Goal: Task Accomplishment & Management: Complete application form

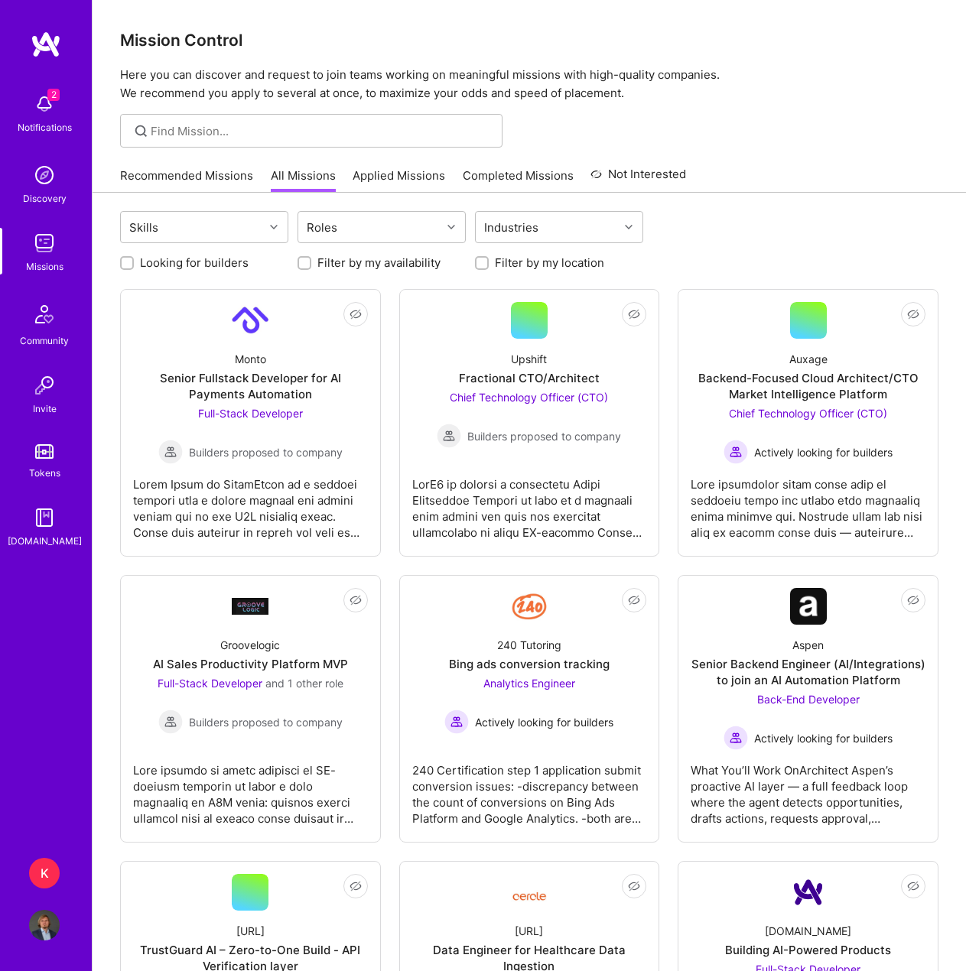
click at [205, 183] on link "Recommended Missions" at bounding box center [186, 179] width 133 height 25
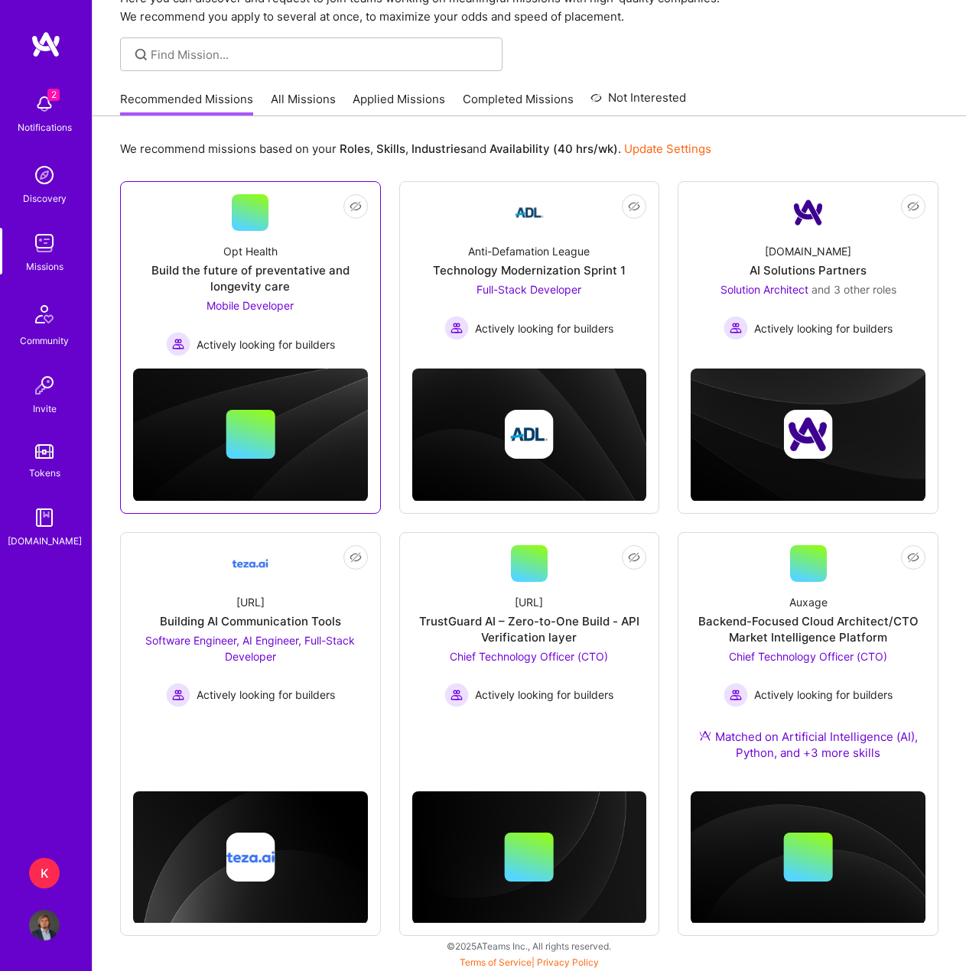
scroll to position [78, 0]
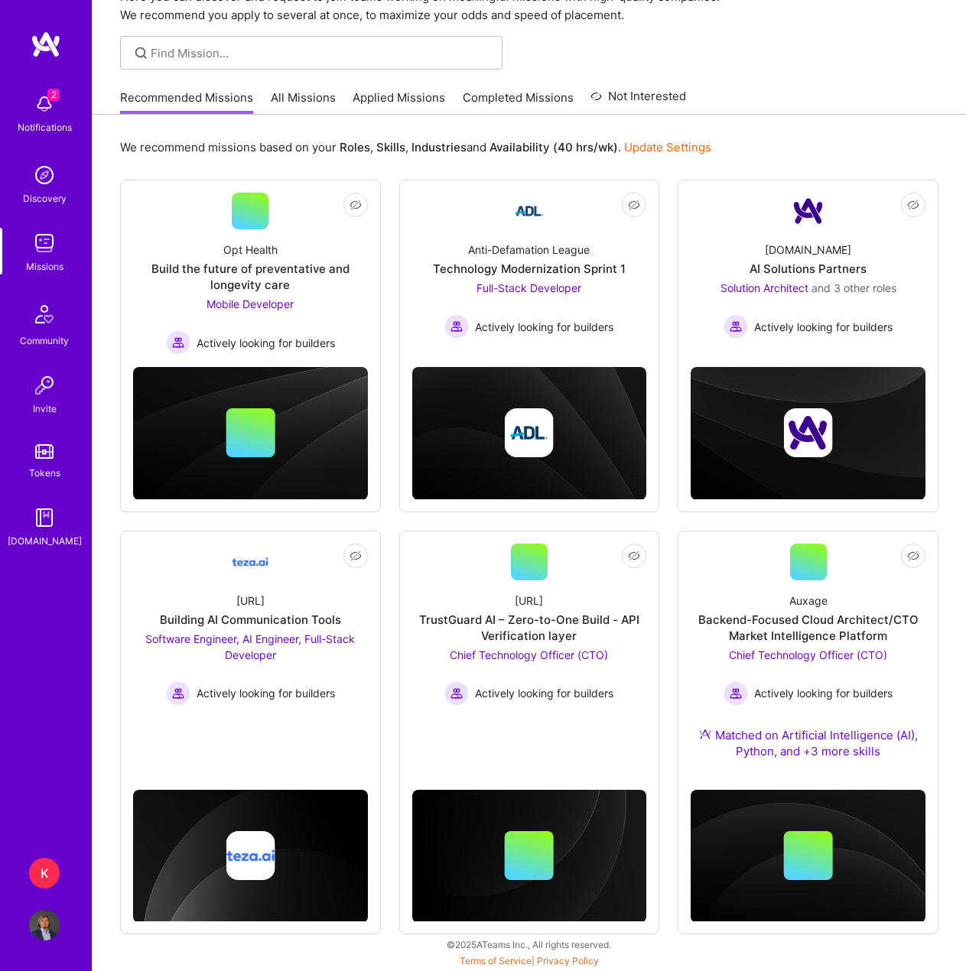
click at [43, 884] on div "K" at bounding box center [44, 873] width 31 height 31
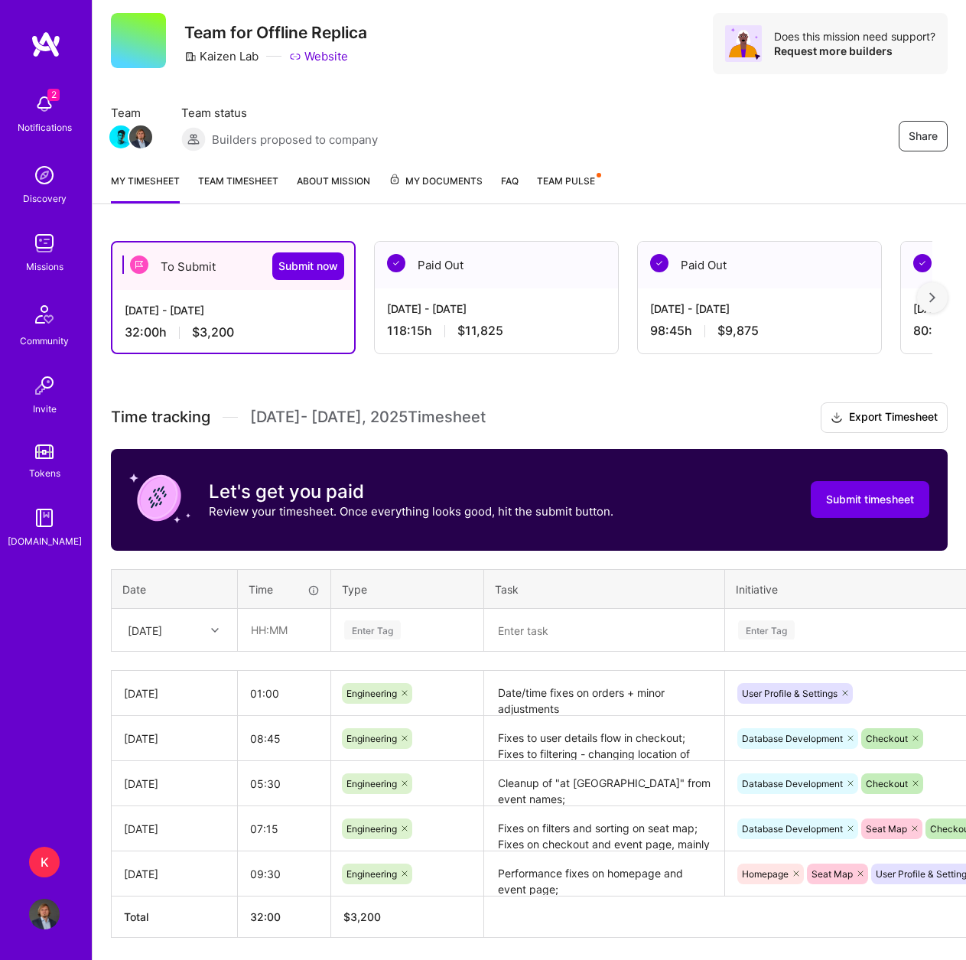
scroll to position [76, 0]
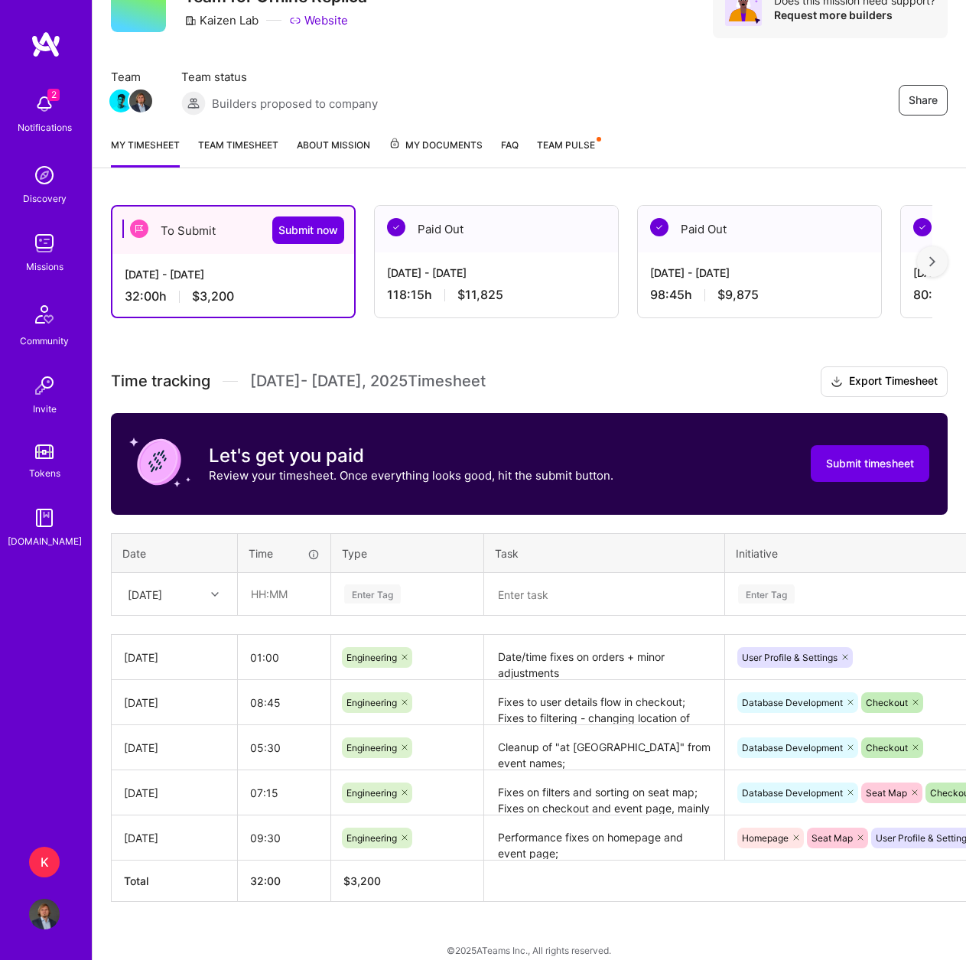
click at [196, 605] on div "[DATE]" at bounding box center [162, 593] width 85 height 25
click at [169, 803] on div "[DATE]" at bounding box center [174, 807] width 124 height 28
click at [265, 598] on input "text" at bounding box center [284, 593] width 91 height 41
type input "07:00"
click at [362, 583] on div "Enter Tag" at bounding box center [407, 594] width 151 height 40
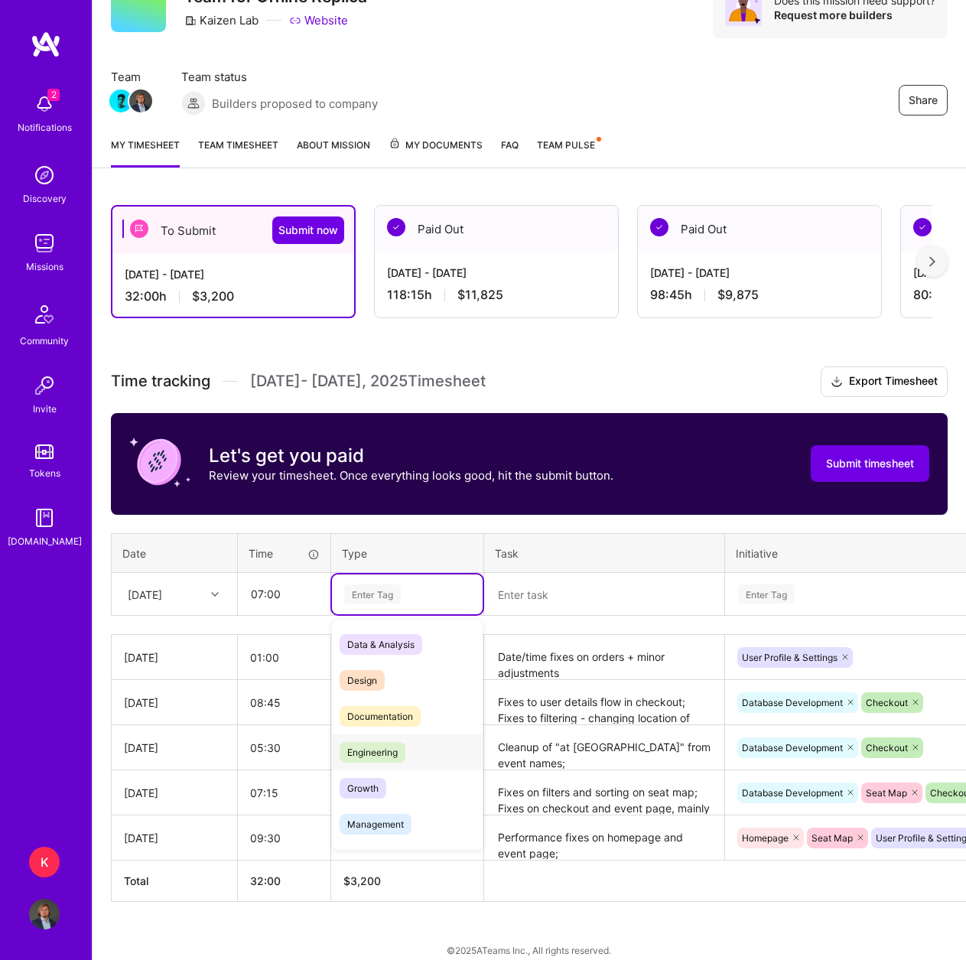
click at [385, 755] on span "Engineering" at bounding box center [372, 752] width 66 height 21
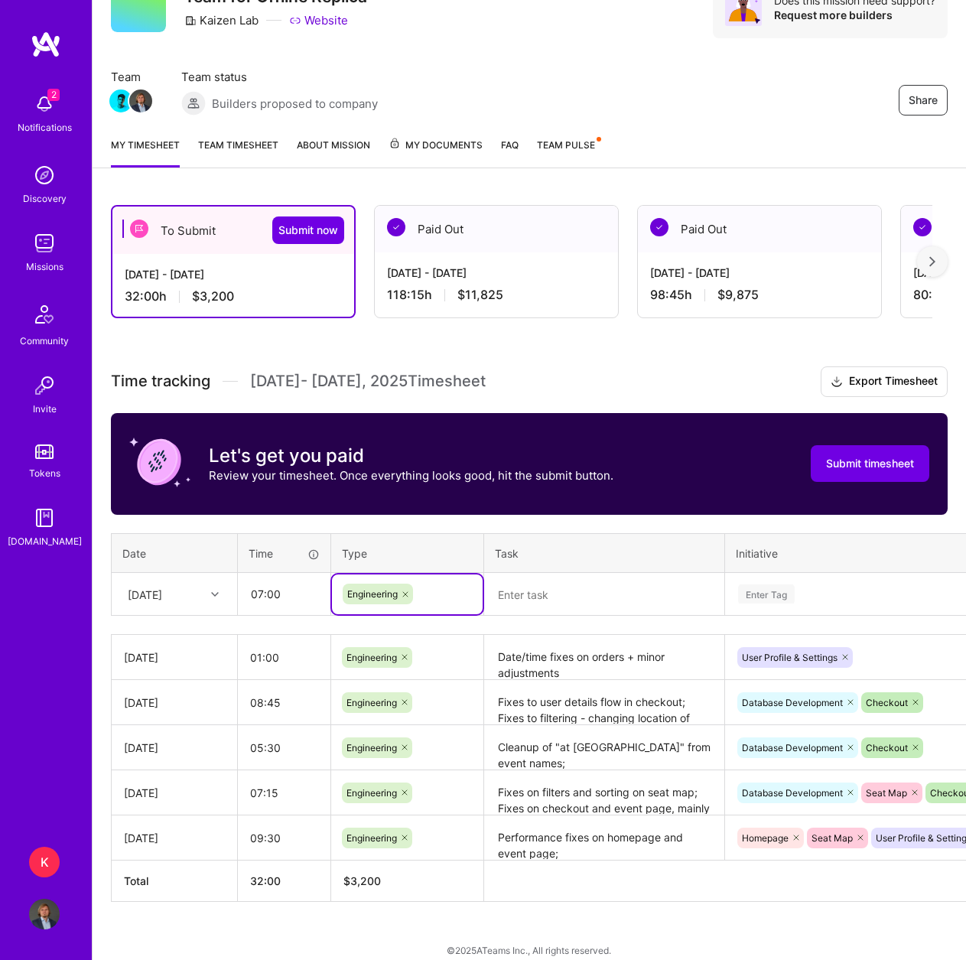
click at [525, 594] on textarea at bounding box center [604, 594] width 237 height 40
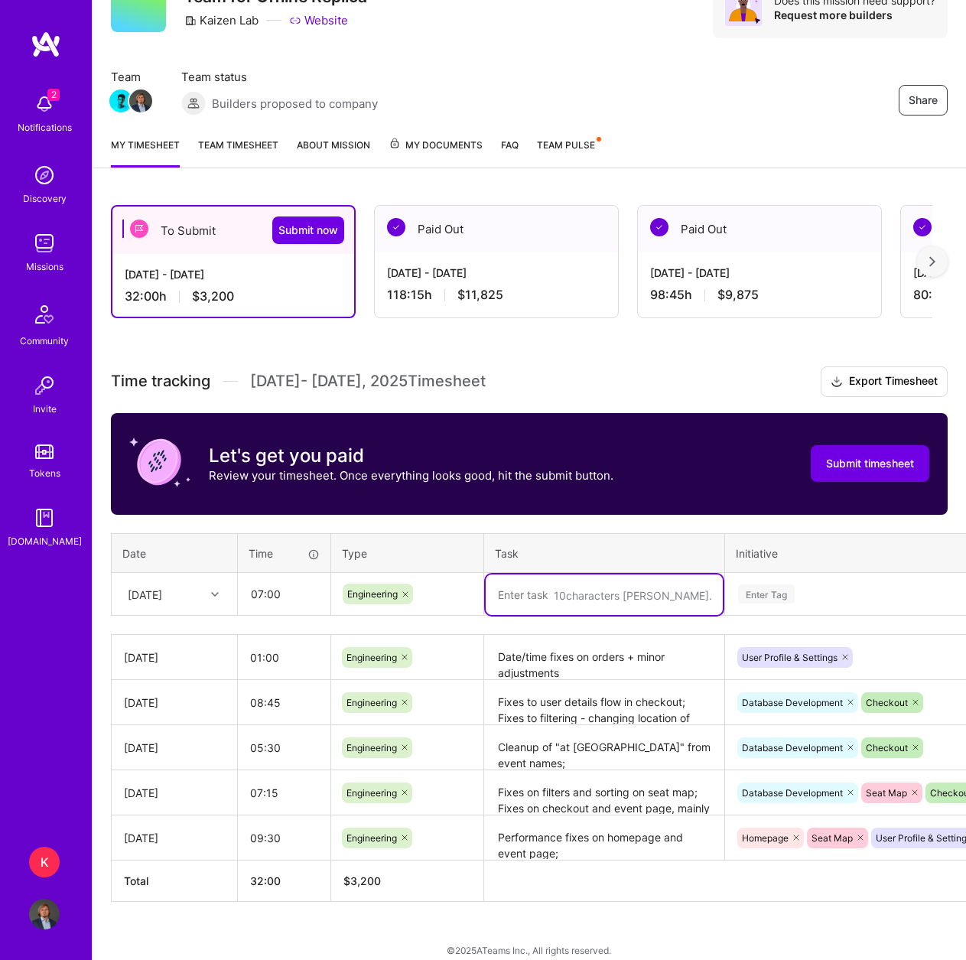
click at [563, 596] on textarea at bounding box center [604, 594] width 237 height 41
type textarea "Remove tennis category; Fixed date time now; Call with [PERSON_NAME] & [PERSON_…"
click at [772, 599] on div "Enter Tag" at bounding box center [766, 594] width 57 height 24
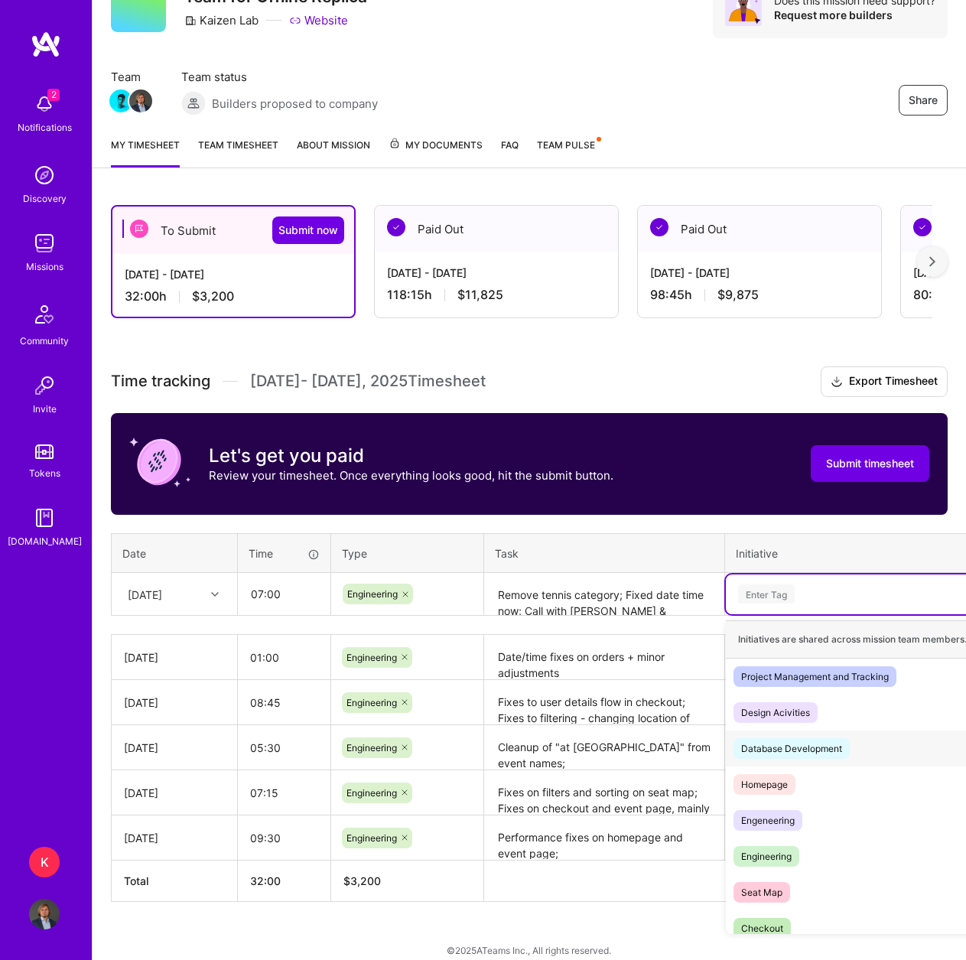
click at [836, 743] on div "Database Development" at bounding box center [791, 748] width 101 height 16
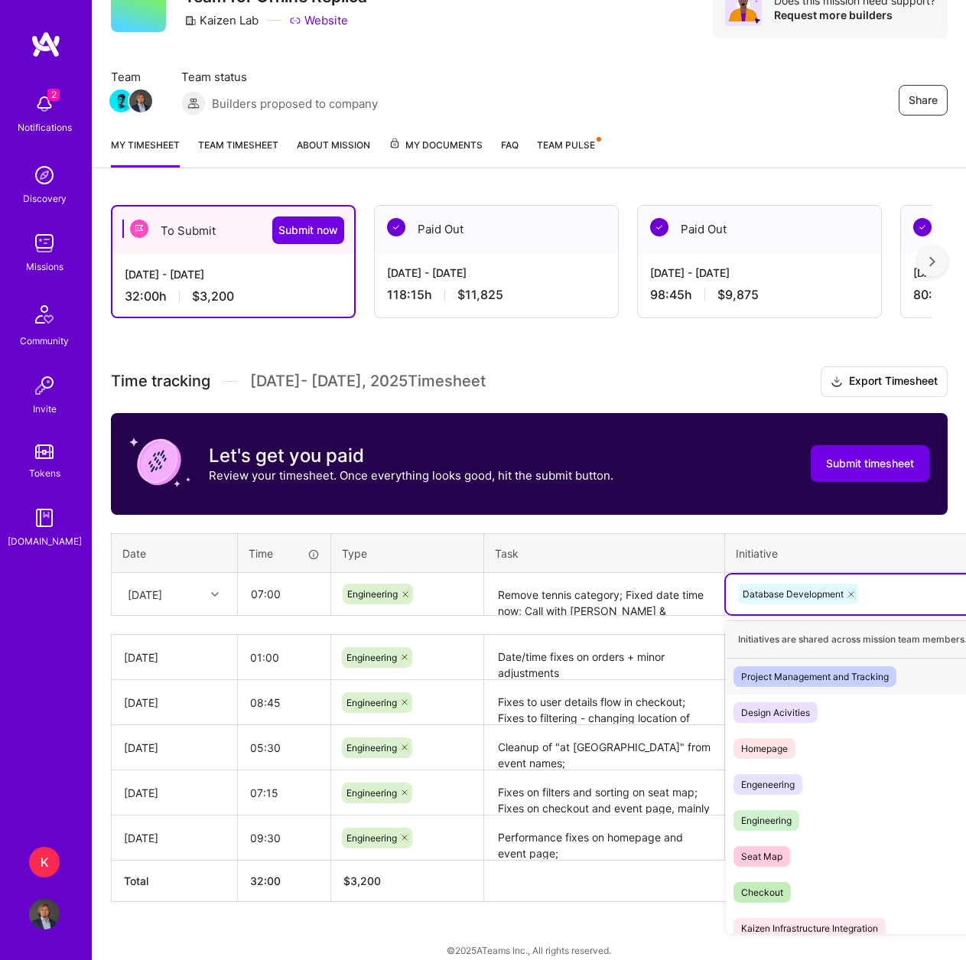
click at [886, 588] on div "Database Development" at bounding box center [865, 594] width 258 height 24
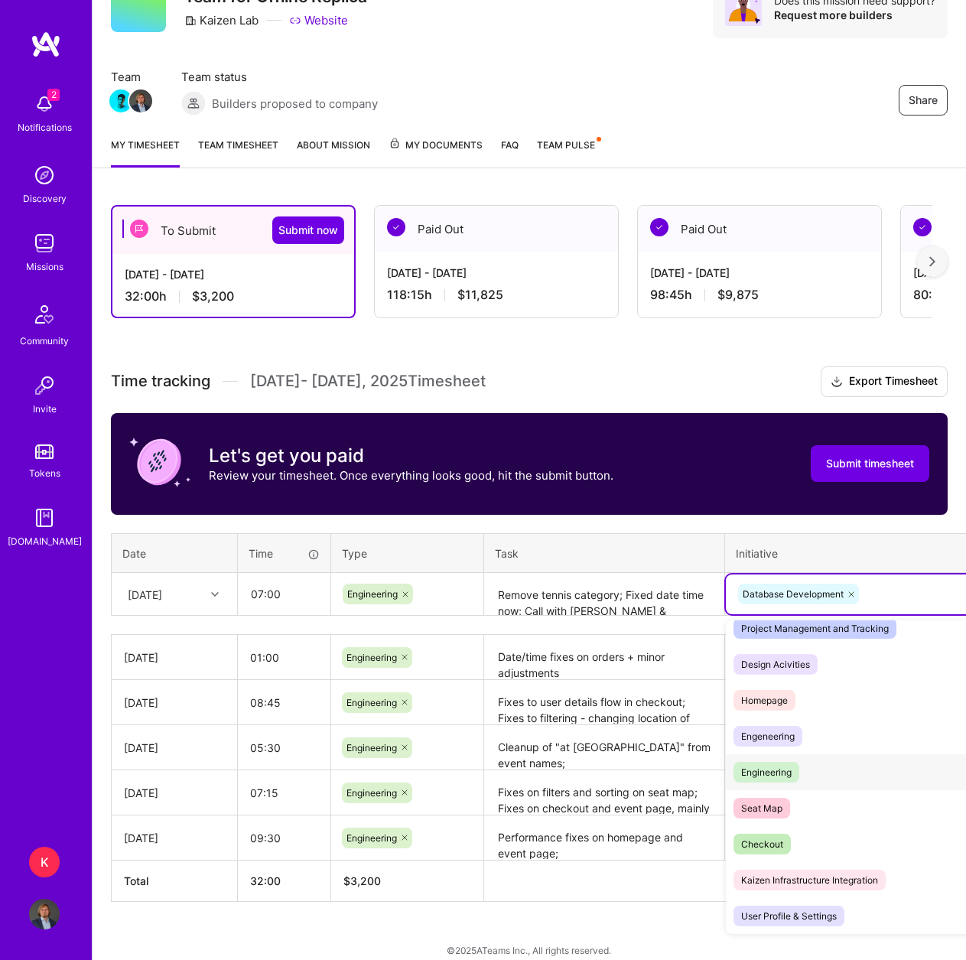
click at [820, 780] on div "Engineering Hide" at bounding box center [866, 772] width 280 height 36
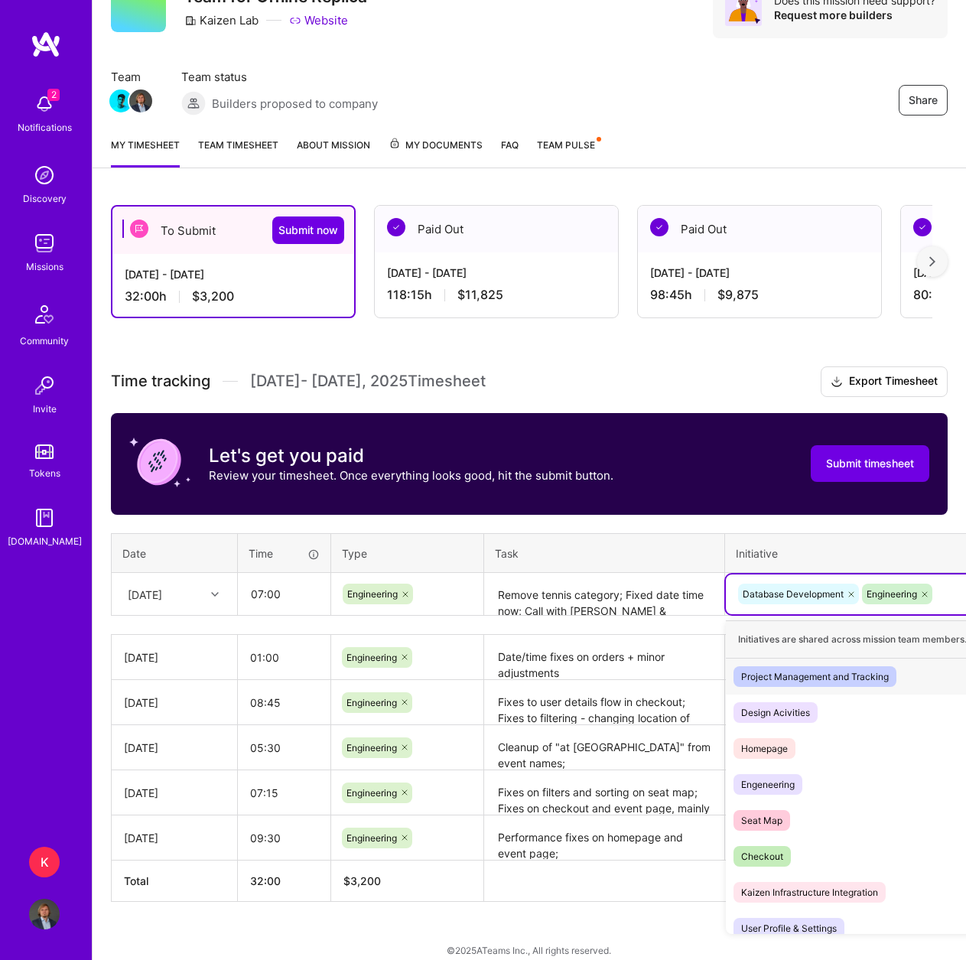
click at [945, 597] on div "Database Development Engineering" at bounding box center [865, 594] width 258 height 24
click at [848, 680] on div "Project Management and Tracking" at bounding box center [815, 676] width 148 height 16
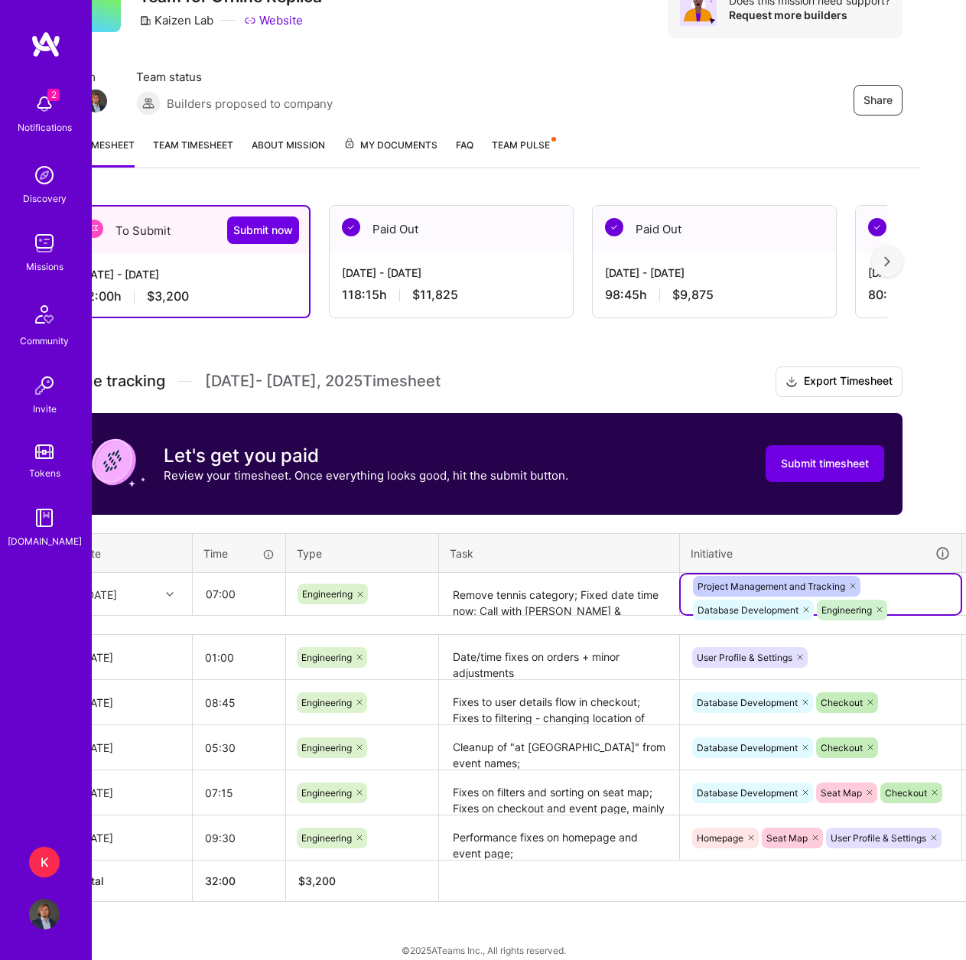
scroll to position [76, 93]
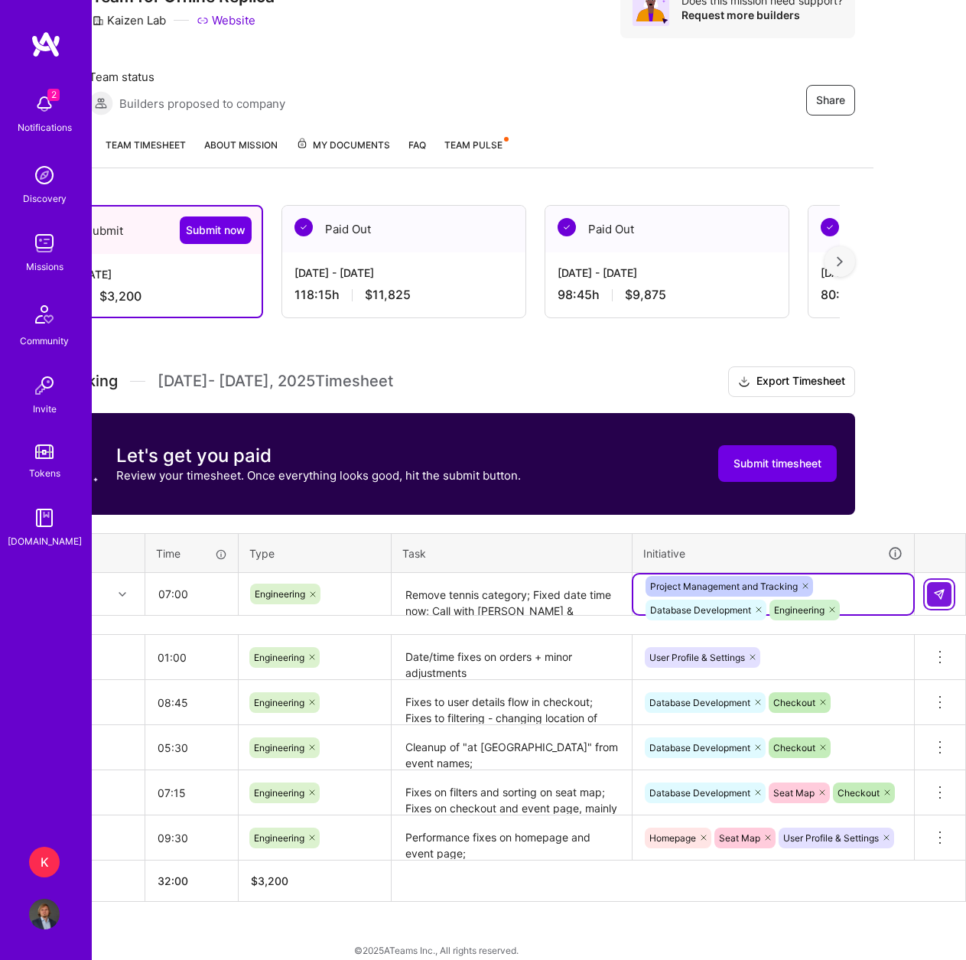
click at [931, 590] on button at bounding box center [939, 594] width 24 height 24
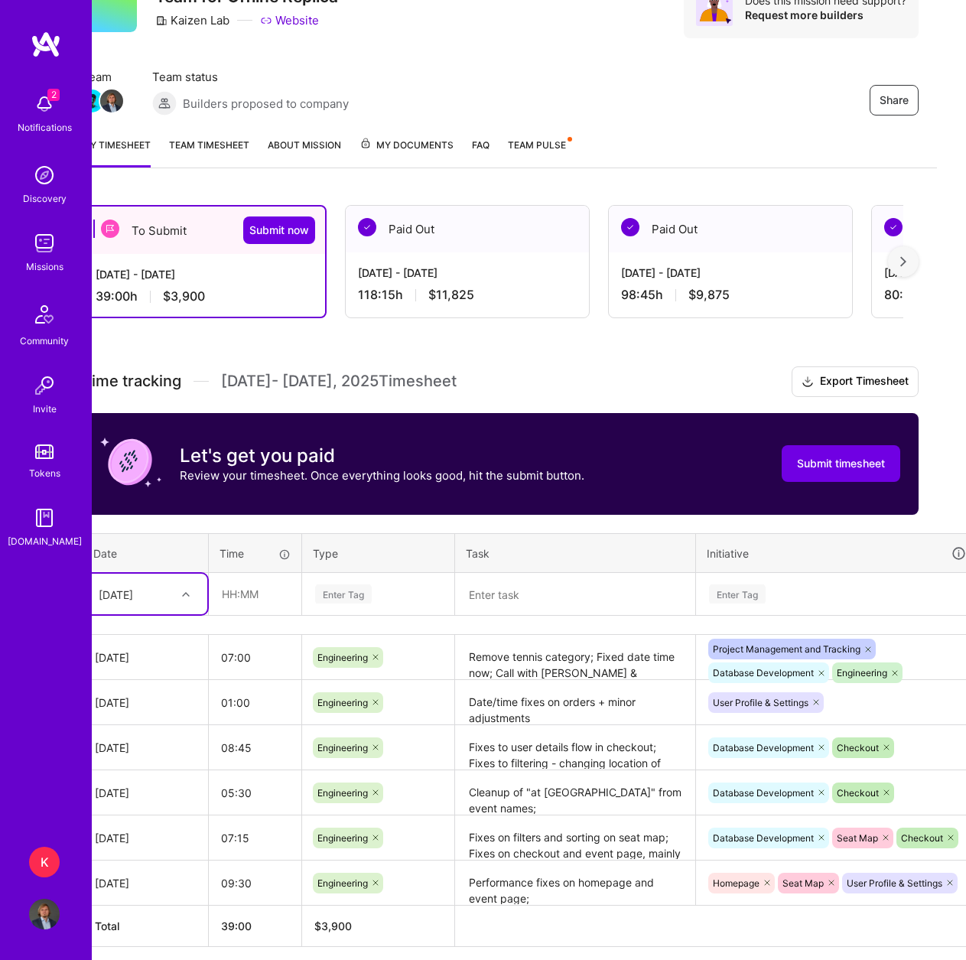
scroll to position [76, 0]
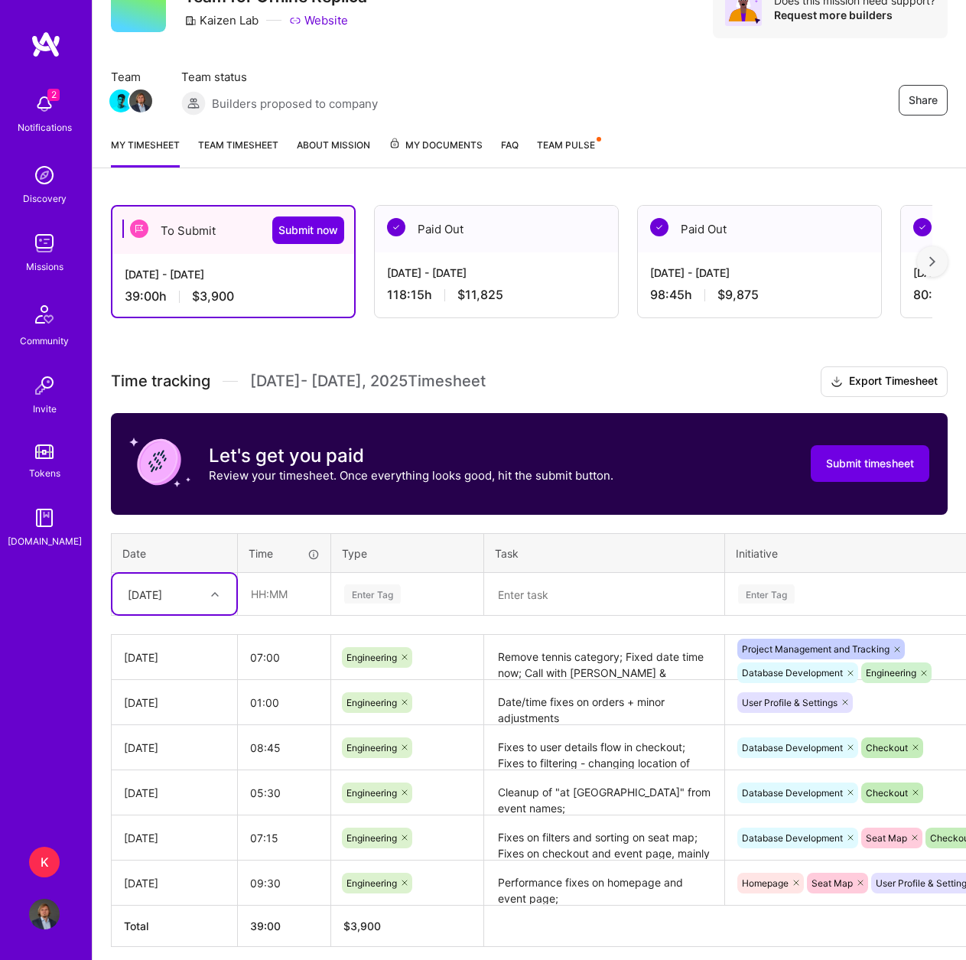
click at [162, 591] on div "[DATE]" at bounding box center [145, 594] width 34 height 16
click at [185, 802] on div "[DATE]" at bounding box center [174, 807] width 124 height 28
click at [262, 598] on input "text" at bounding box center [284, 593] width 91 height 41
type input "06:45"
click at [397, 588] on div "Enter Tag" at bounding box center [372, 594] width 57 height 24
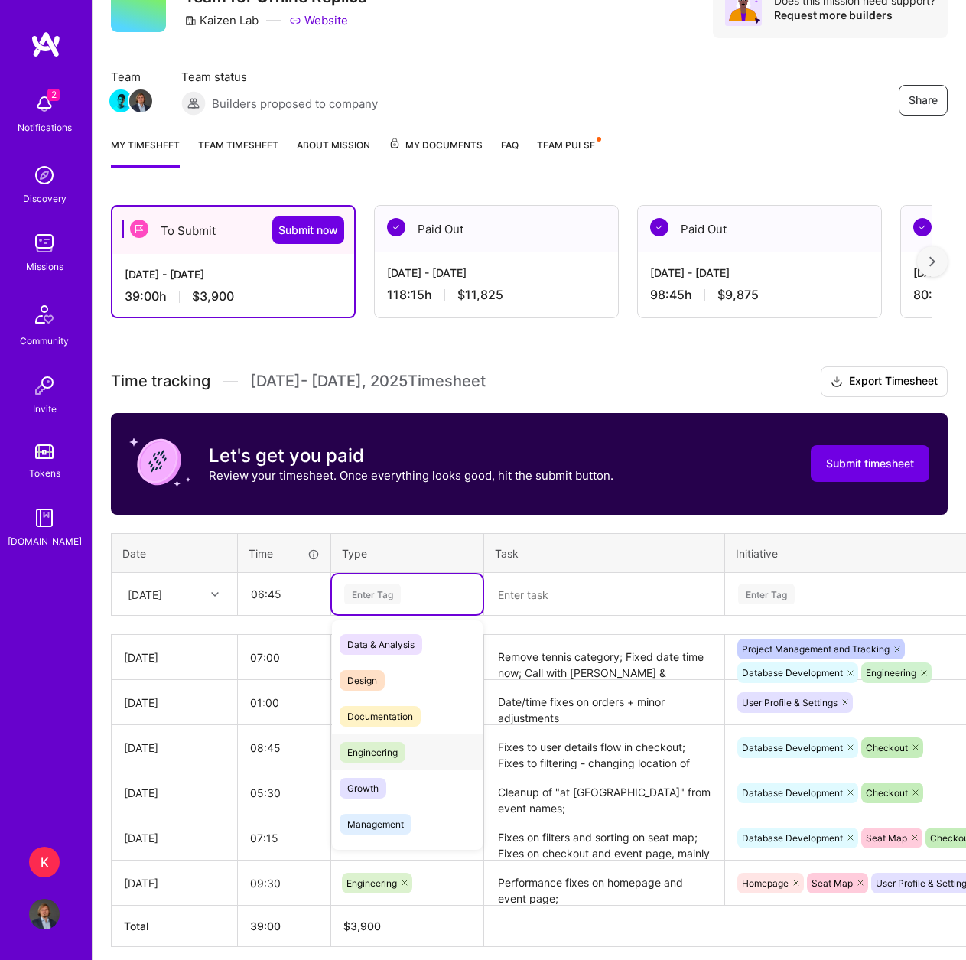
click at [393, 748] on span "Engineering" at bounding box center [372, 752] width 66 height 21
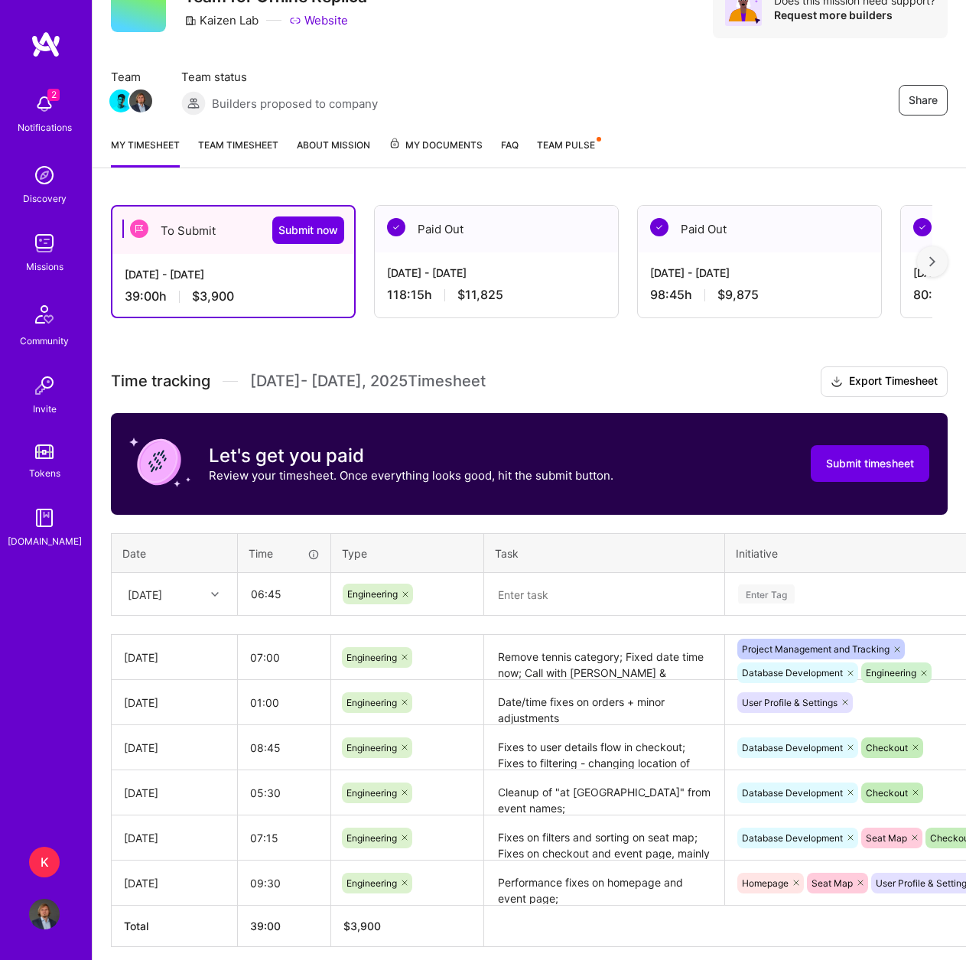
click at [548, 581] on textarea at bounding box center [604, 594] width 237 height 41
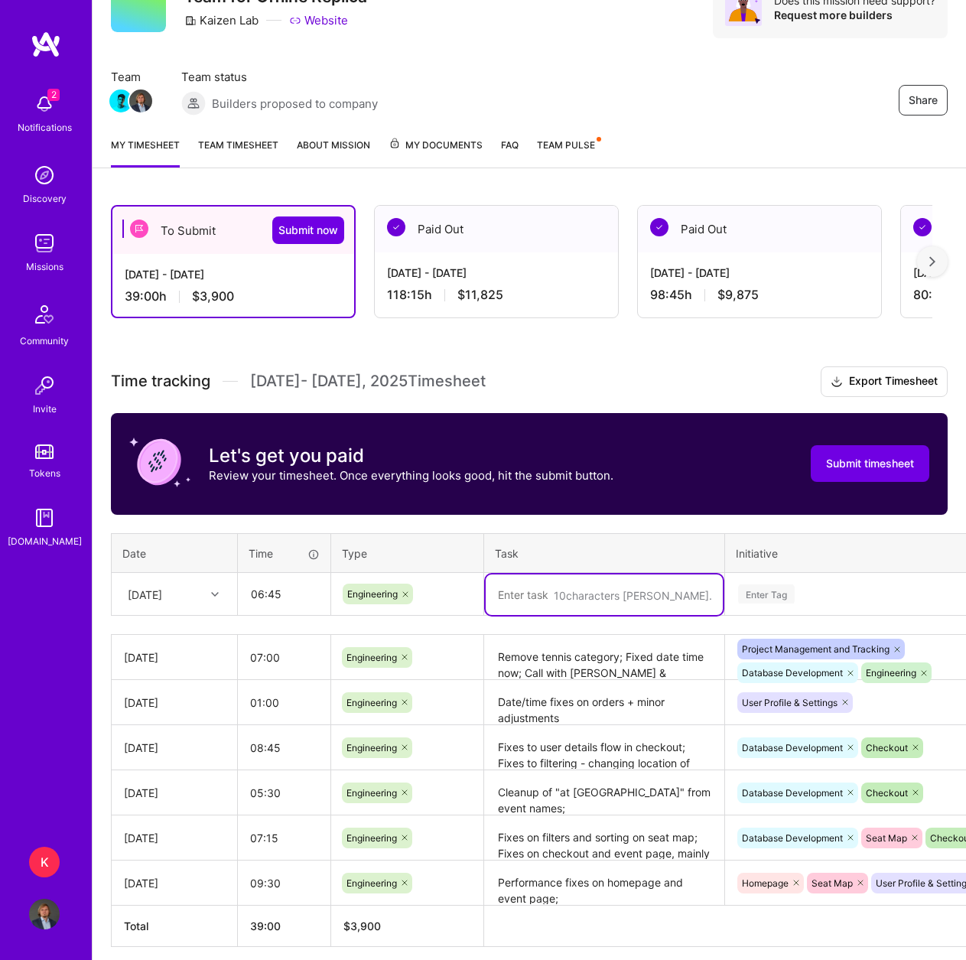
paste textarea "Zoom out fix on smaller devices - dynamic min zoom (#153) Internal server error…"
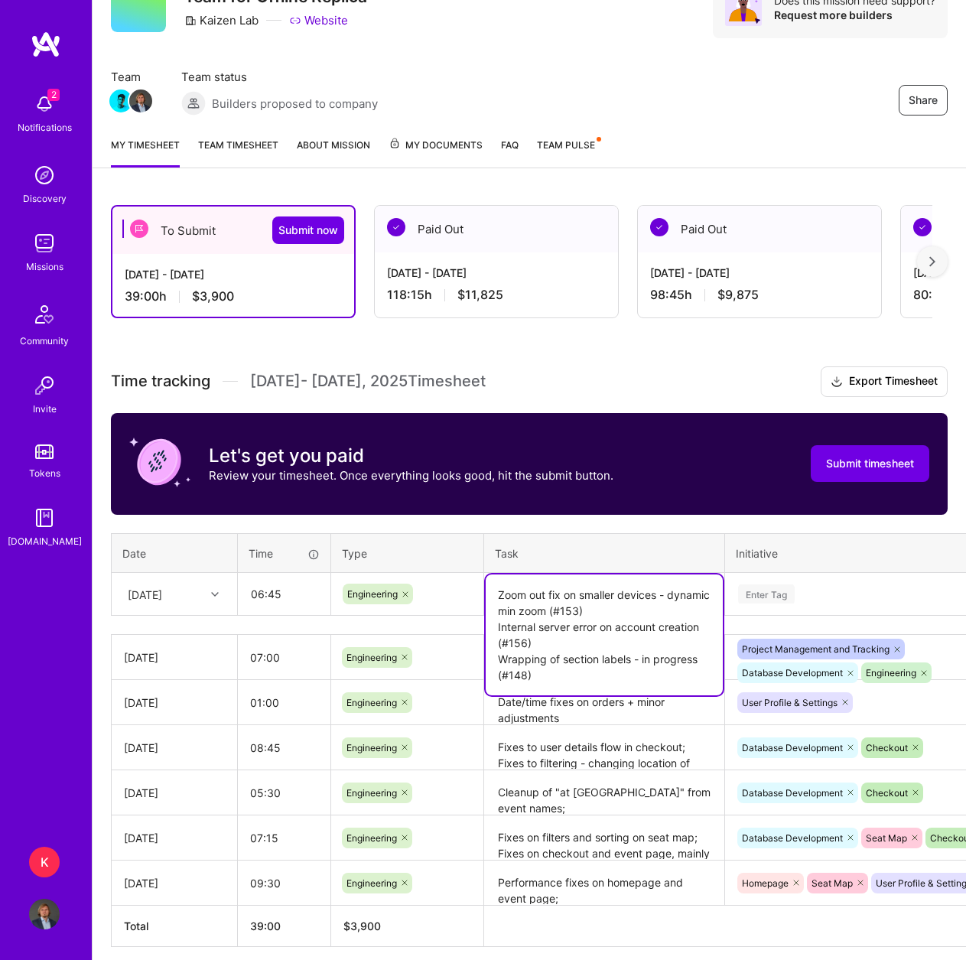
click at [641, 616] on textarea "Zoom out fix on smaller devices - dynamic min zoom (#153) Internal server error…" at bounding box center [604, 634] width 237 height 121
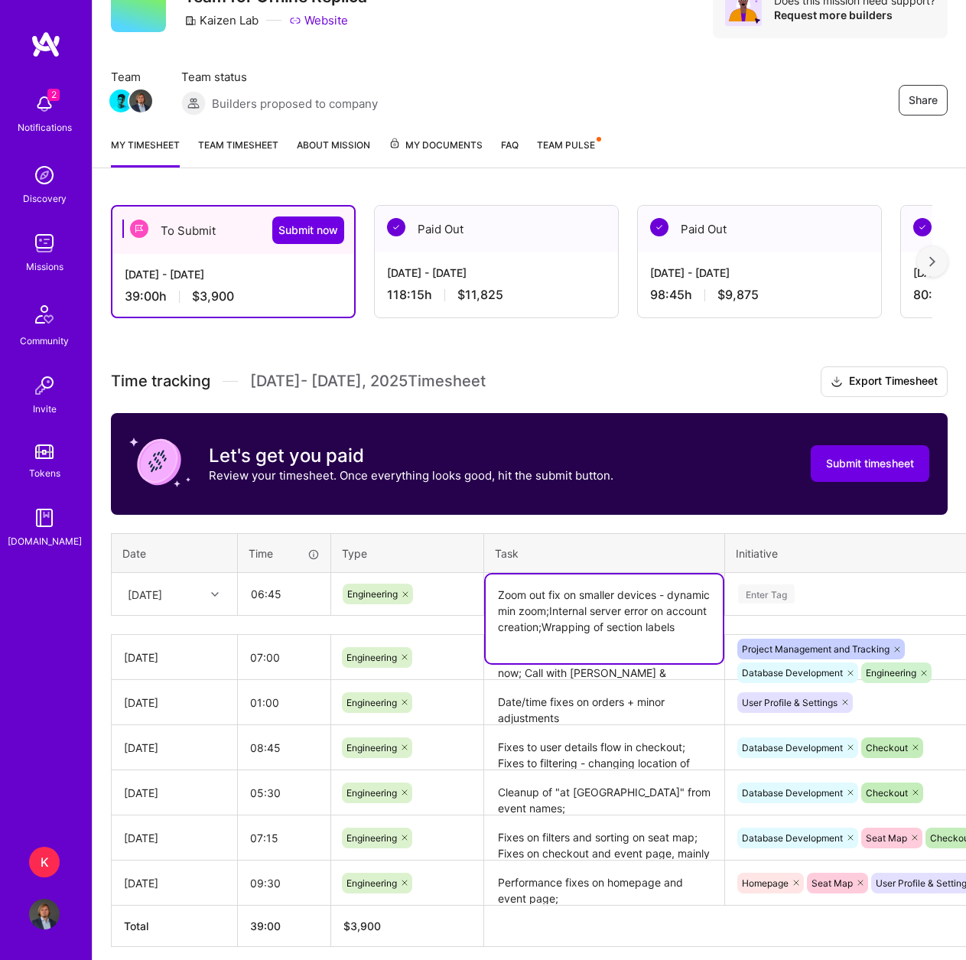
type textarea "Zoom out fix on smaller devices - dynamic min zoom;Internal server error on acc…"
click at [759, 592] on div "Enter Tag" at bounding box center [766, 594] width 57 height 24
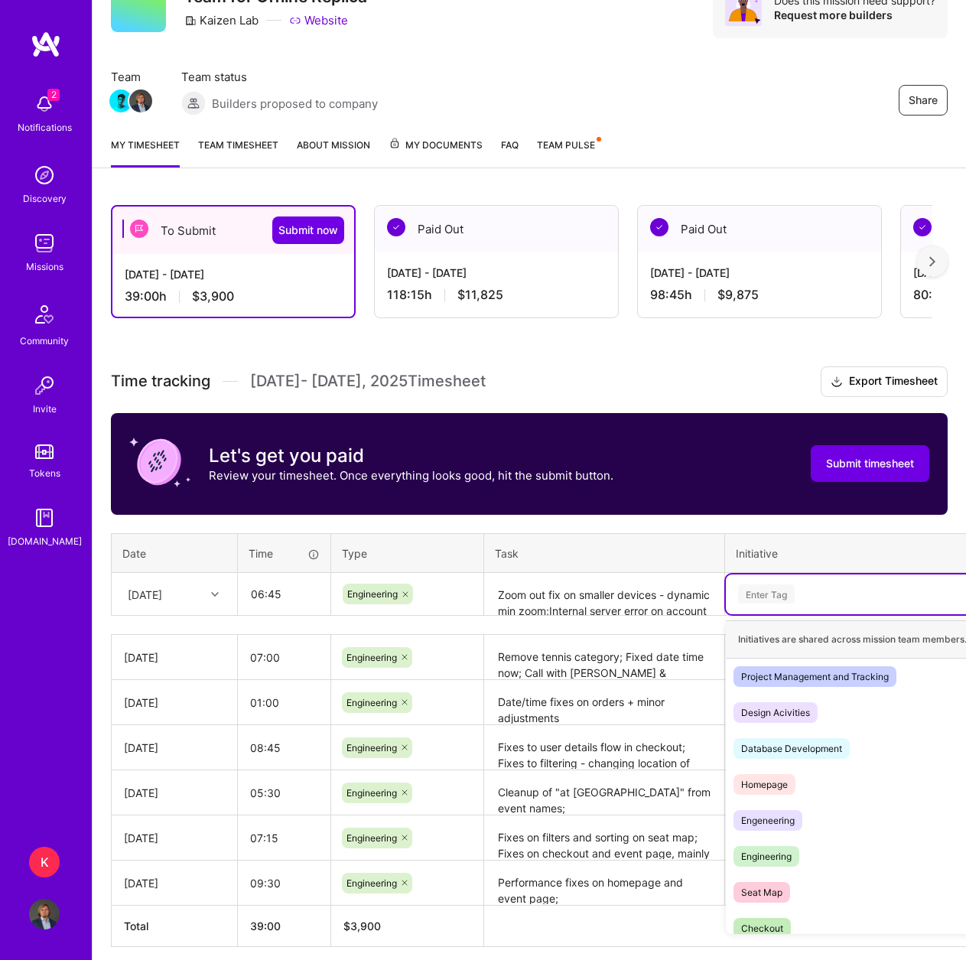
scroll to position [84, 0]
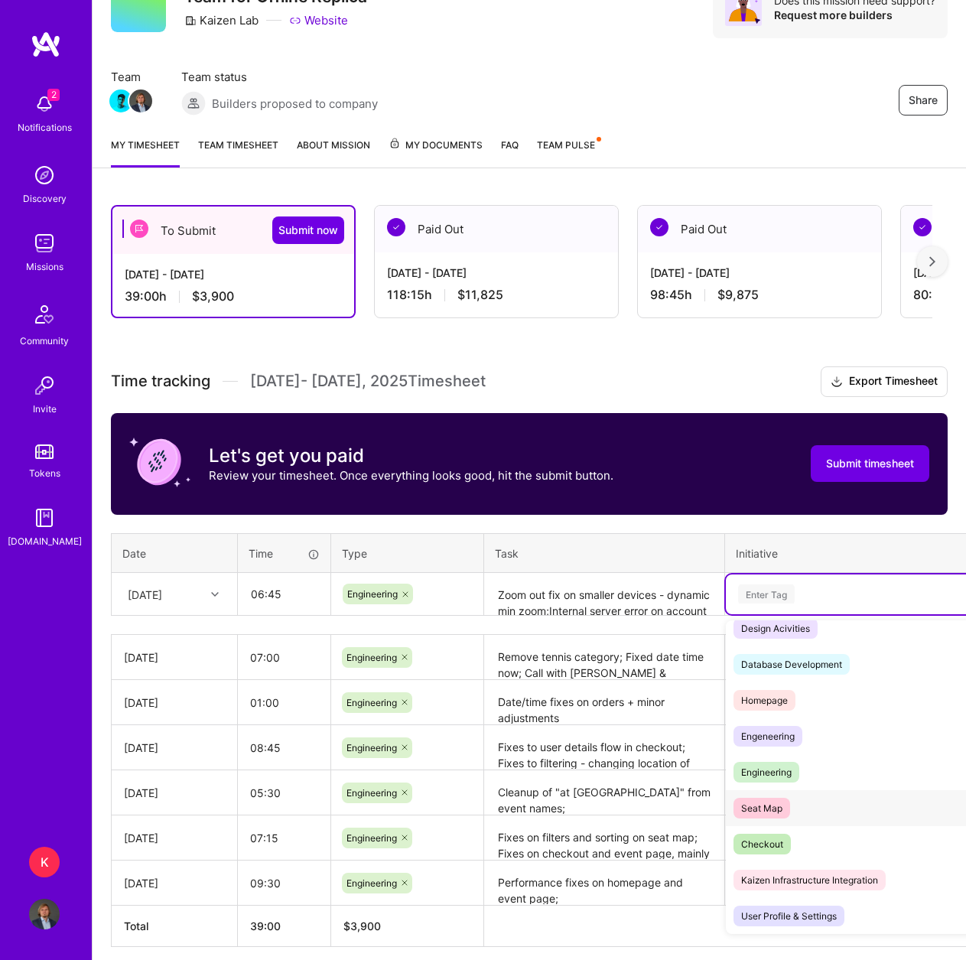
click at [781, 811] on div "Seat Map" at bounding box center [761, 808] width 41 height 16
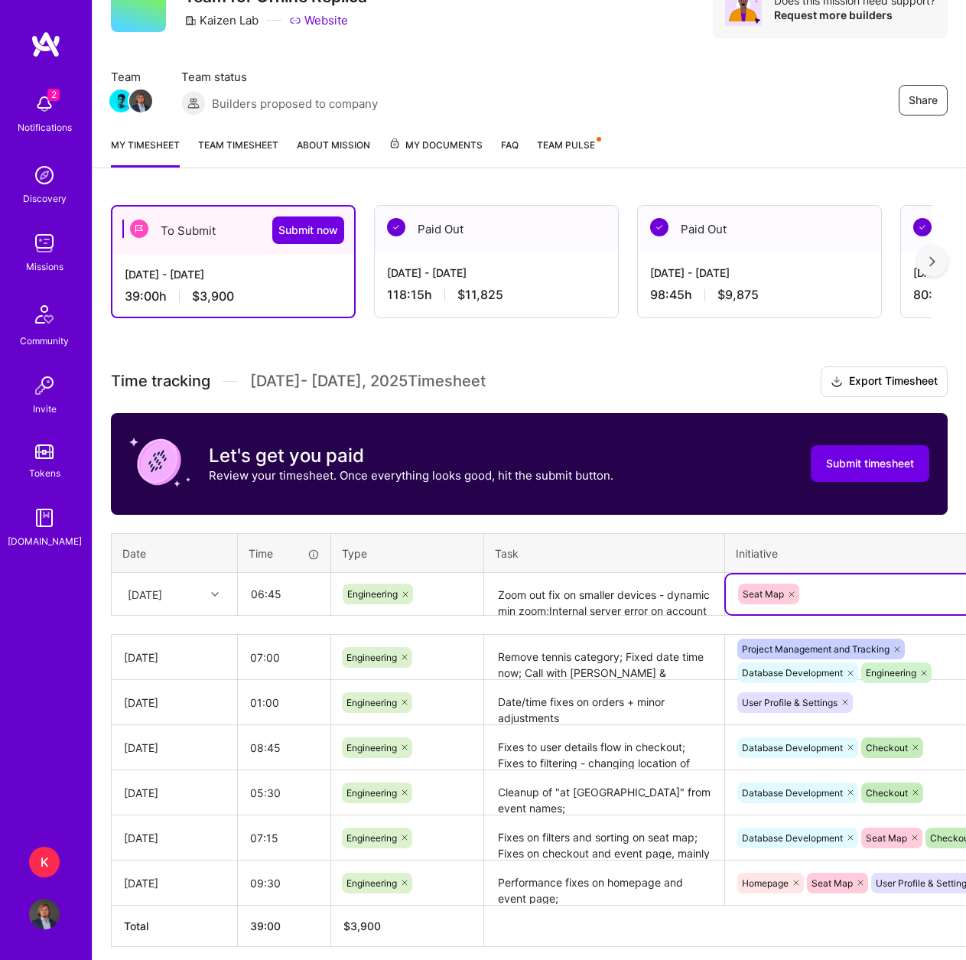
scroll to position [138, 0]
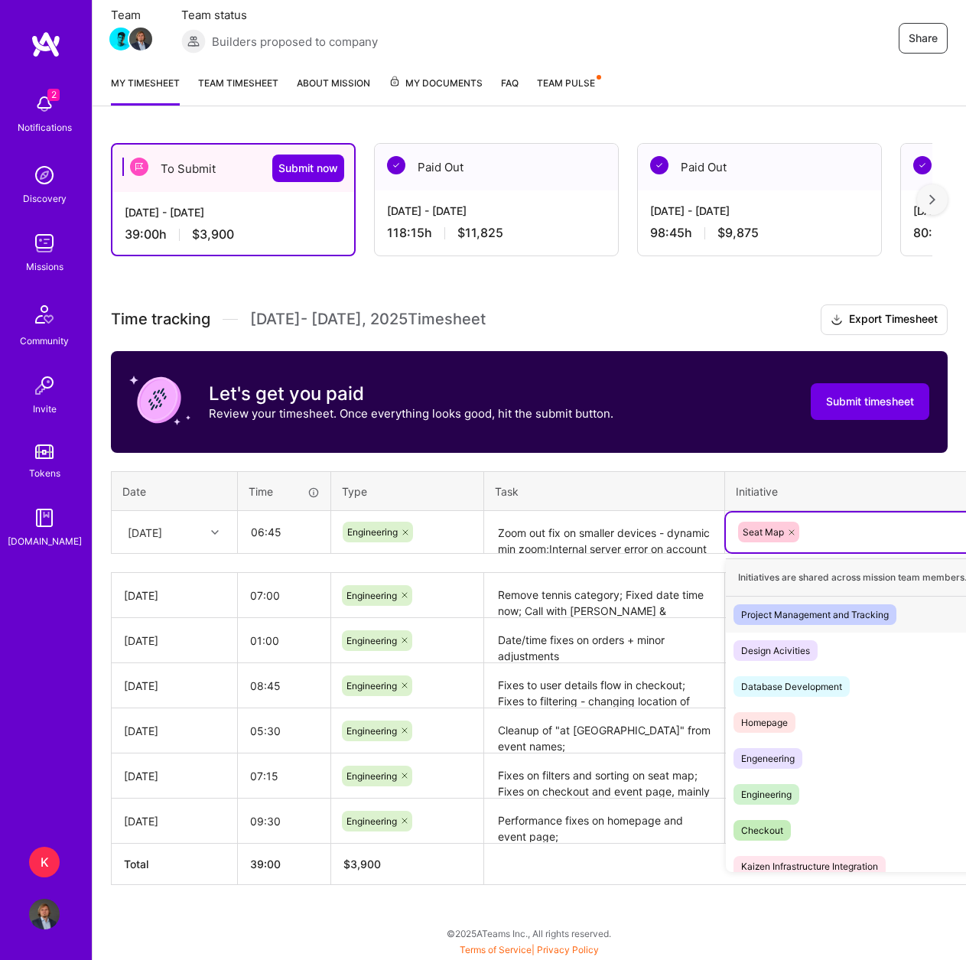
click at [849, 531] on div "Seat Map" at bounding box center [865, 532] width 258 height 24
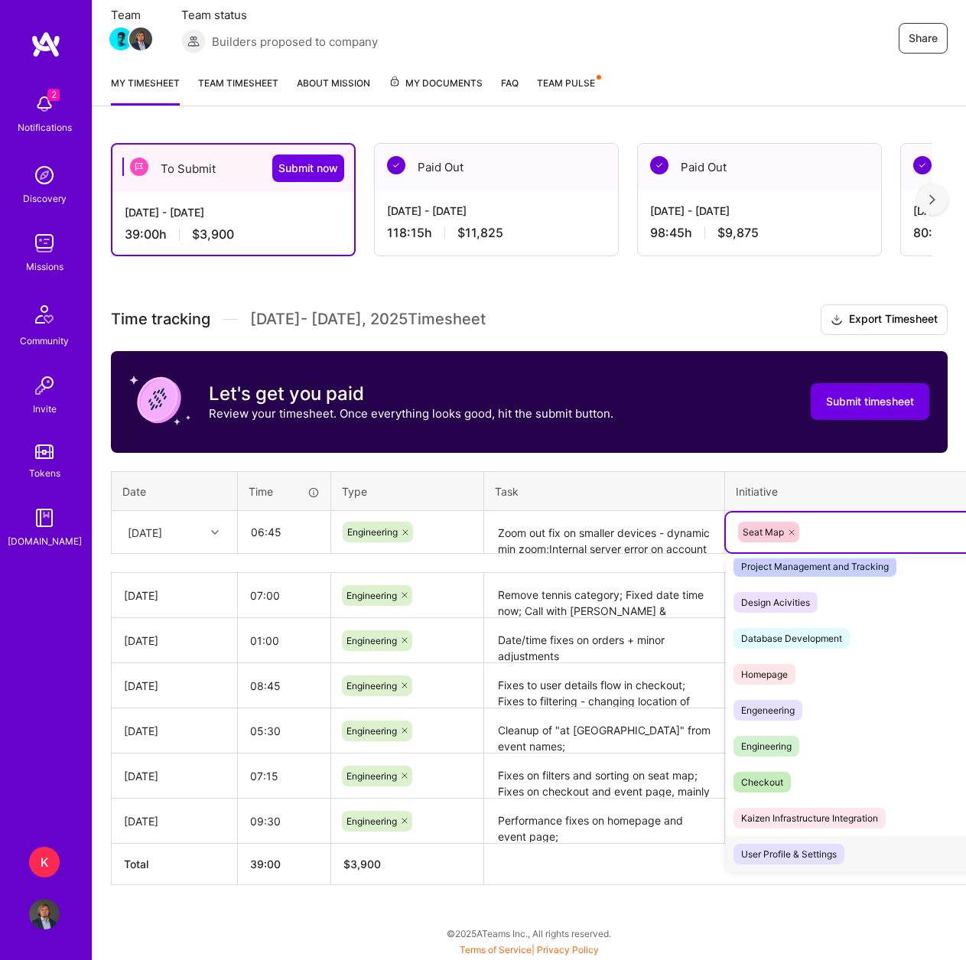
click at [806, 853] on div "User Profile & Settings" at bounding box center [789, 854] width 96 height 16
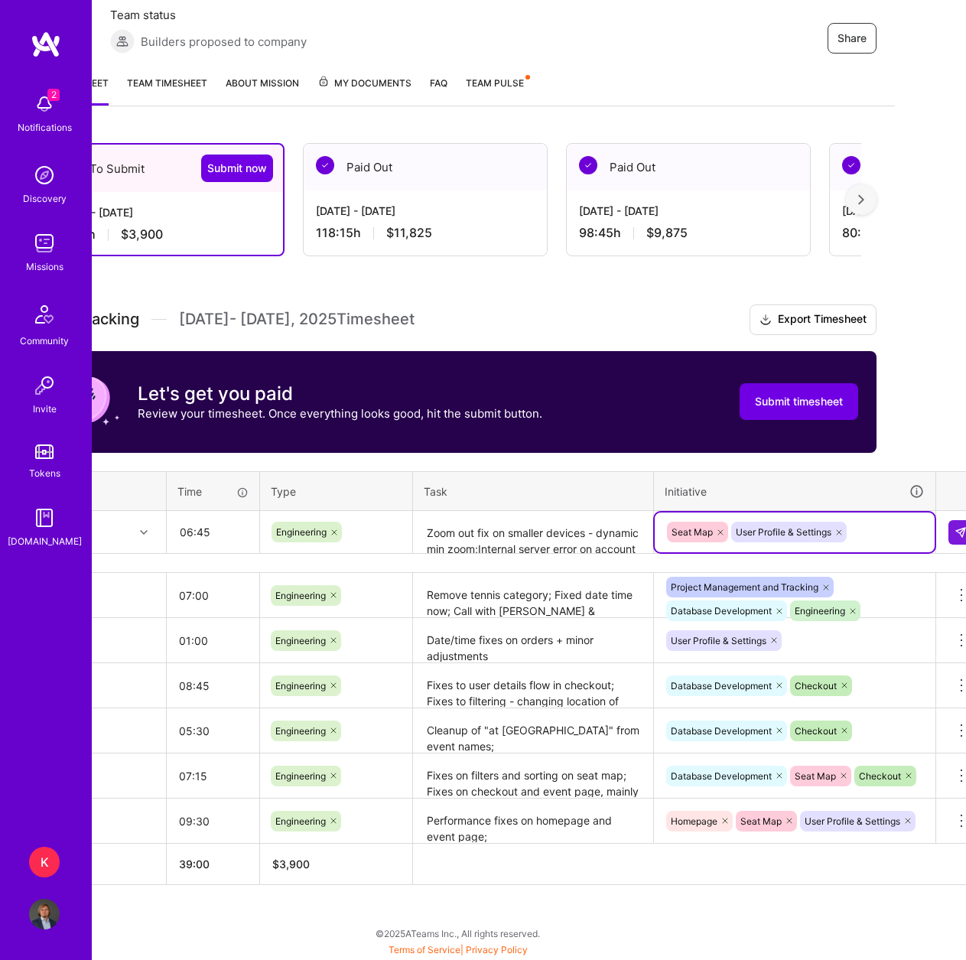
scroll to position [138, 93]
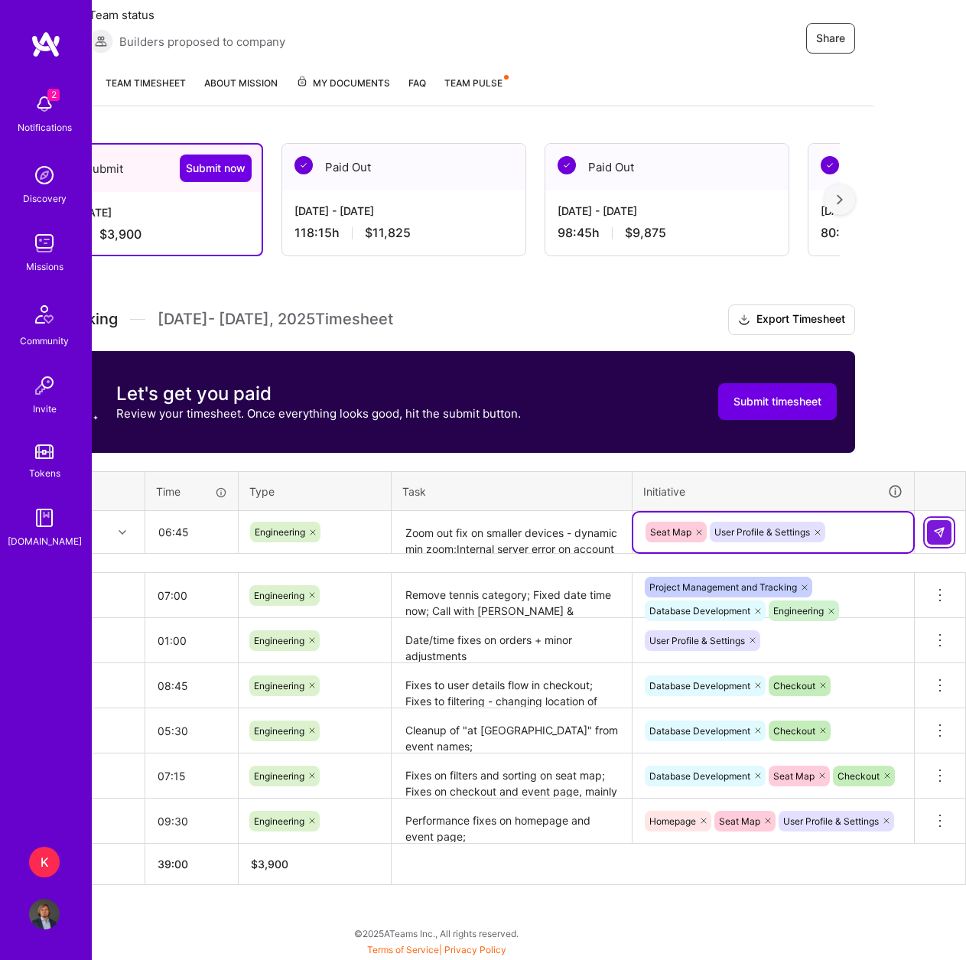
click at [934, 538] on button at bounding box center [939, 532] width 24 height 24
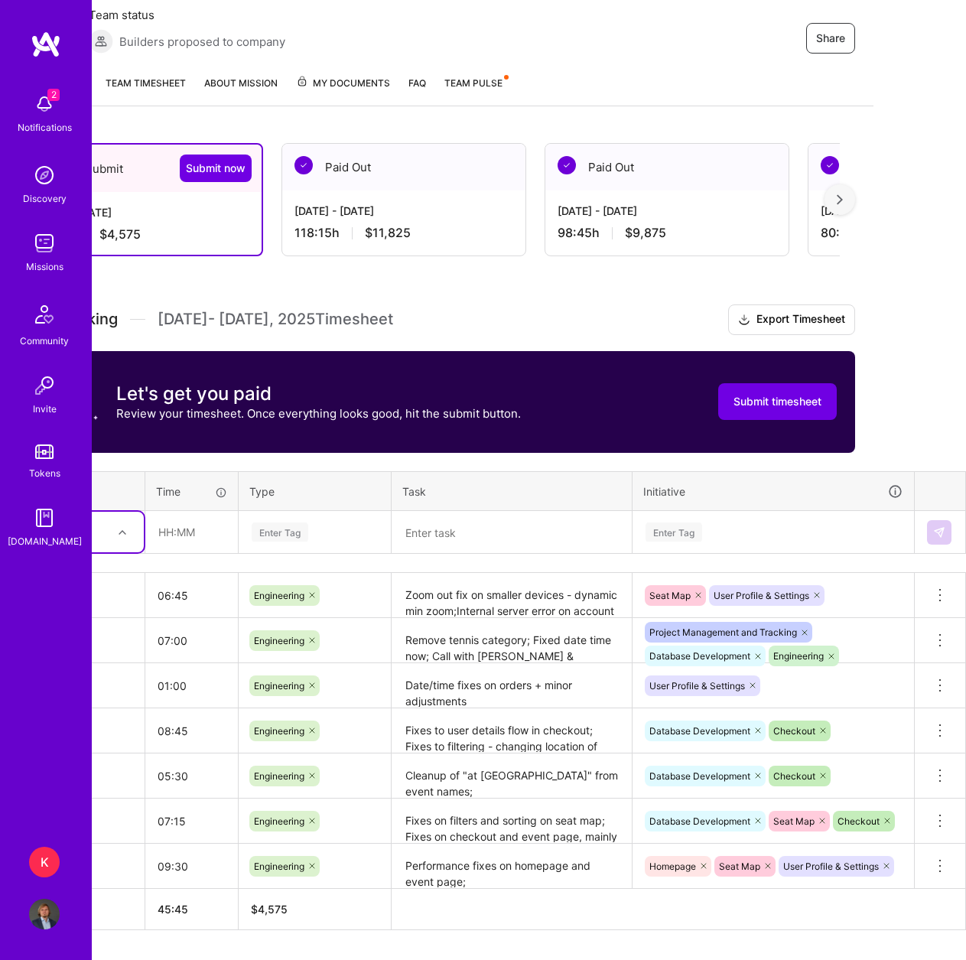
scroll to position [138, 0]
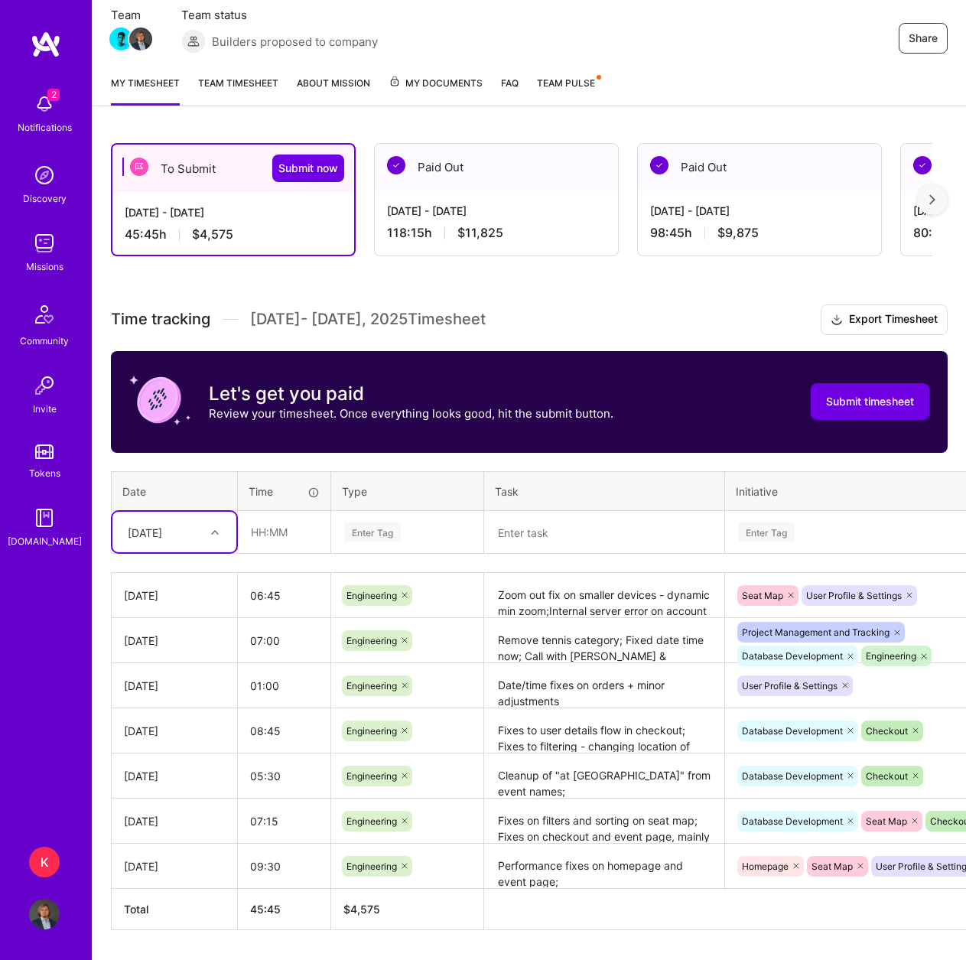
click at [210, 529] on div at bounding box center [217, 532] width 24 height 20
click at [177, 775] on div "[DATE]" at bounding box center [174, 773] width 124 height 28
click at [255, 541] on input "text" at bounding box center [284, 532] width 91 height 41
type input "07:00"
click at [393, 515] on div "Enter Tag" at bounding box center [407, 532] width 151 height 40
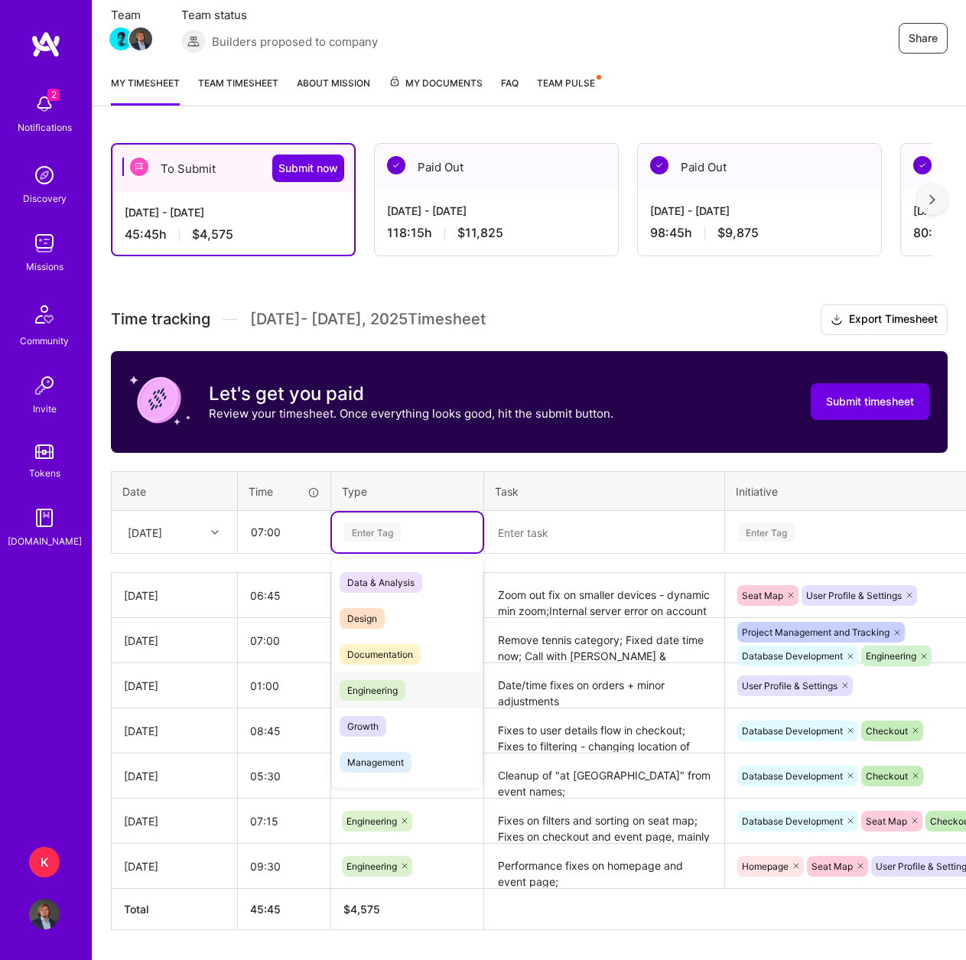
click at [401, 679] on div "Engineering" at bounding box center [407, 690] width 151 height 36
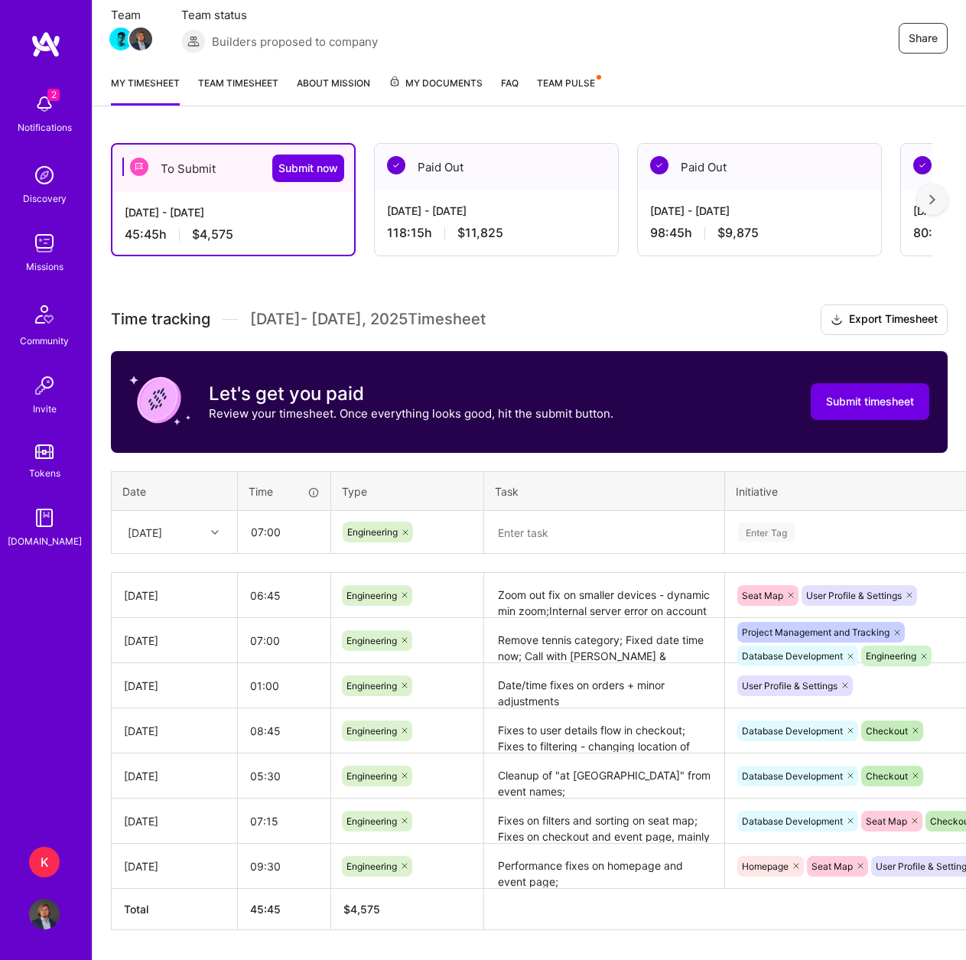
click at [525, 528] on textarea at bounding box center [604, 532] width 237 height 41
paste textarea "Section titles adjustment (#148) Missing thumbnail images - in progress (#146)"
type textarea "Section titles adjustment;Missing thumbnail images"
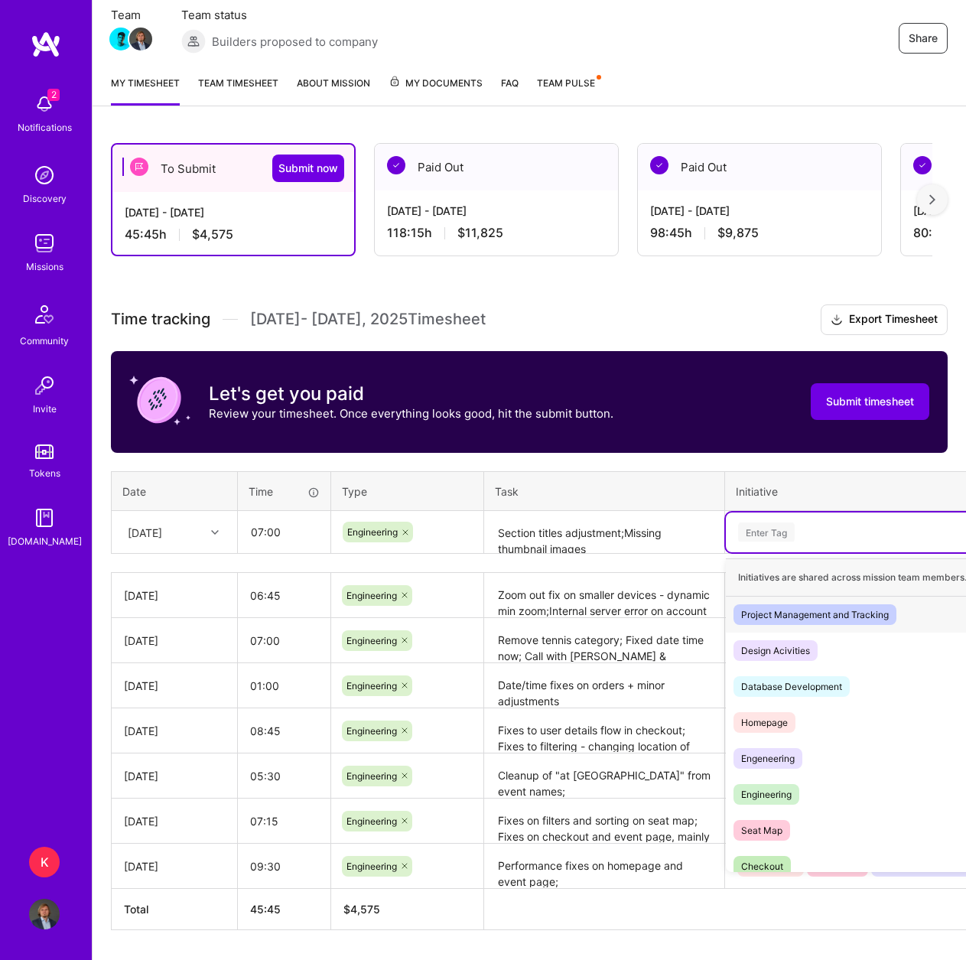
click at [781, 528] on div "Enter Tag" at bounding box center [766, 532] width 57 height 24
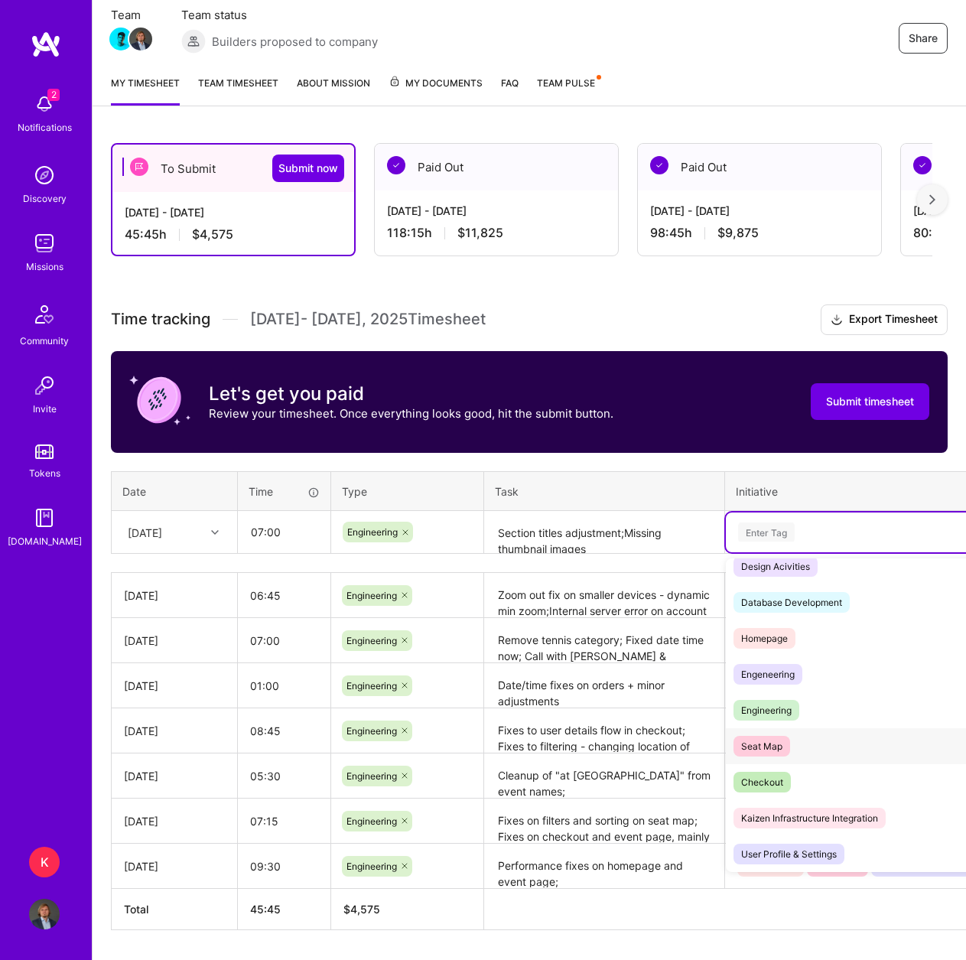
click at [801, 744] on div "Seat Map Hide" at bounding box center [866, 746] width 280 height 36
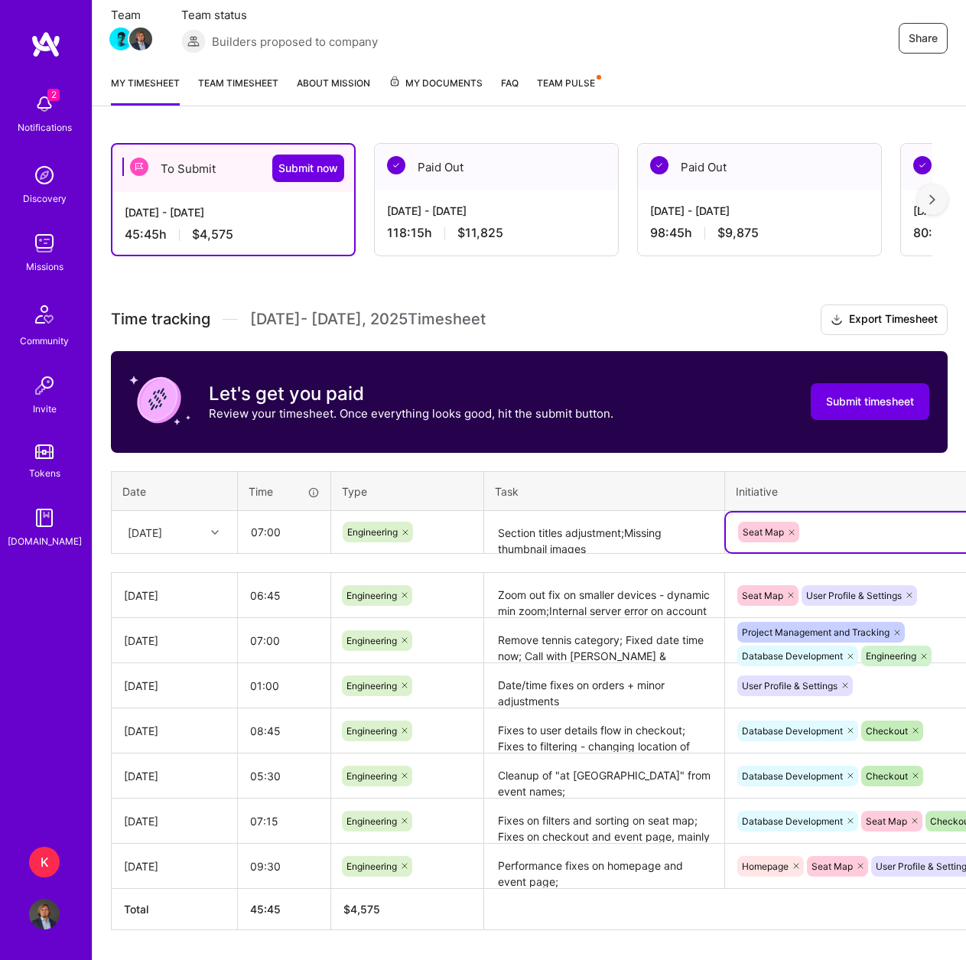
click at [826, 536] on div "Seat Map" at bounding box center [865, 532] width 258 height 24
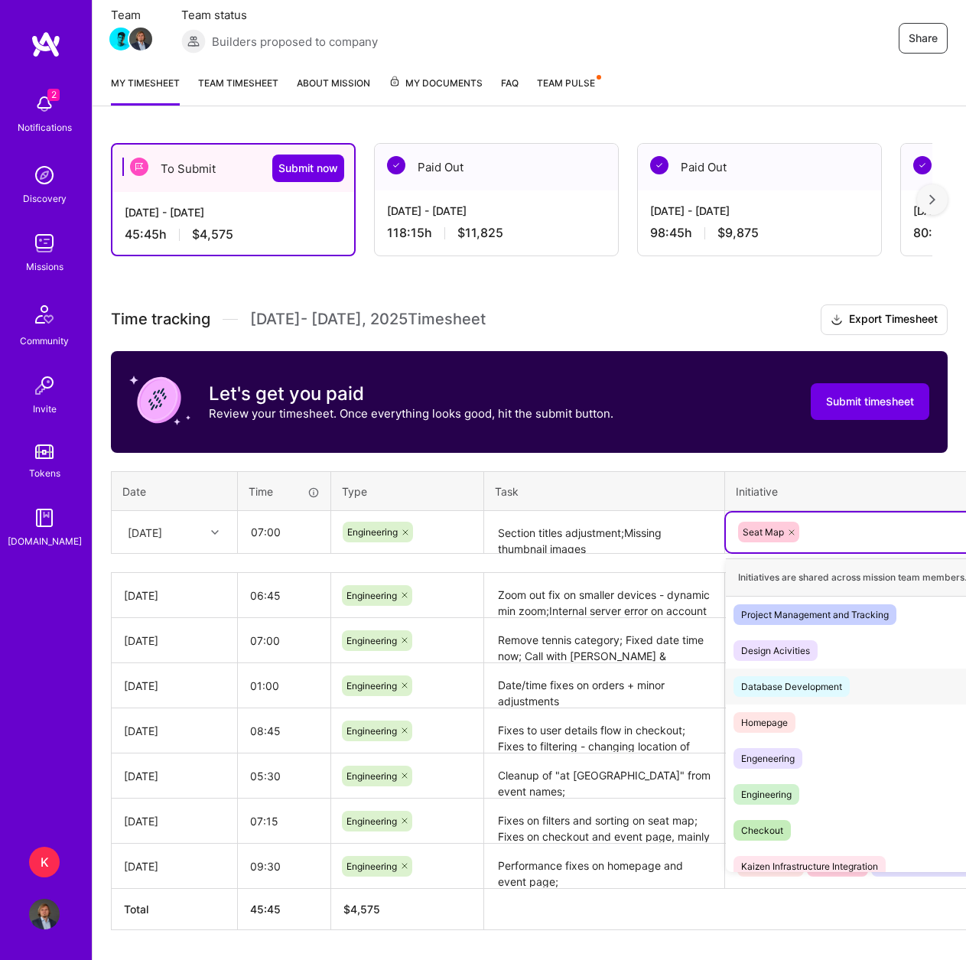
click at [832, 679] on div "Database Development" at bounding box center [791, 686] width 101 height 16
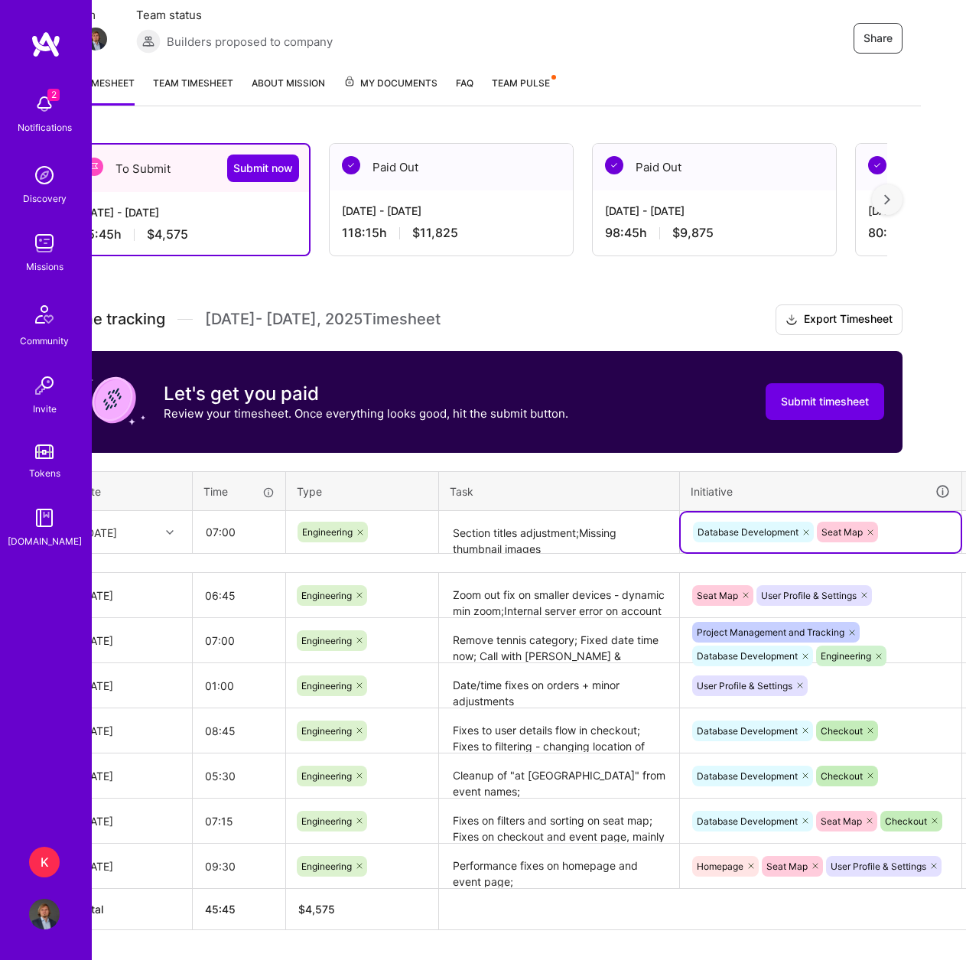
scroll to position [138, 93]
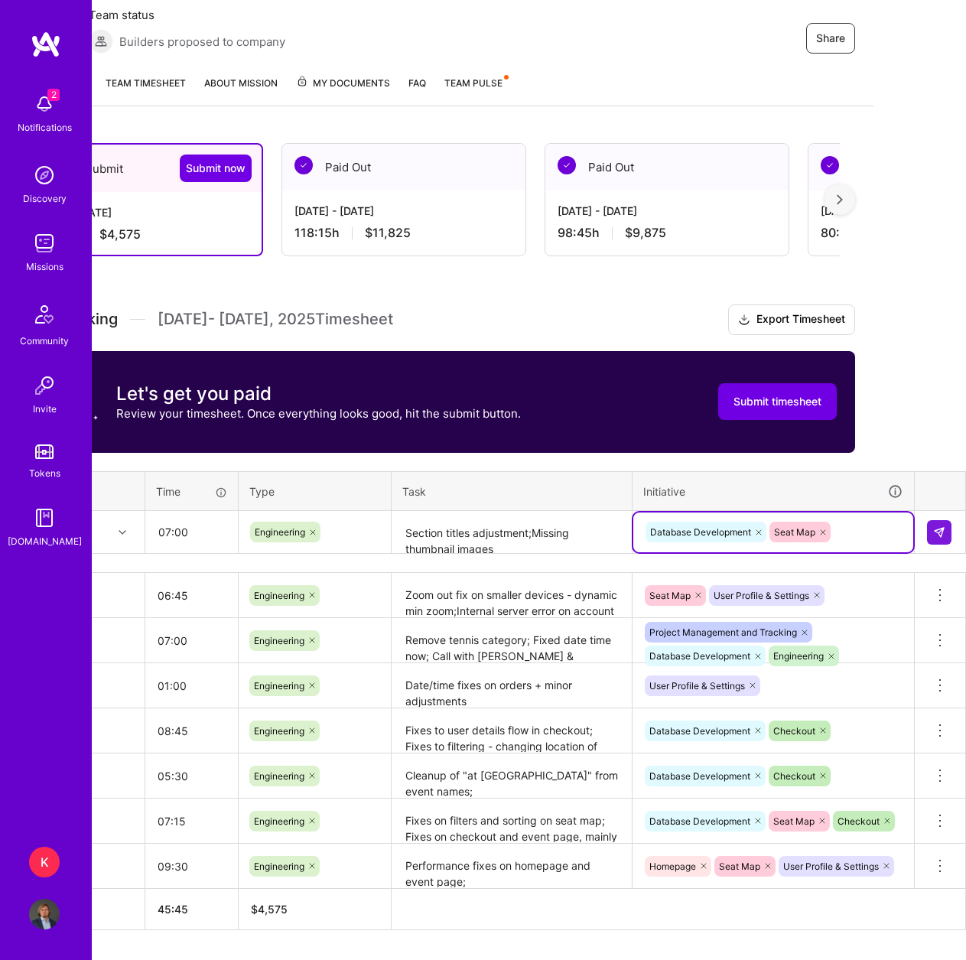
click at [878, 534] on div "Database Development Seat Map" at bounding box center [773, 532] width 258 height 24
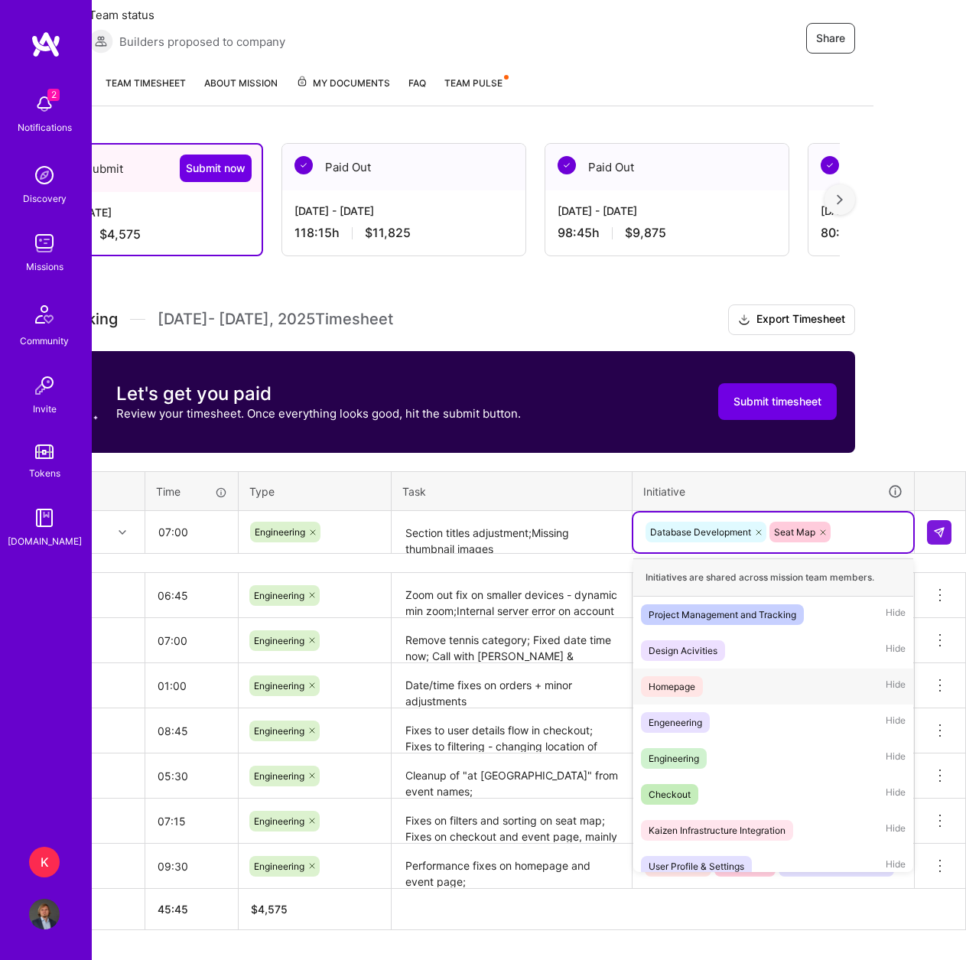
click at [753, 695] on div "Homepage Hide" at bounding box center [773, 686] width 280 height 36
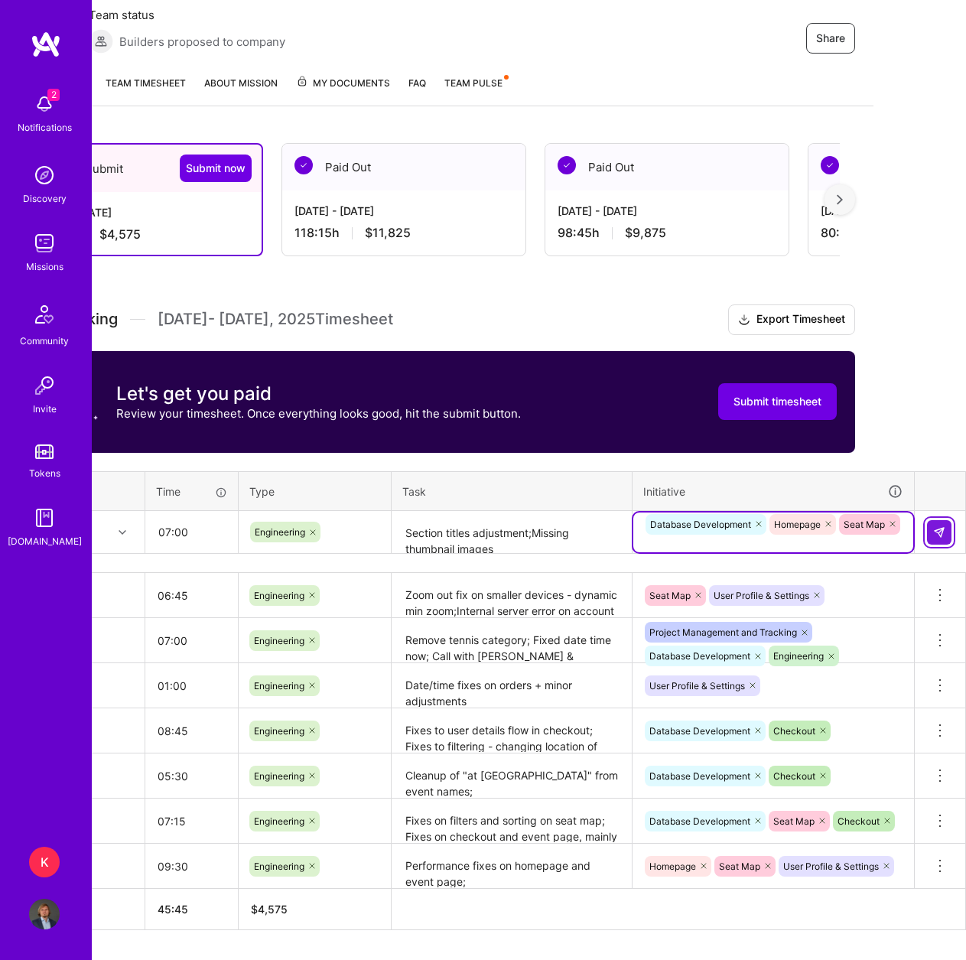
click at [939, 535] on img at bounding box center [939, 532] width 12 height 12
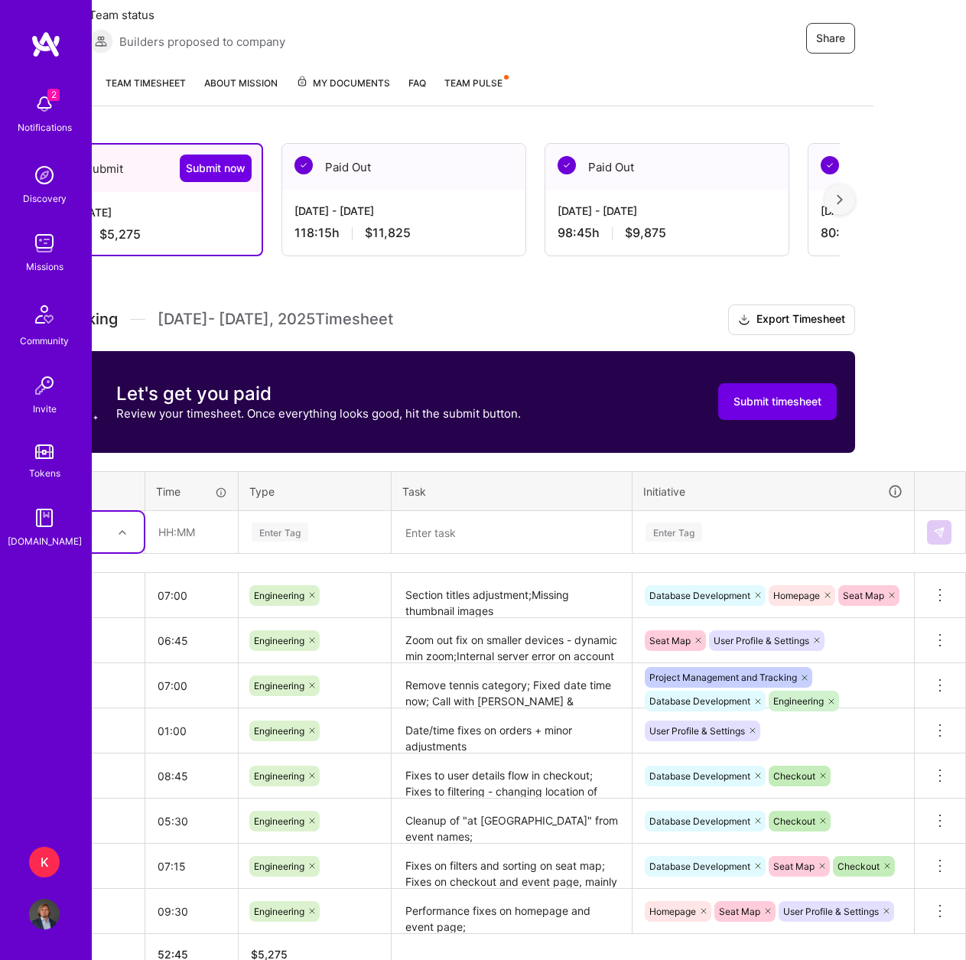
scroll to position [138, 0]
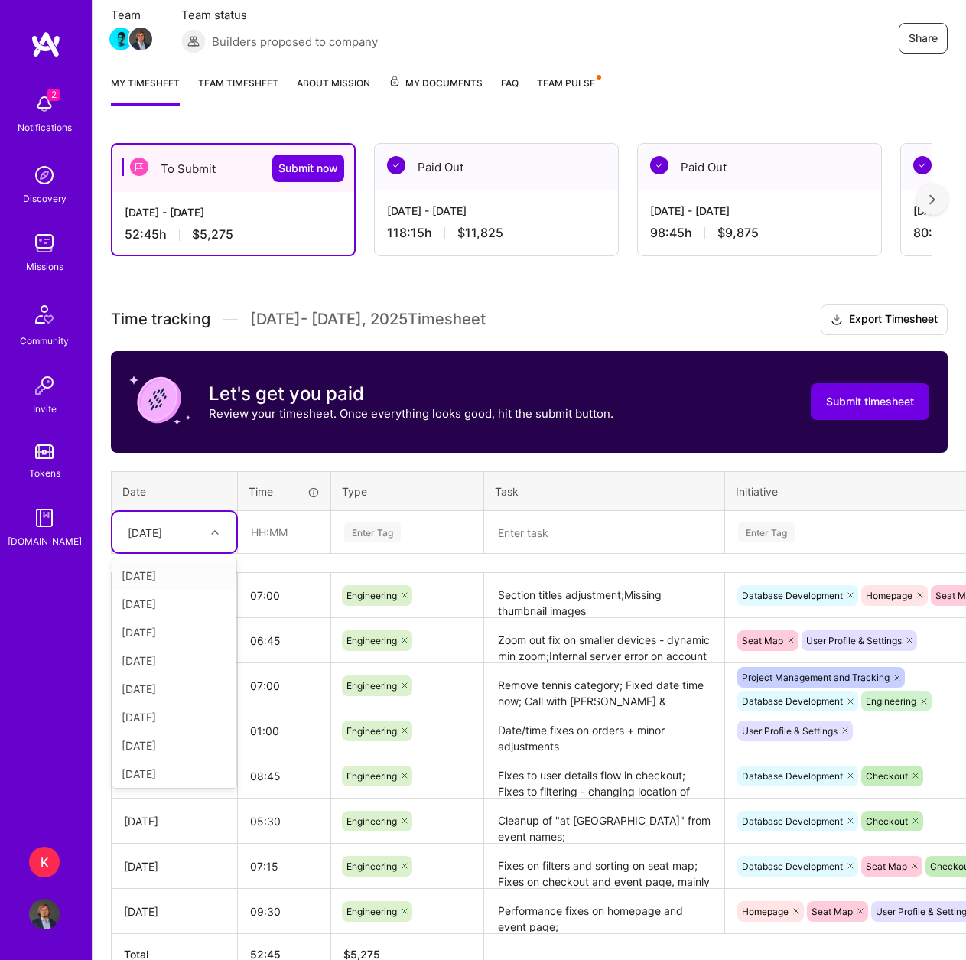
click at [162, 534] on div "[DATE]" at bounding box center [145, 532] width 34 height 16
click at [172, 635] on div "[DATE]" at bounding box center [174, 632] width 124 height 28
click at [268, 525] on input "text" at bounding box center [284, 532] width 91 height 41
type input "03:00"
click at [375, 526] on div "Enter Tag" at bounding box center [372, 532] width 57 height 24
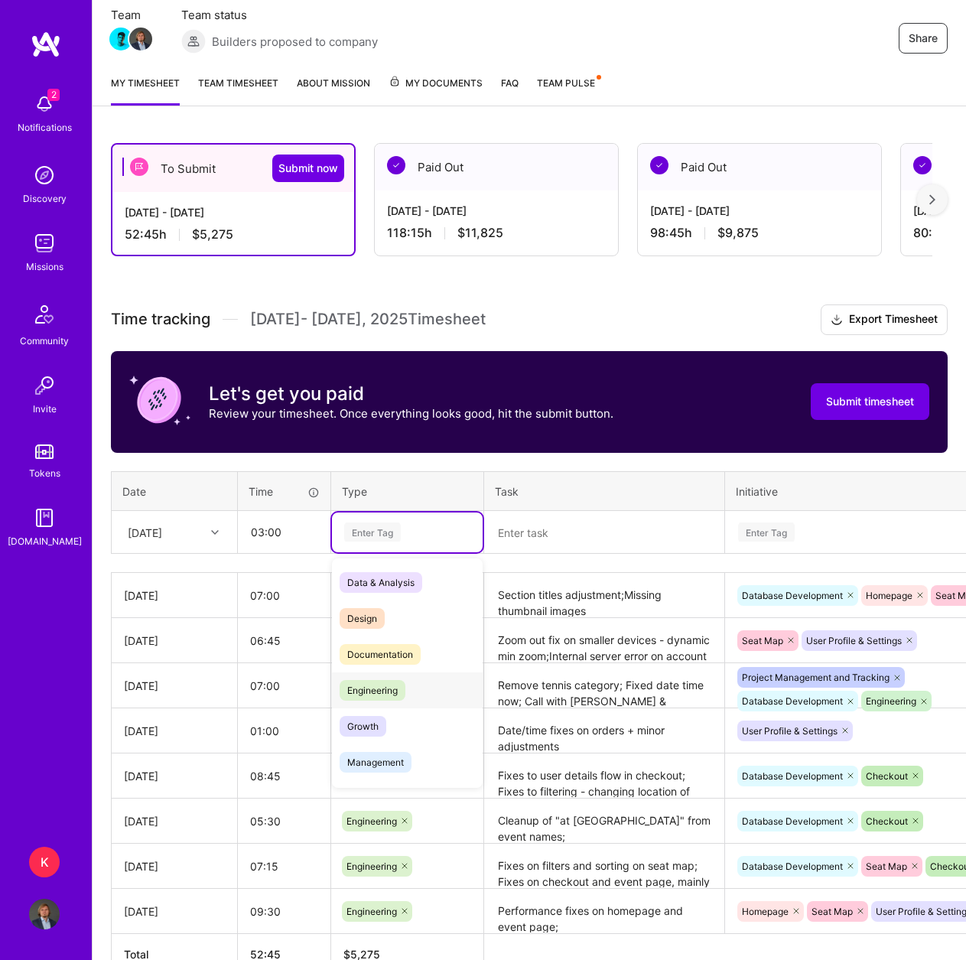
click at [428, 689] on div "Engineering" at bounding box center [407, 690] width 151 height 36
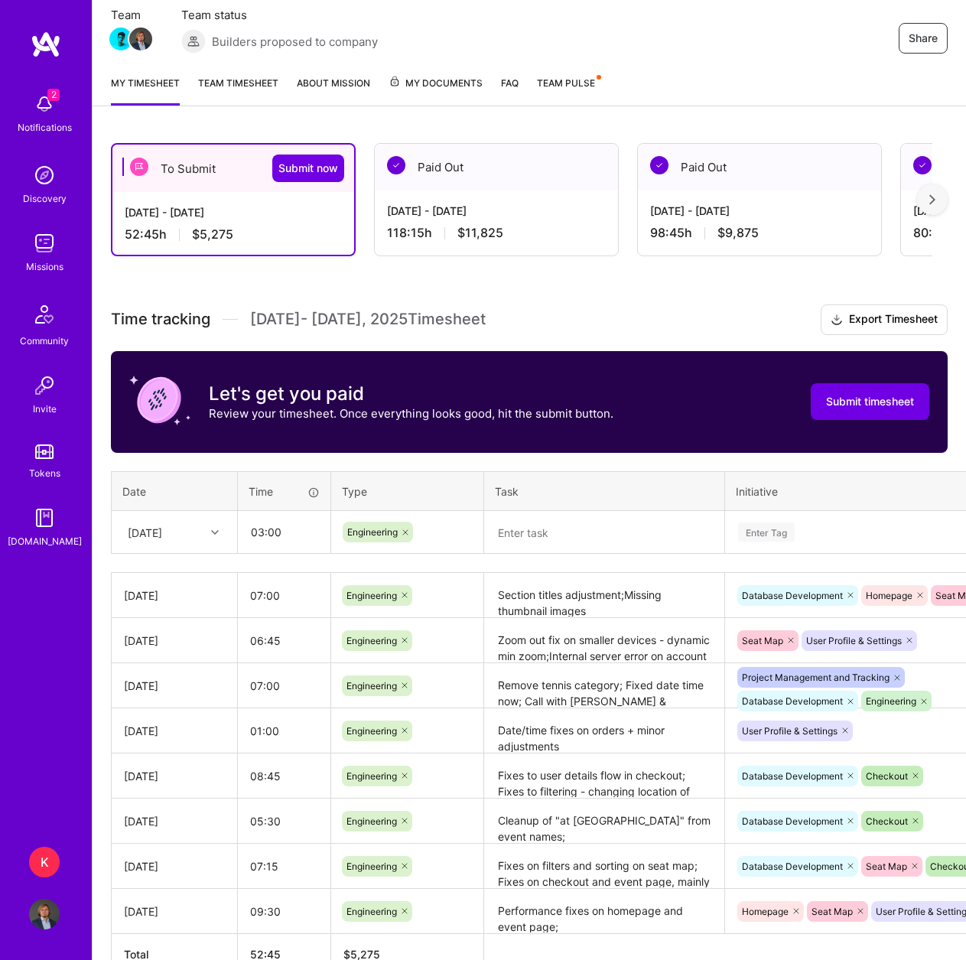
click at [599, 531] on textarea at bounding box center [604, 532] width 237 height 41
paste textarea "section titles adjustment/ticket number fixes/navigation hitbox fix"
click at [625, 534] on textarea "section titles adjustment/ticket number fixes/navigation hitbox fix" at bounding box center [604, 540] width 237 height 57
click at [623, 534] on textarea "section titles adjustment/ticket number fixes/navigation hitbox fix" at bounding box center [604, 540] width 237 height 57
type textarea "section titles adjustment;ticket number fixes;navigation hitbox fix"
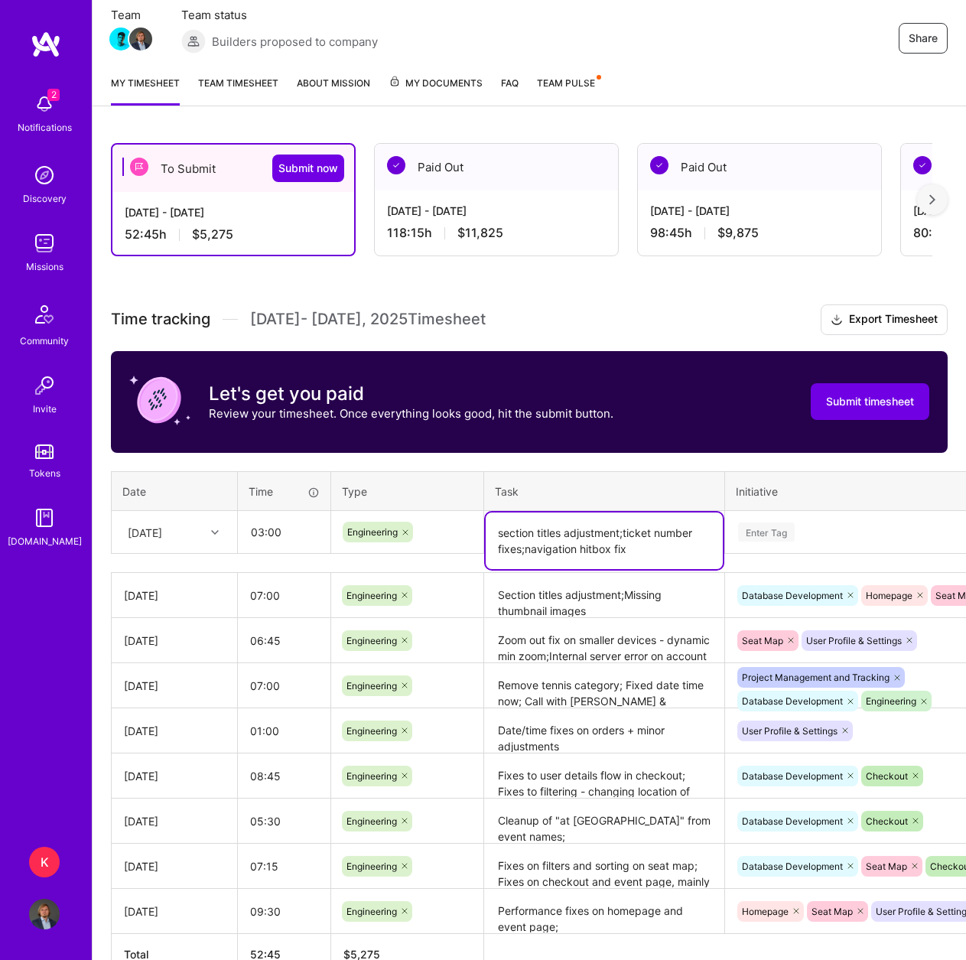
click at [762, 531] on div "Enter Tag" at bounding box center [766, 532] width 57 height 24
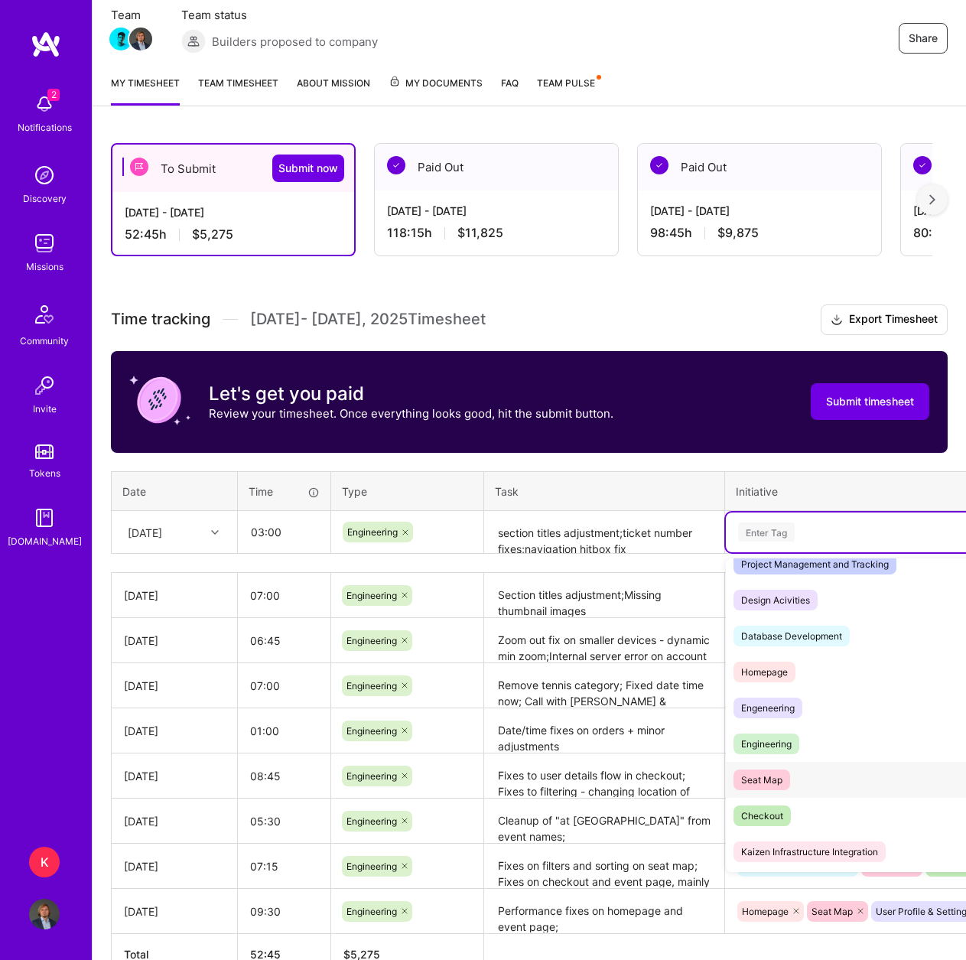
scroll to position [76, 0]
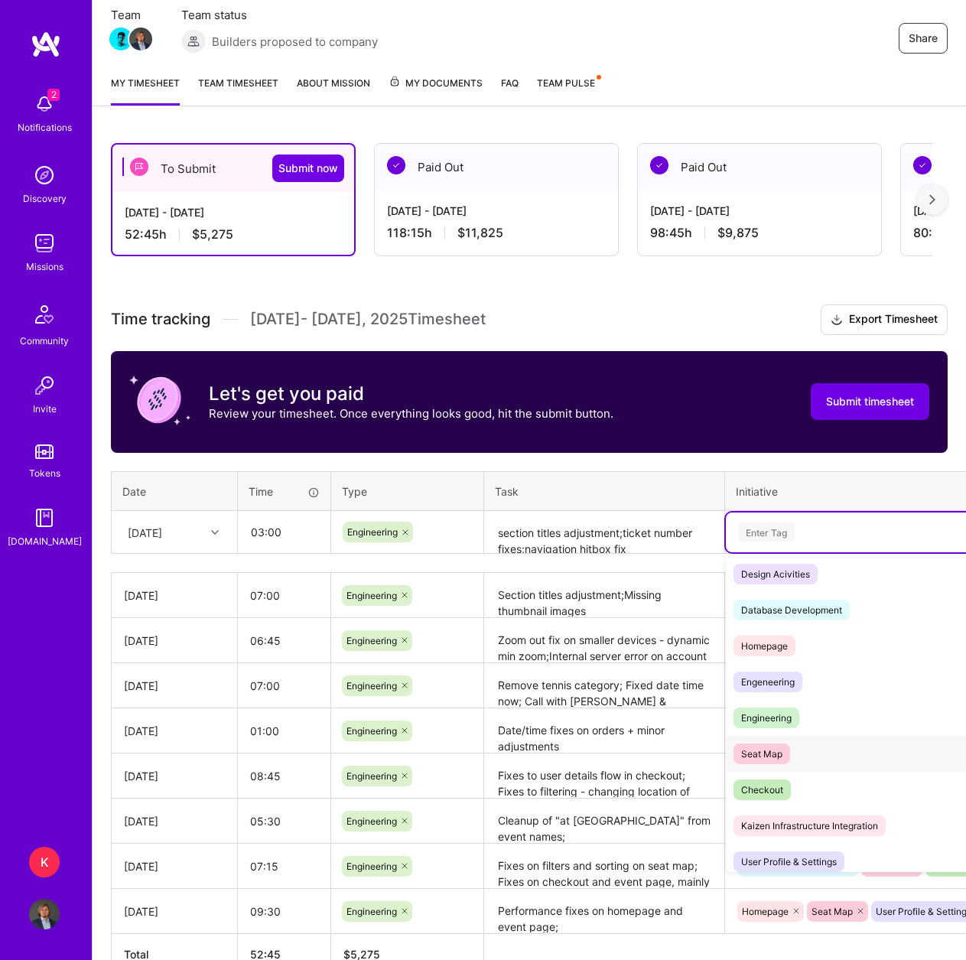
click at [817, 767] on div "Seat Map Hide" at bounding box center [866, 754] width 280 height 36
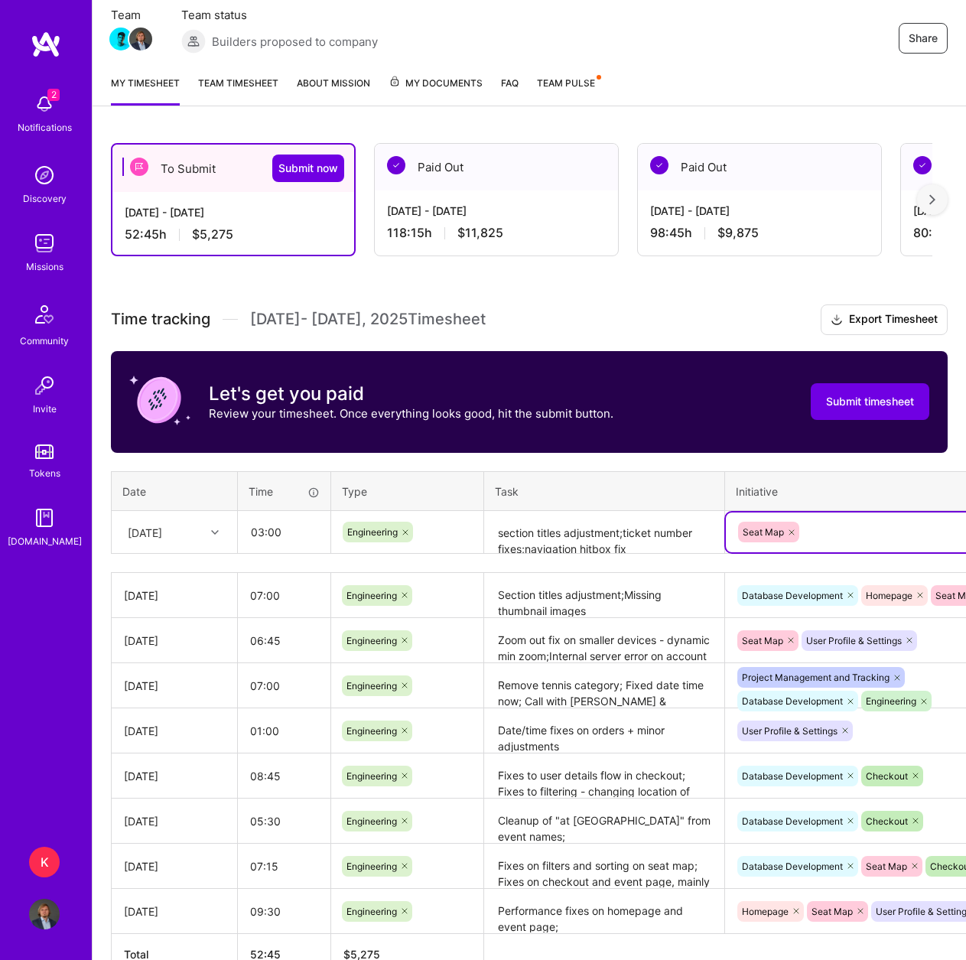
click at [847, 531] on div "Seat Map" at bounding box center [865, 532] width 258 height 24
click at [842, 499] on div "Initiative" at bounding box center [866, 491] width 260 height 18
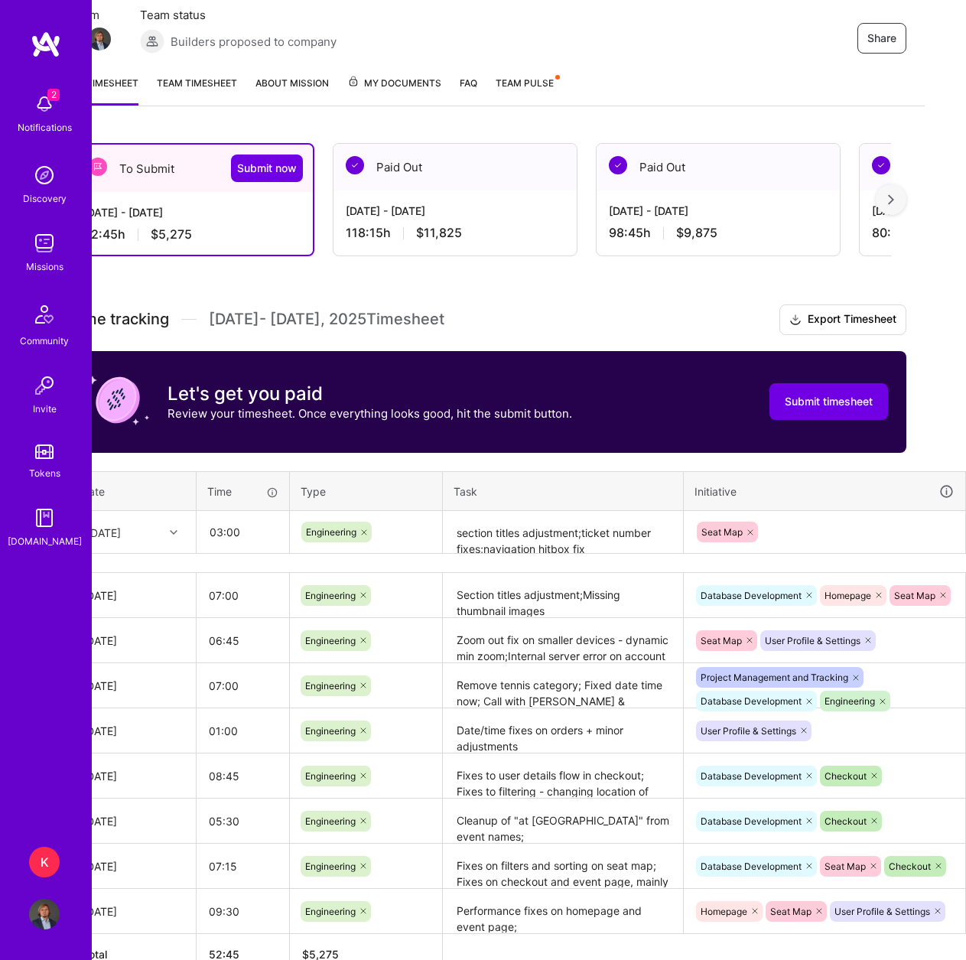
scroll to position [138, 93]
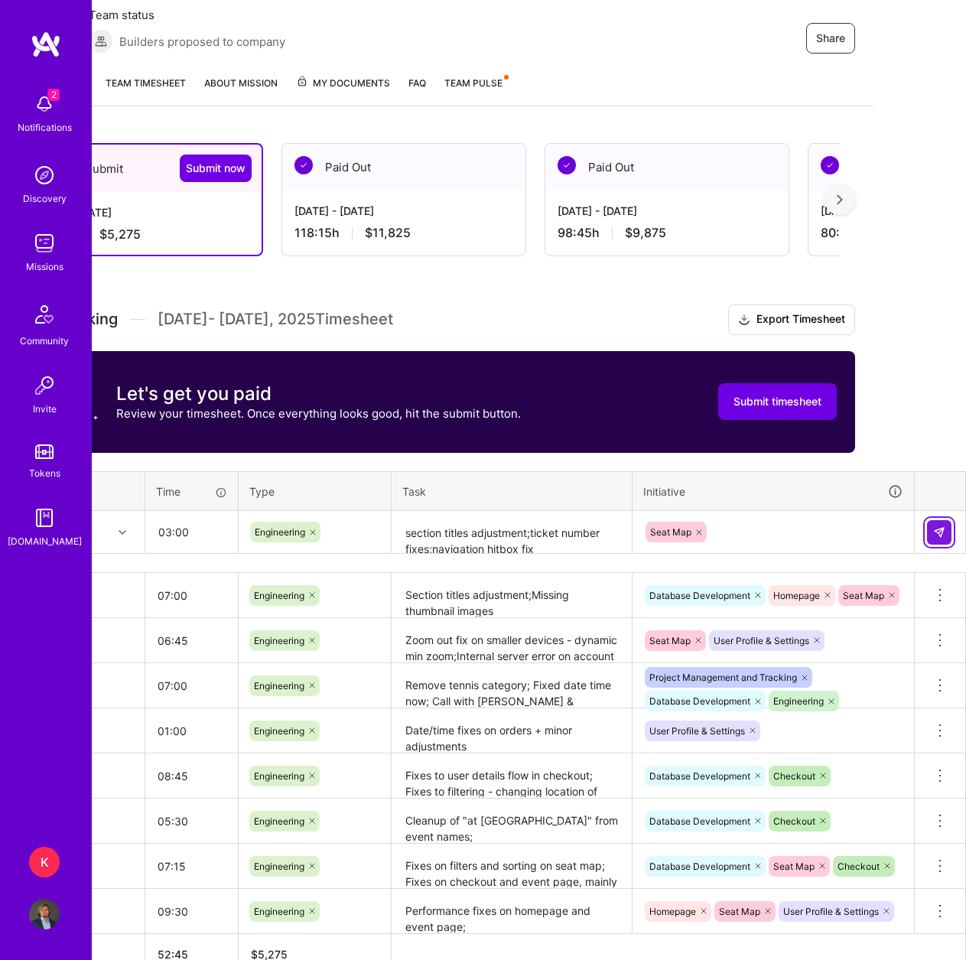
click at [941, 528] on img at bounding box center [939, 532] width 12 height 12
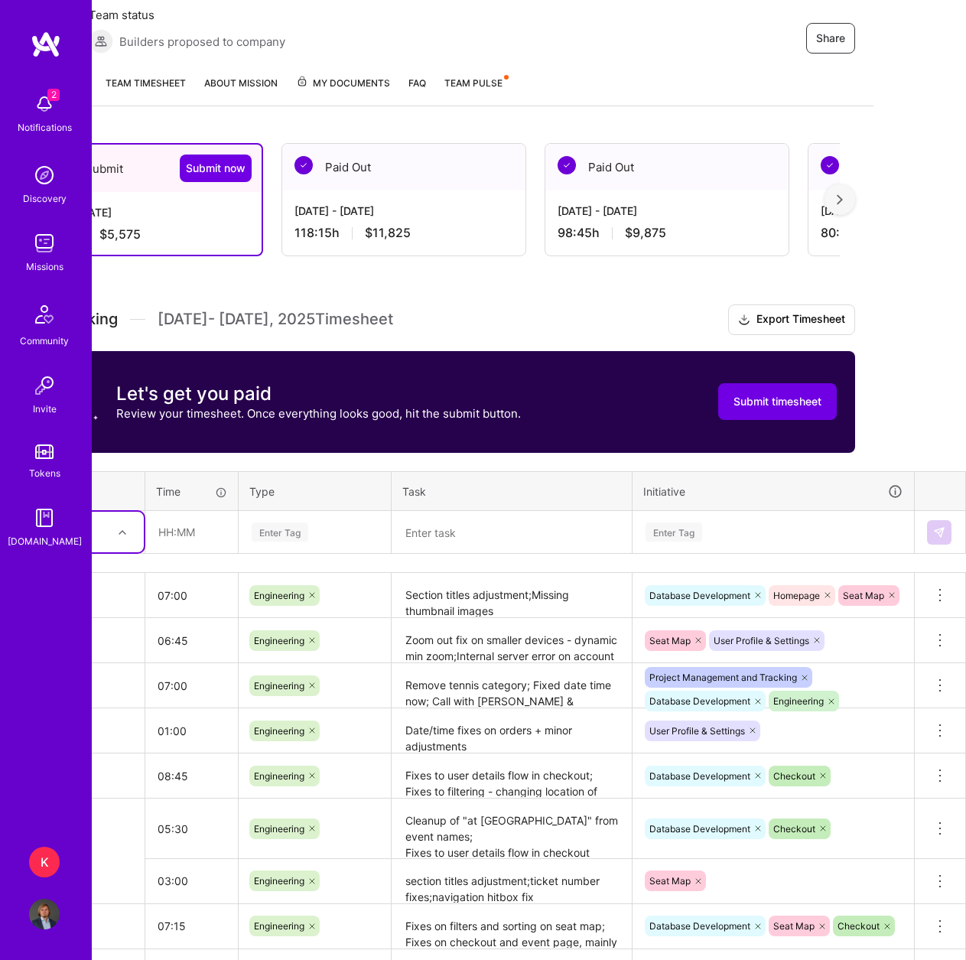
scroll to position [138, 0]
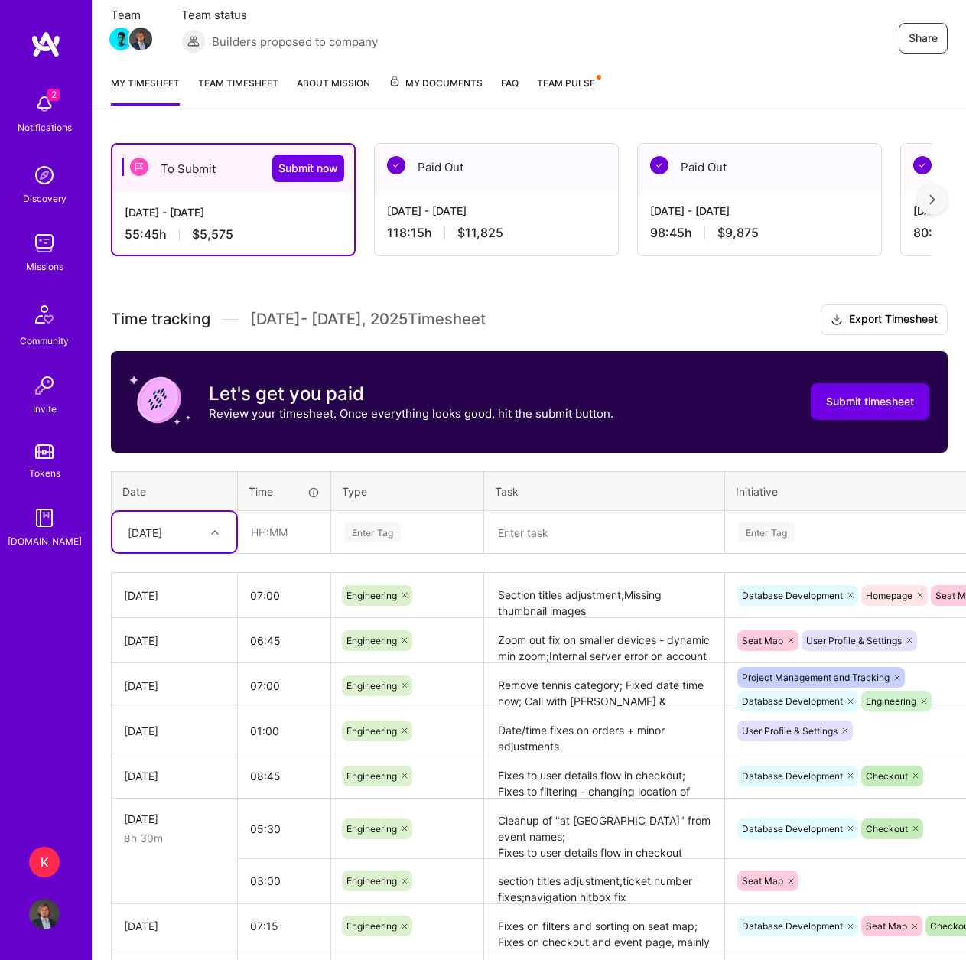
click at [169, 519] on div "[DATE]" at bounding box center [162, 531] width 85 height 25
click at [171, 677] on div "[DATE]" at bounding box center [174, 677] width 124 height 28
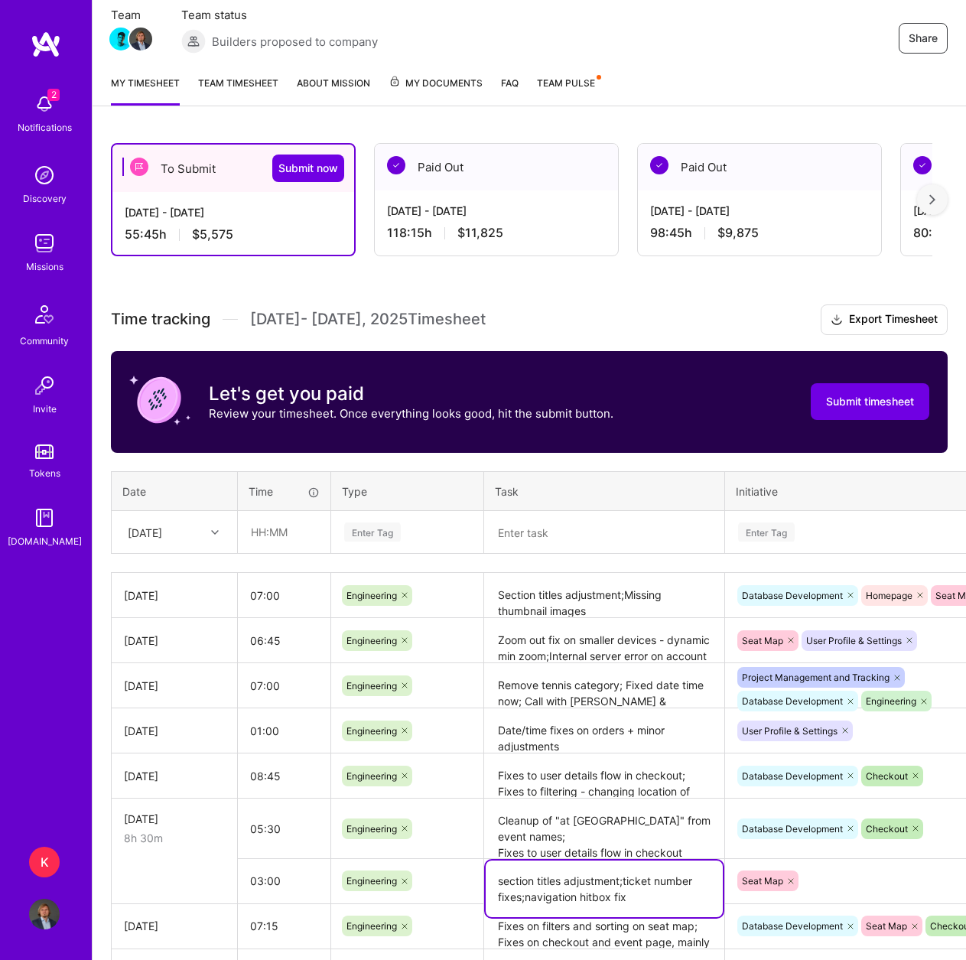
click at [562, 879] on textarea "section titles adjustment;ticket number fixes;navigation hitbox fix" at bounding box center [604, 888] width 237 height 57
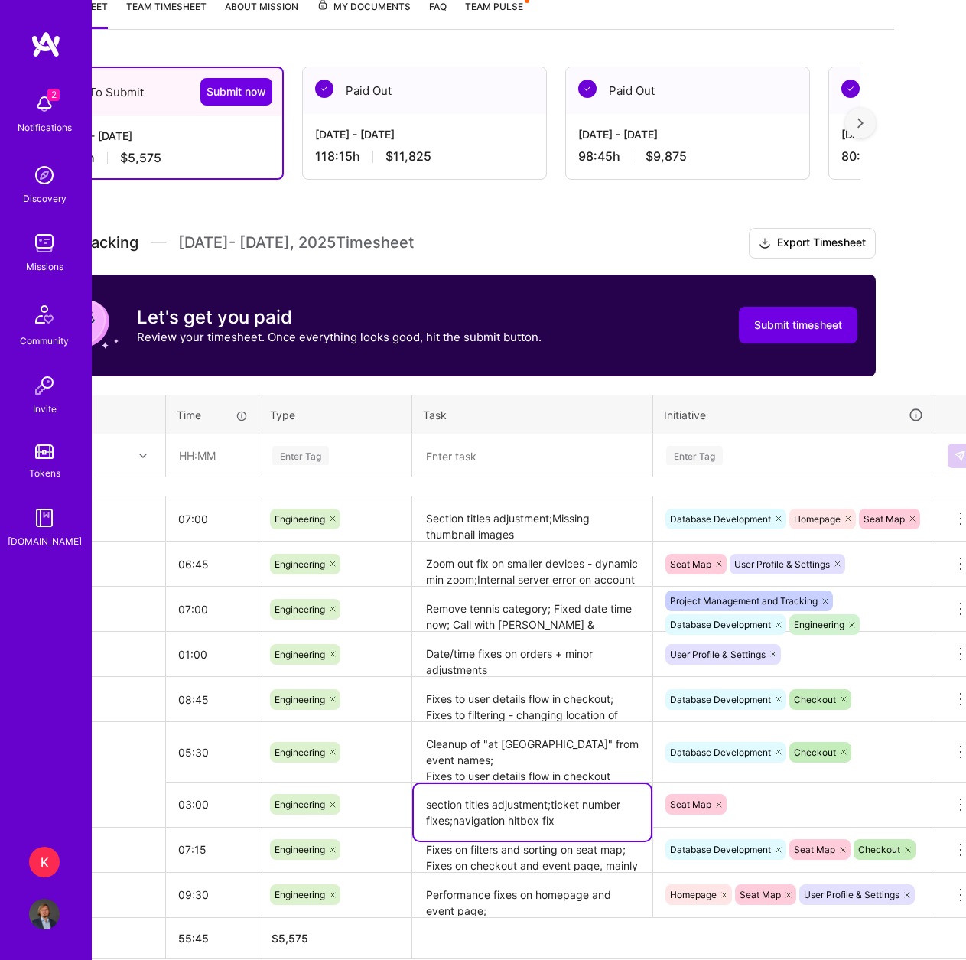
scroll to position [215, 93]
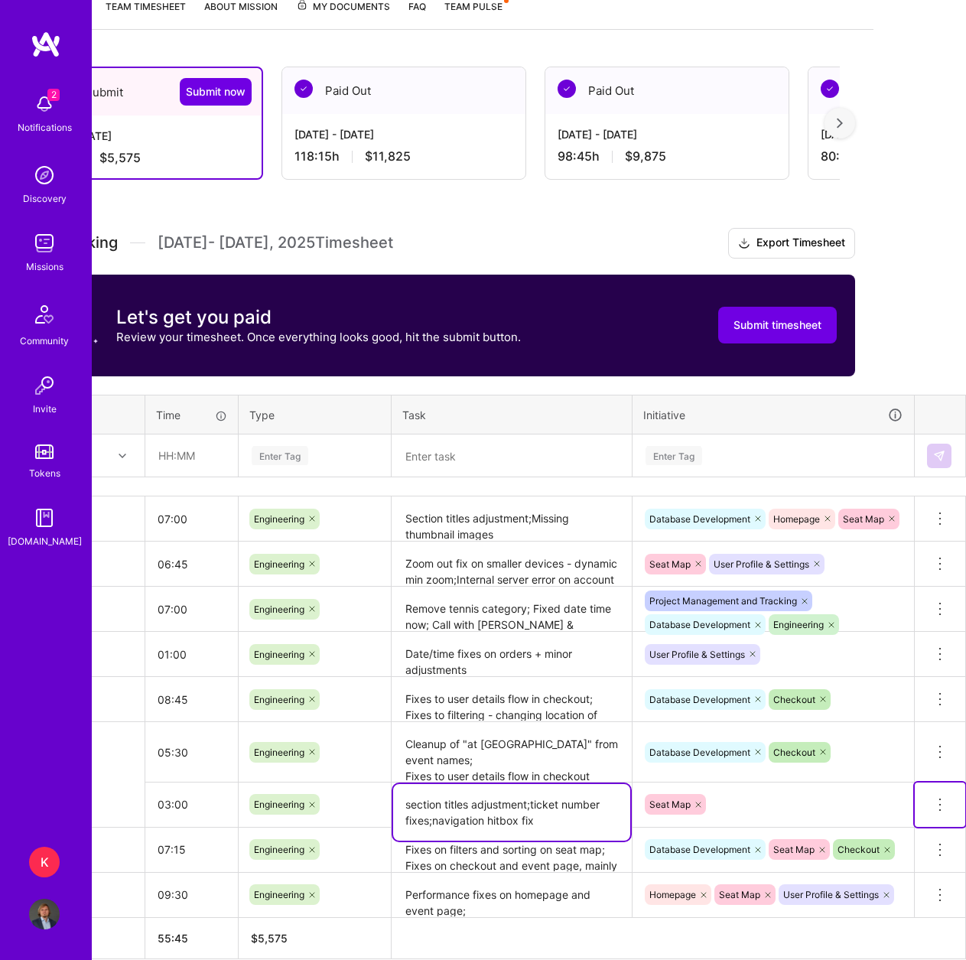
click at [940, 807] on icon at bounding box center [940, 804] width 18 height 18
click at [918, 830] on button "Delete row" at bounding box center [902, 830] width 80 height 37
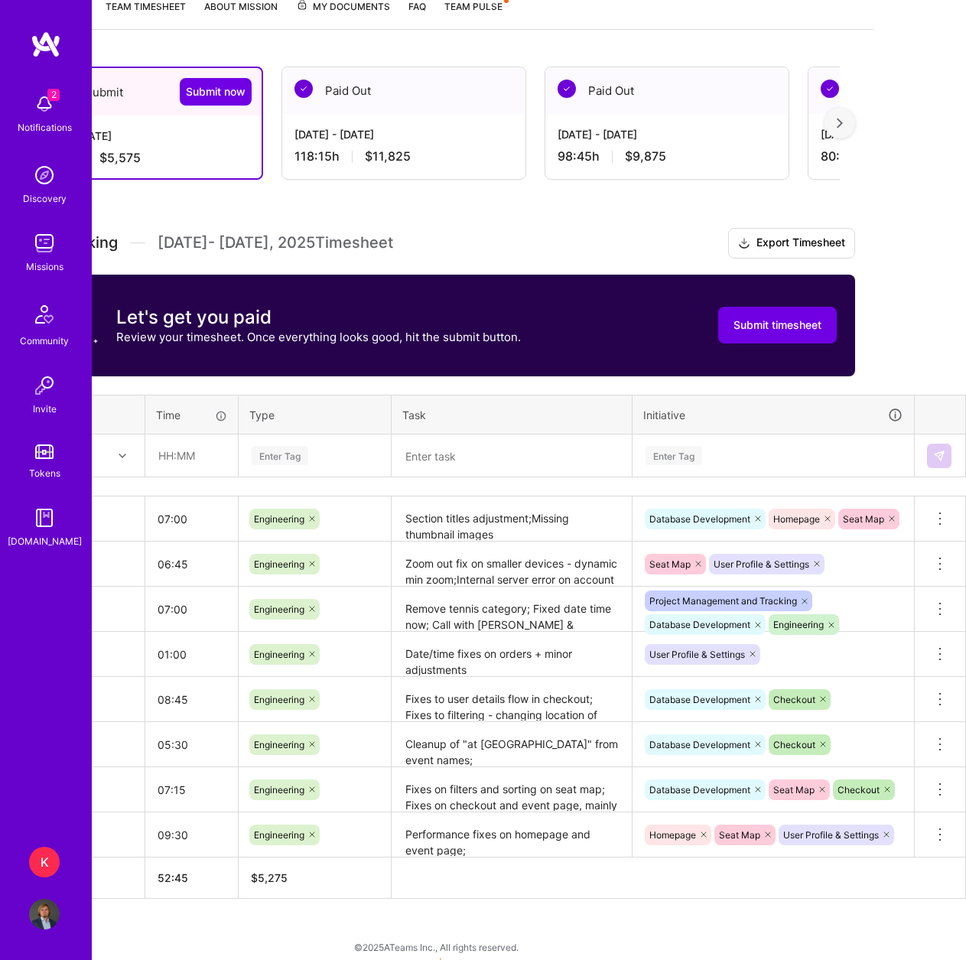
scroll to position [215, 0]
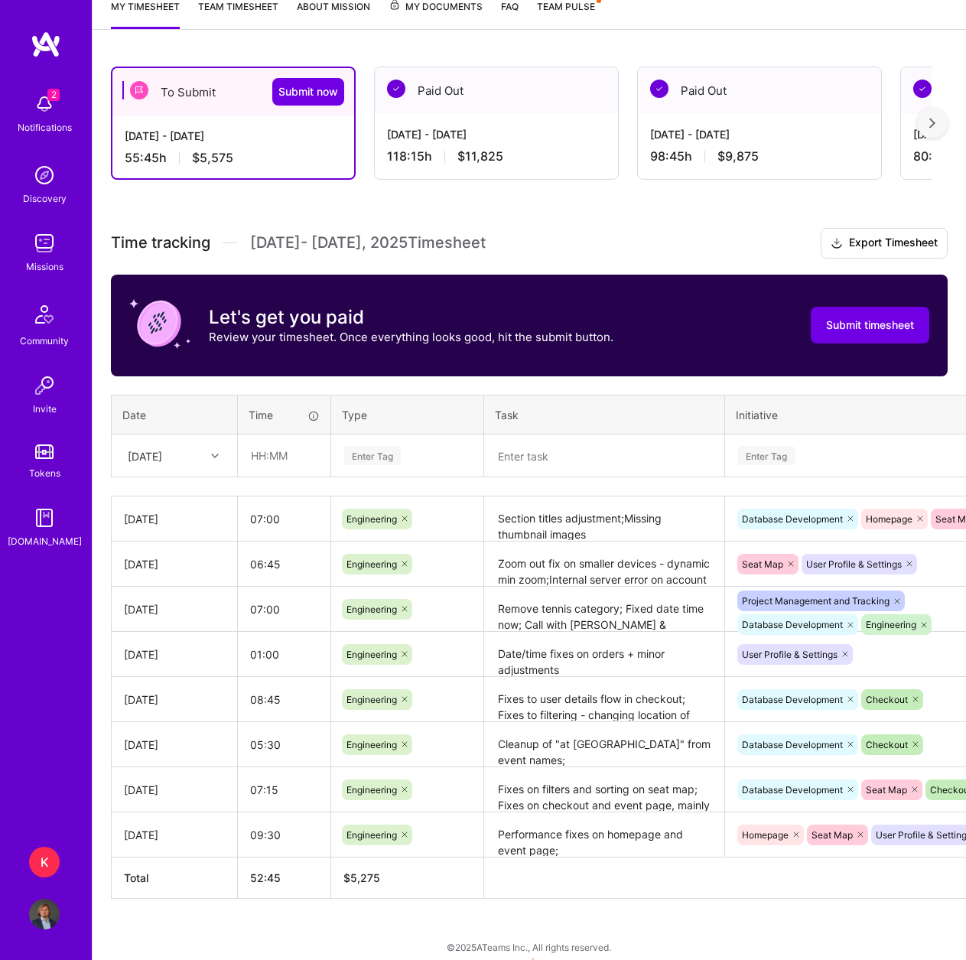
click at [180, 471] on div "[DATE]" at bounding box center [174, 455] width 124 height 41
click at [165, 583] on div "[DATE]" at bounding box center [174, 581] width 124 height 28
click at [265, 451] on input "text" at bounding box center [284, 455] width 91 height 41
type input "03:00"
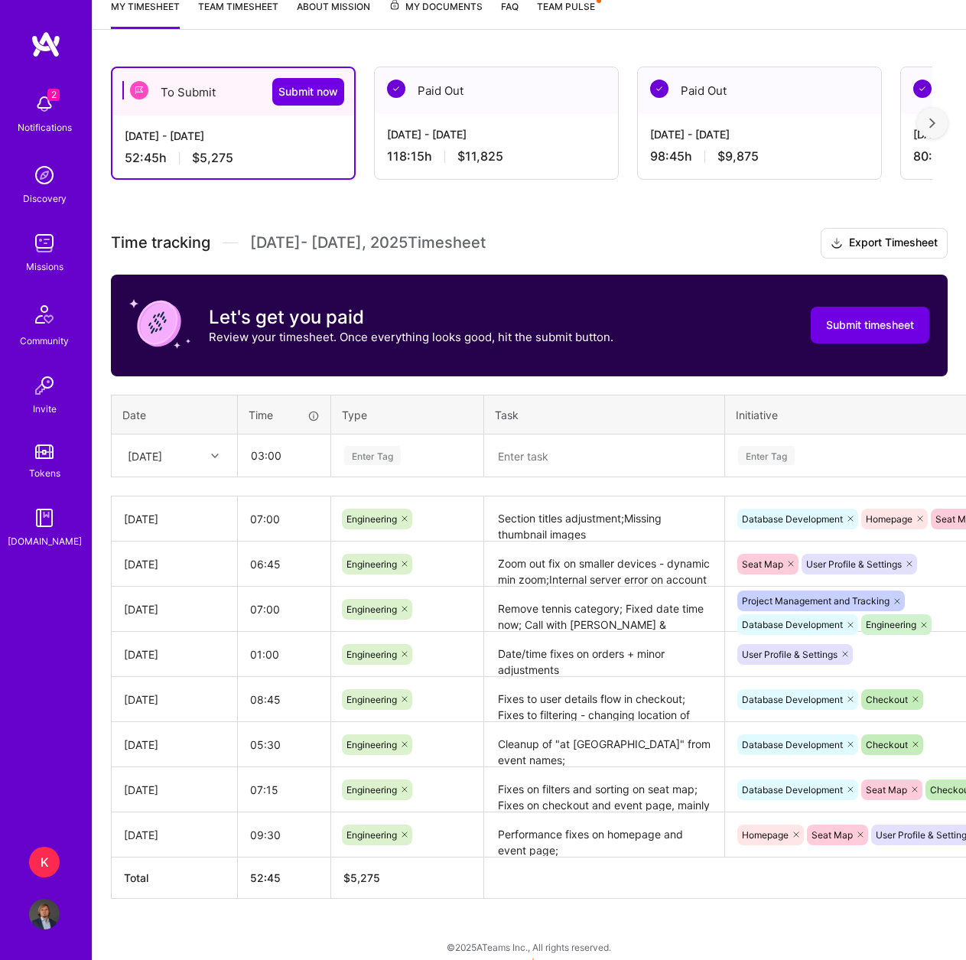
click at [372, 453] on div "Enter Tag" at bounding box center [372, 455] width 57 height 24
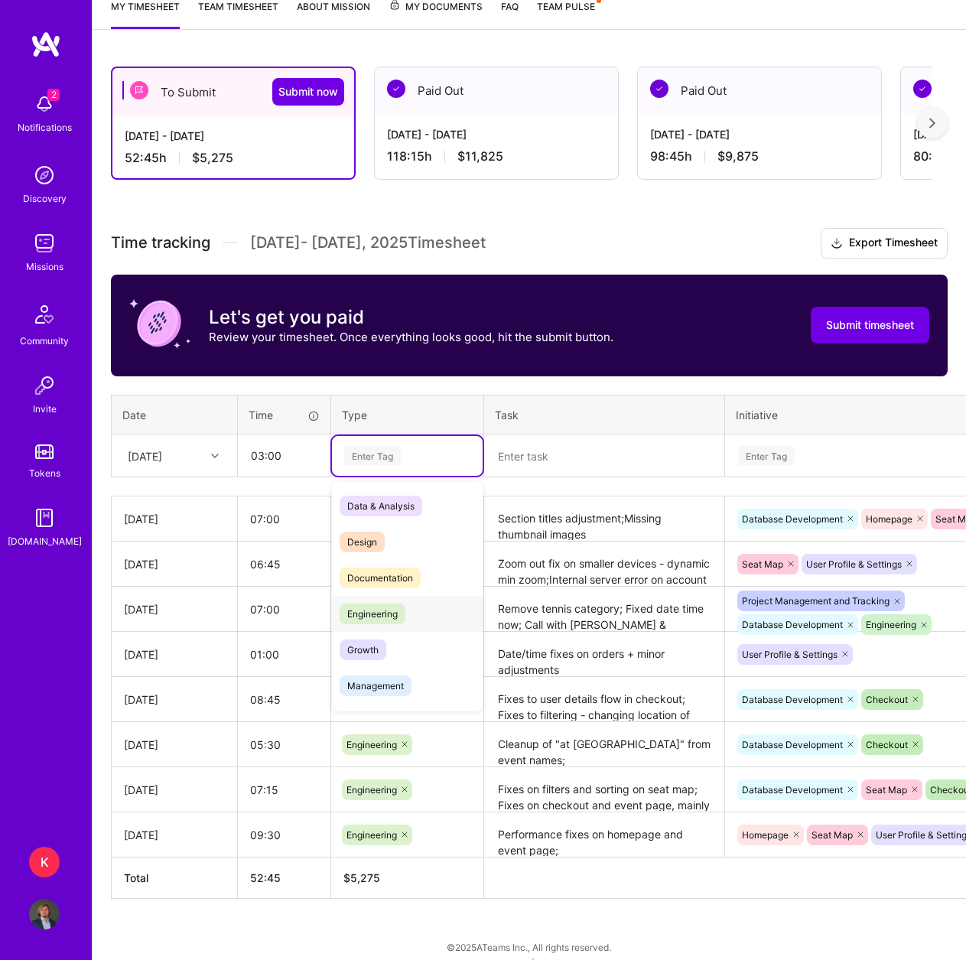
click at [383, 606] on span "Engineering" at bounding box center [372, 613] width 66 height 21
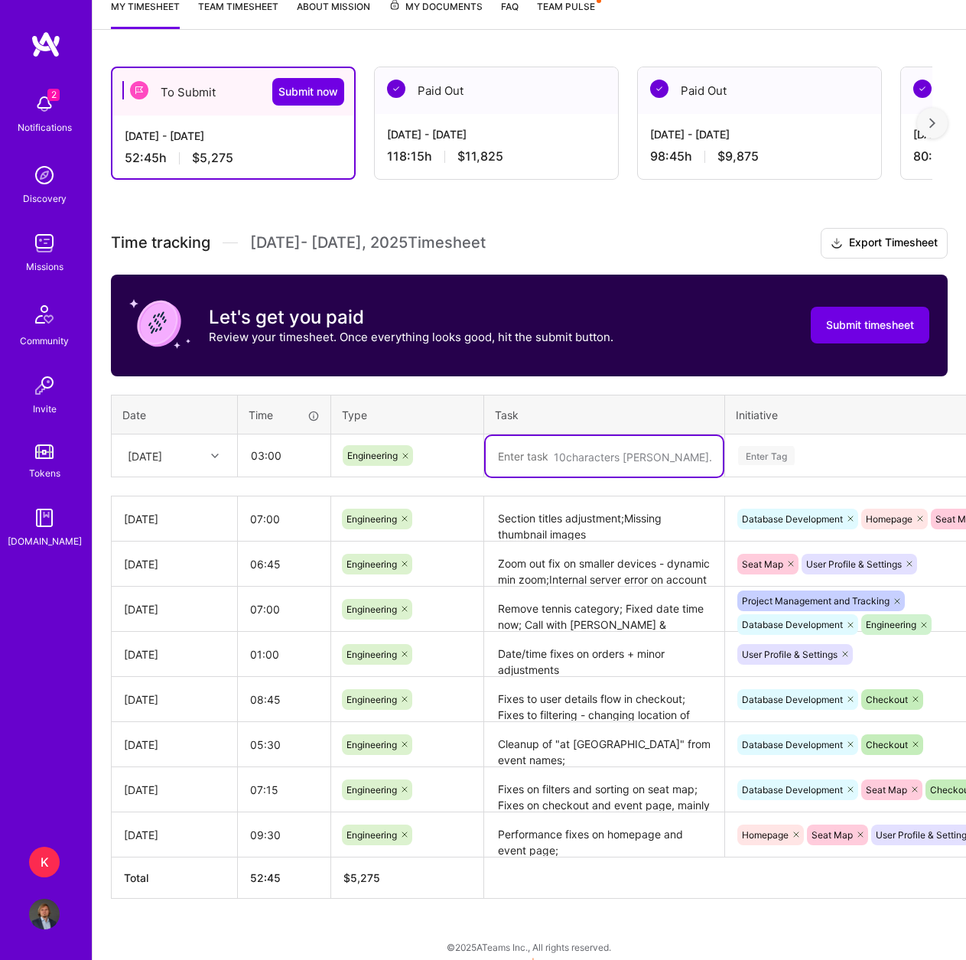
click at [521, 451] on textarea at bounding box center [604, 456] width 237 height 41
paste textarea "section titles adjustment;ticket number fixes;navigation hitbox fix"
type textarea "section titles adjustment;ticket number fixes;navigation hitbox fix"
click at [750, 460] on div "Enter Tag" at bounding box center [766, 455] width 57 height 24
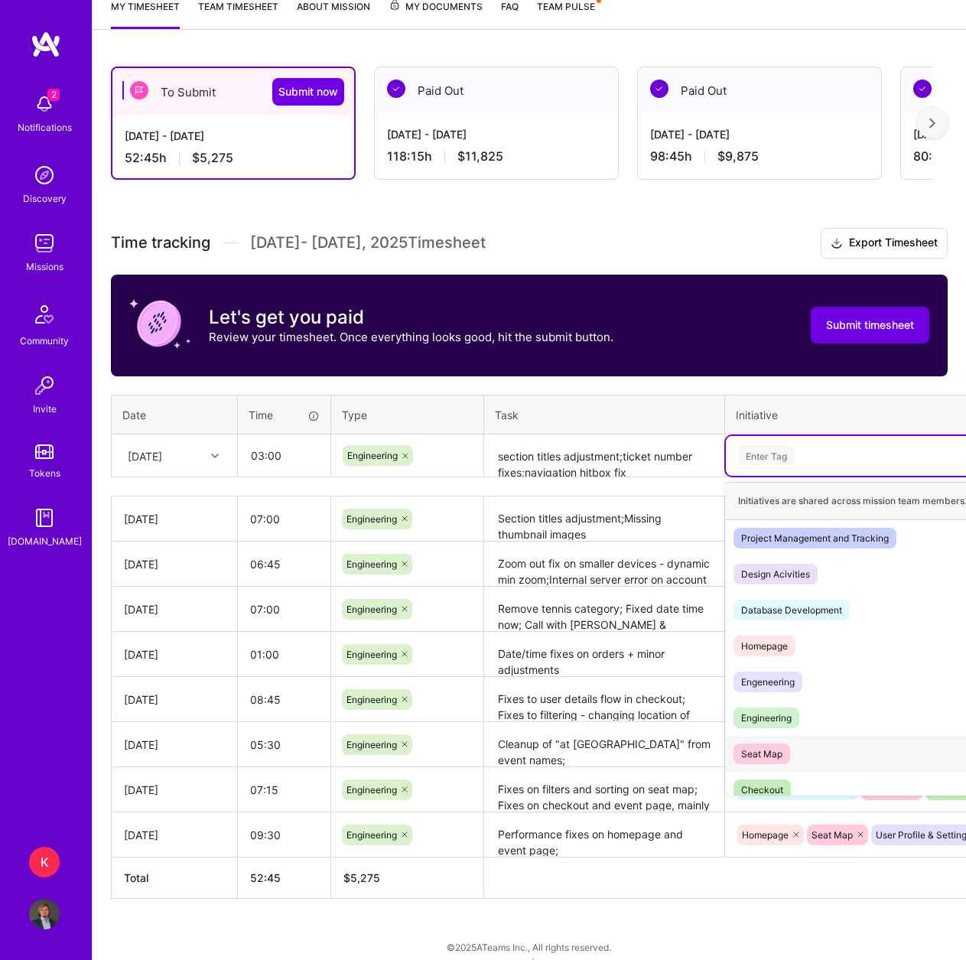
drag, startPoint x: 810, startPoint y: 754, endPoint x: 801, endPoint y: 725, distance: 30.2
click at [807, 757] on div "Seat Map Hide" at bounding box center [866, 754] width 280 height 36
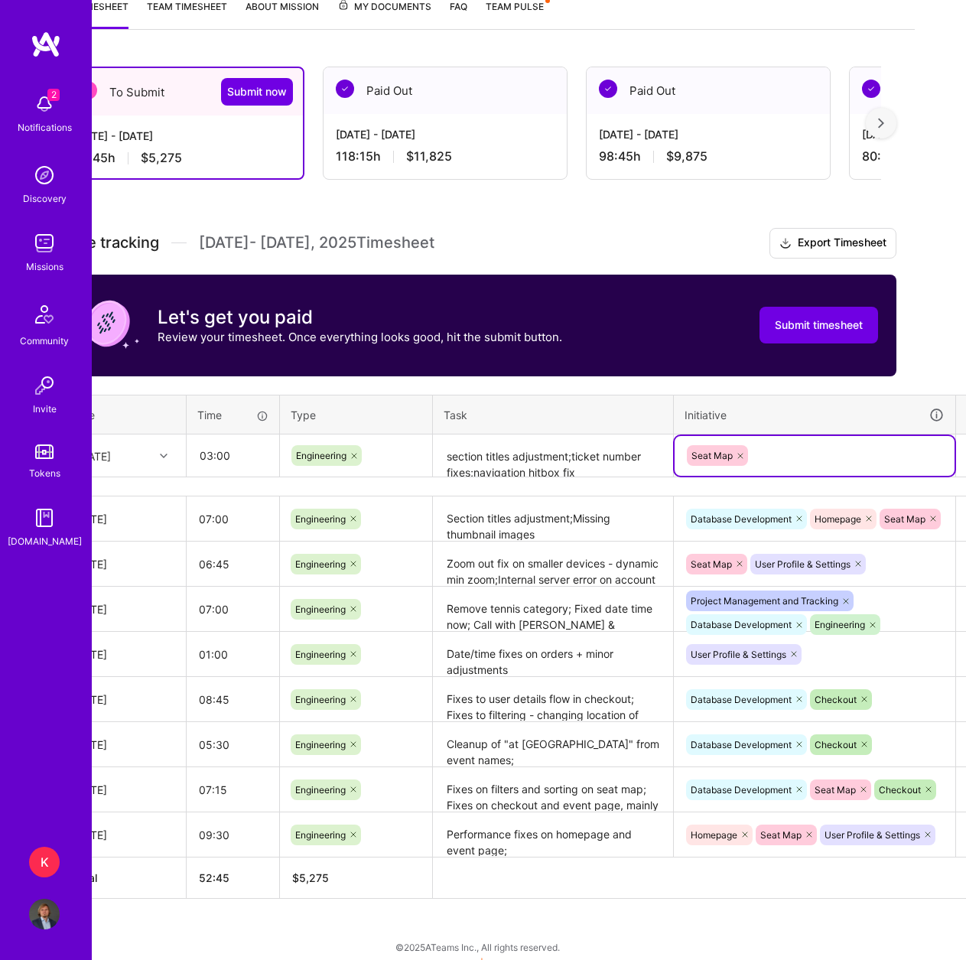
scroll to position [215, 93]
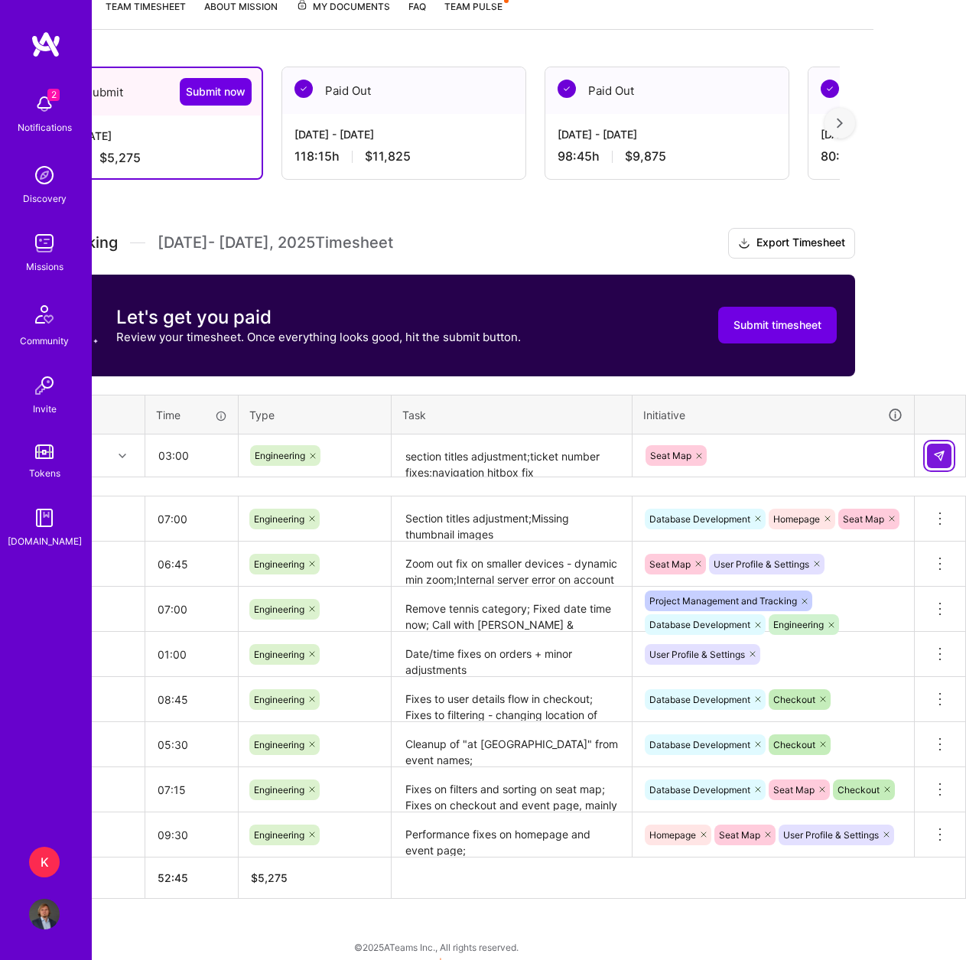
click at [931, 458] on button at bounding box center [939, 455] width 24 height 24
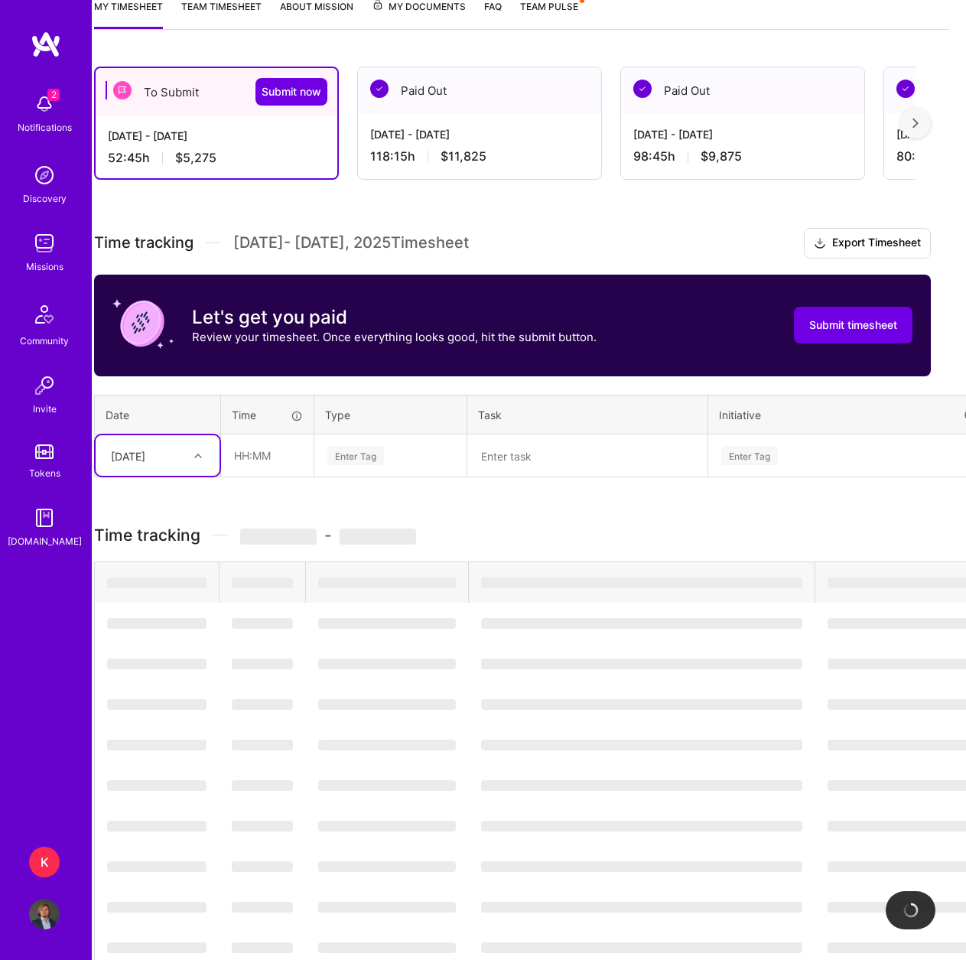
scroll to position [215, 0]
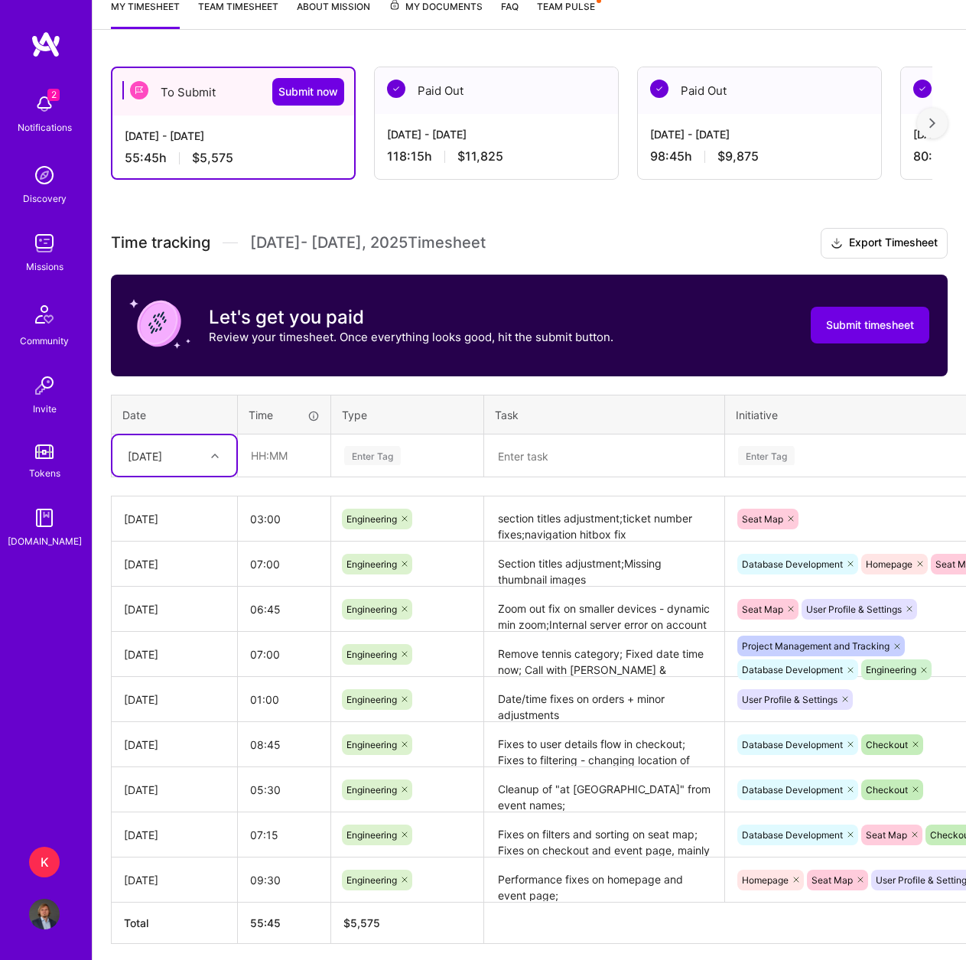
click at [183, 443] on div "[DATE]" at bounding box center [162, 455] width 85 height 25
click at [174, 589] on div "[DATE]" at bounding box center [174, 581] width 124 height 28
click at [245, 458] on input "text" at bounding box center [284, 455] width 91 height 41
type input "06:15"
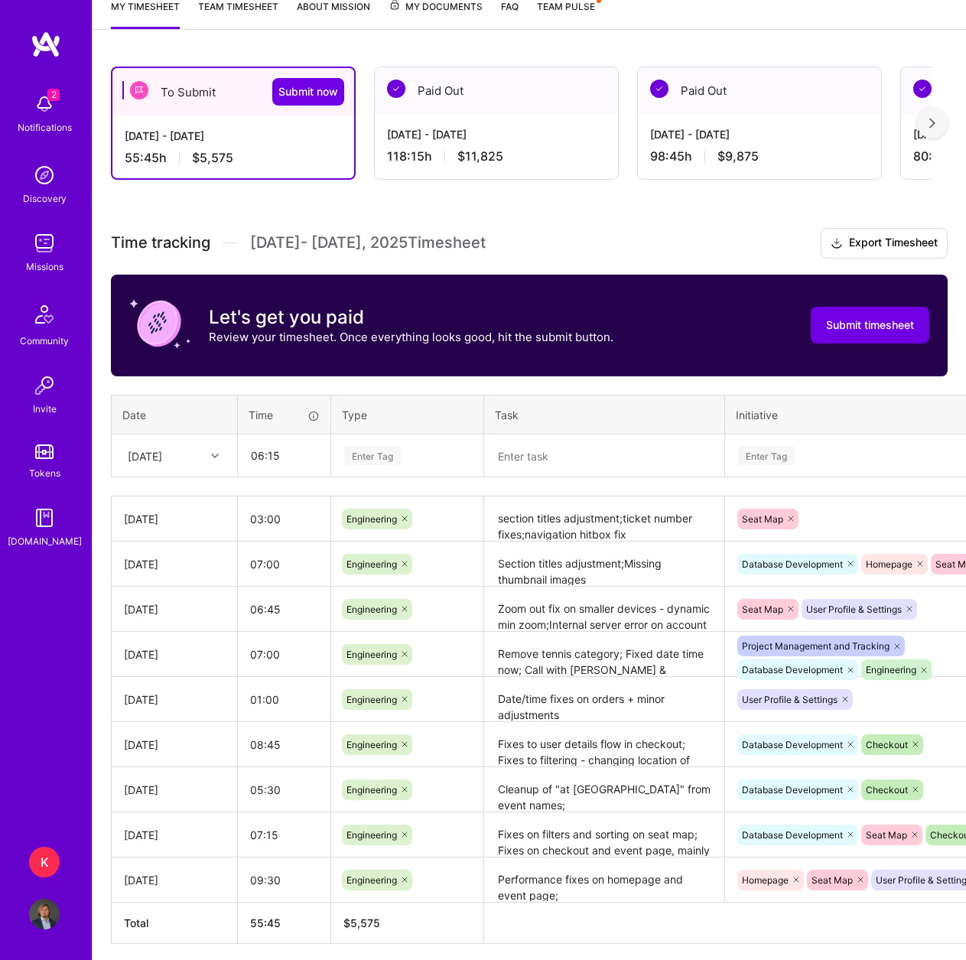
click at [395, 440] on div "Enter Tag" at bounding box center [407, 456] width 151 height 40
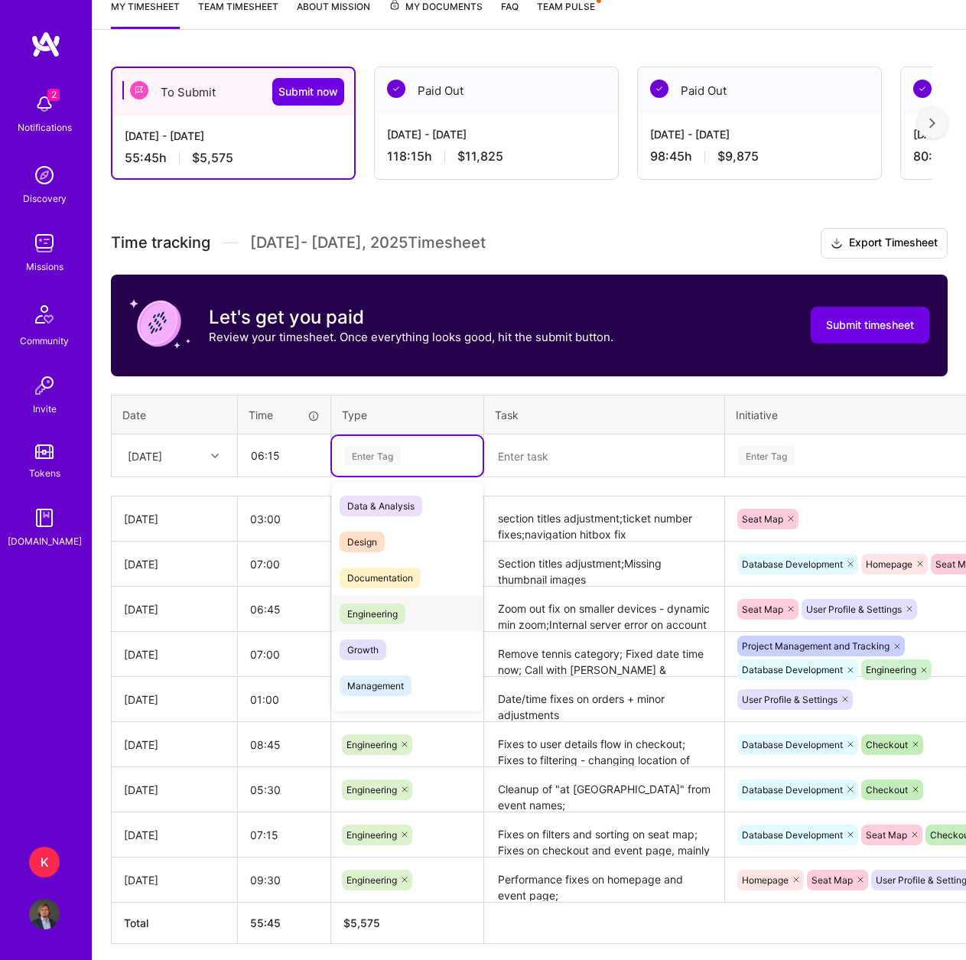
click at [387, 609] on span "Engineering" at bounding box center [372, 613] width 66 height 21
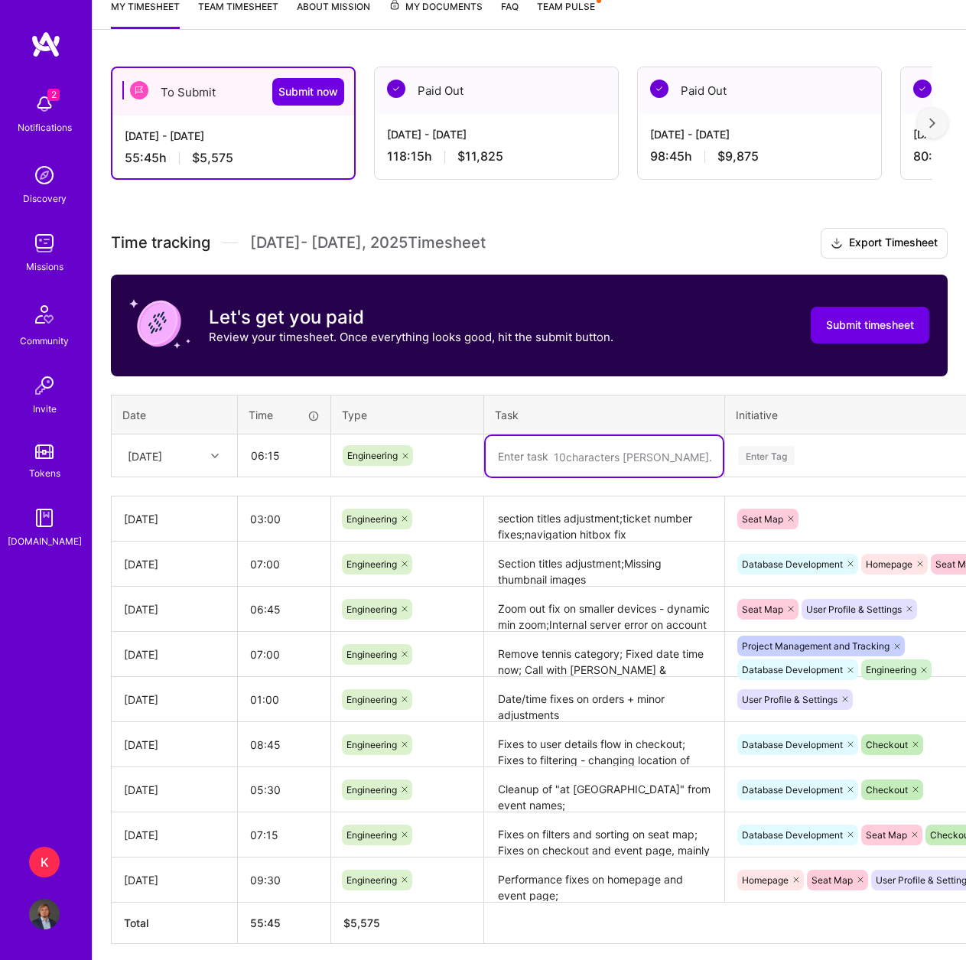
click at [571, 454] on textarea at bounding box center [604, 456] width 237 height 41
type textarea "Event data fixes - seats behind the scene,"
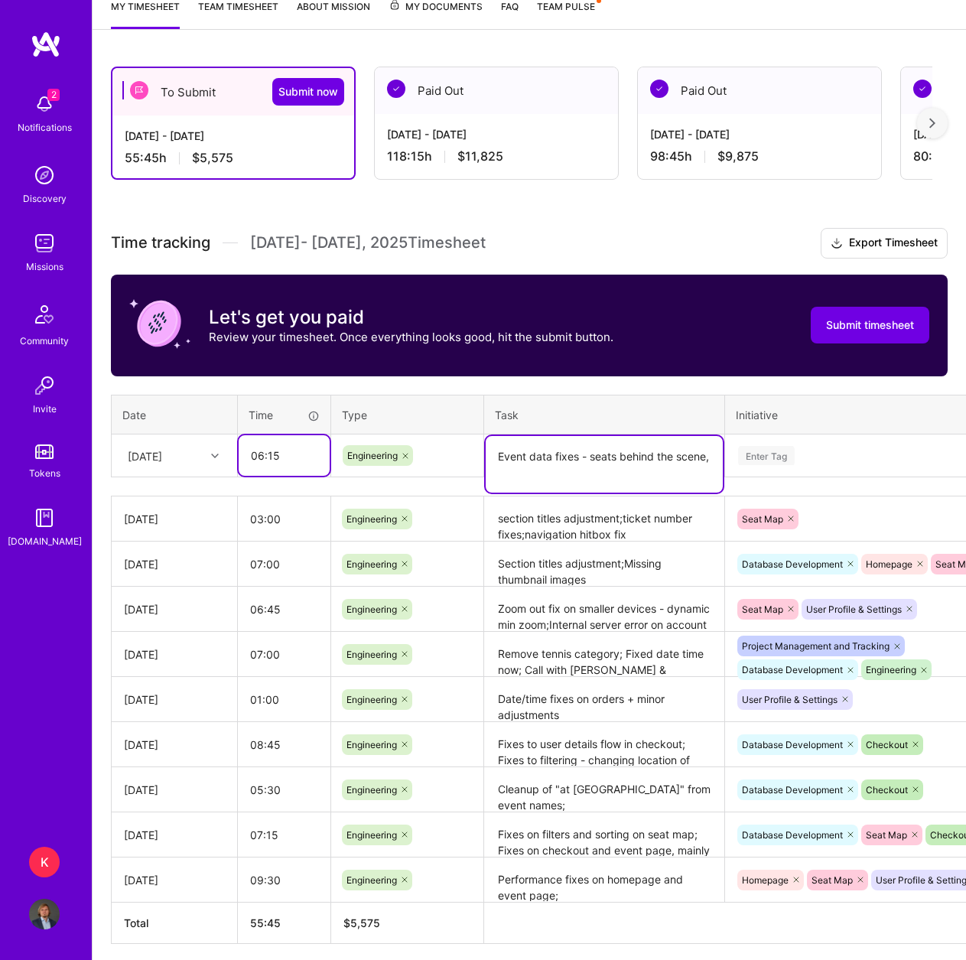
click at [260, 455] on input "06:15" at bounding box center [284, 455] width 91 height 41
drag, startPoint x: 267, startPoint y: 457, endPoint x: 278, endPoint y: 457, distance: 11.5
click at [278, 457] on input "06:15" at bounding box center [284, 455] width 91 height 41
type input "06:45"
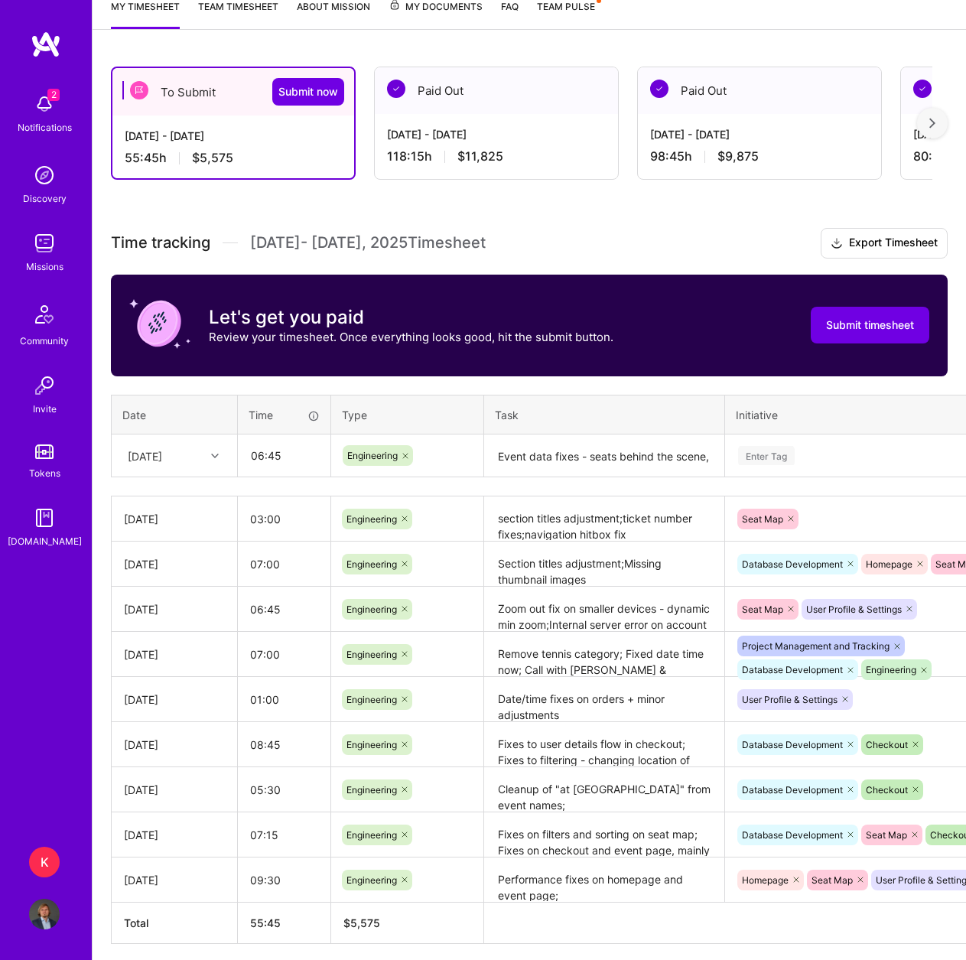
click at [611, 457] on textarea "Event data fixes - seats behind the scene," at bounding box center [604, 456] width 237 height 41
click at [613, 476] on textarea "Event data fixes - seats behind the scene," at bounding box center [604, 464] width 237 height 57
type textarea "Event data fixes - seats behind the scene, matchups"
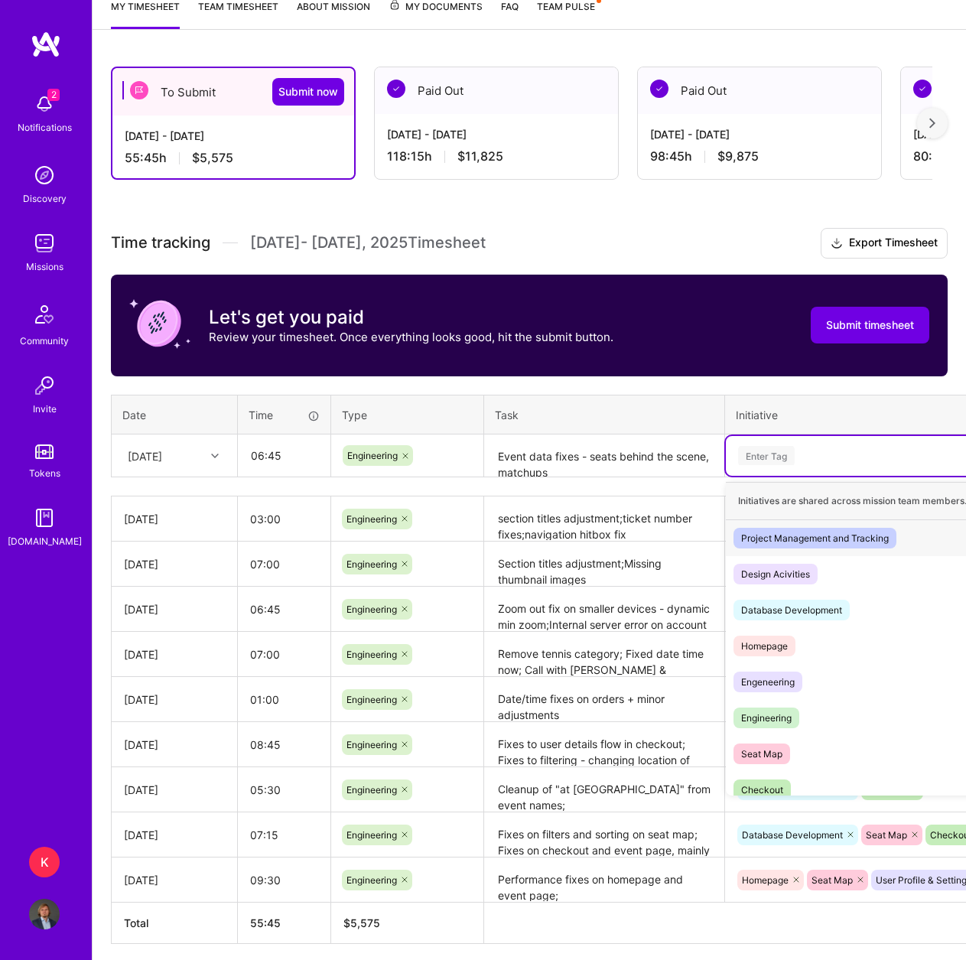
click at [776, 459] on div "Enter Tag" at bounding box center [766, 455] width 57 height 24
click at [799, 714] on span "Engineering" at bounding box center [766, 717] width 66 height 21
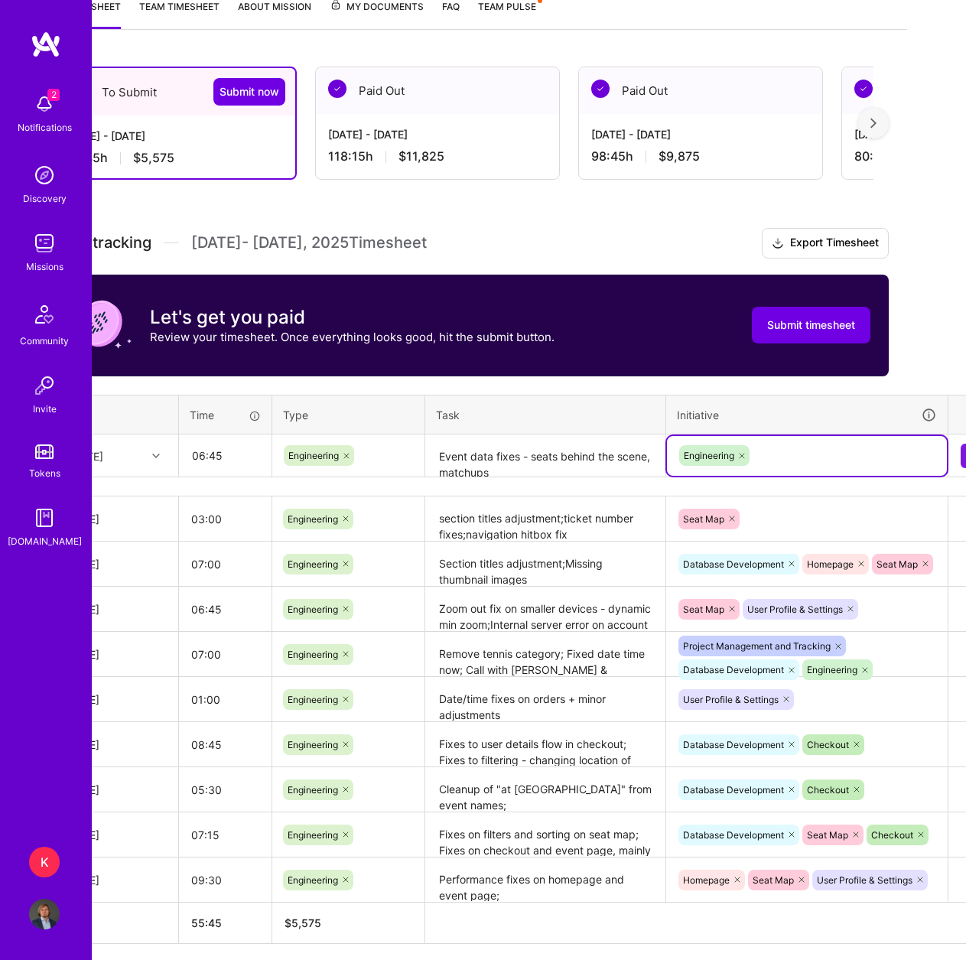
scroll to position [215, 93]
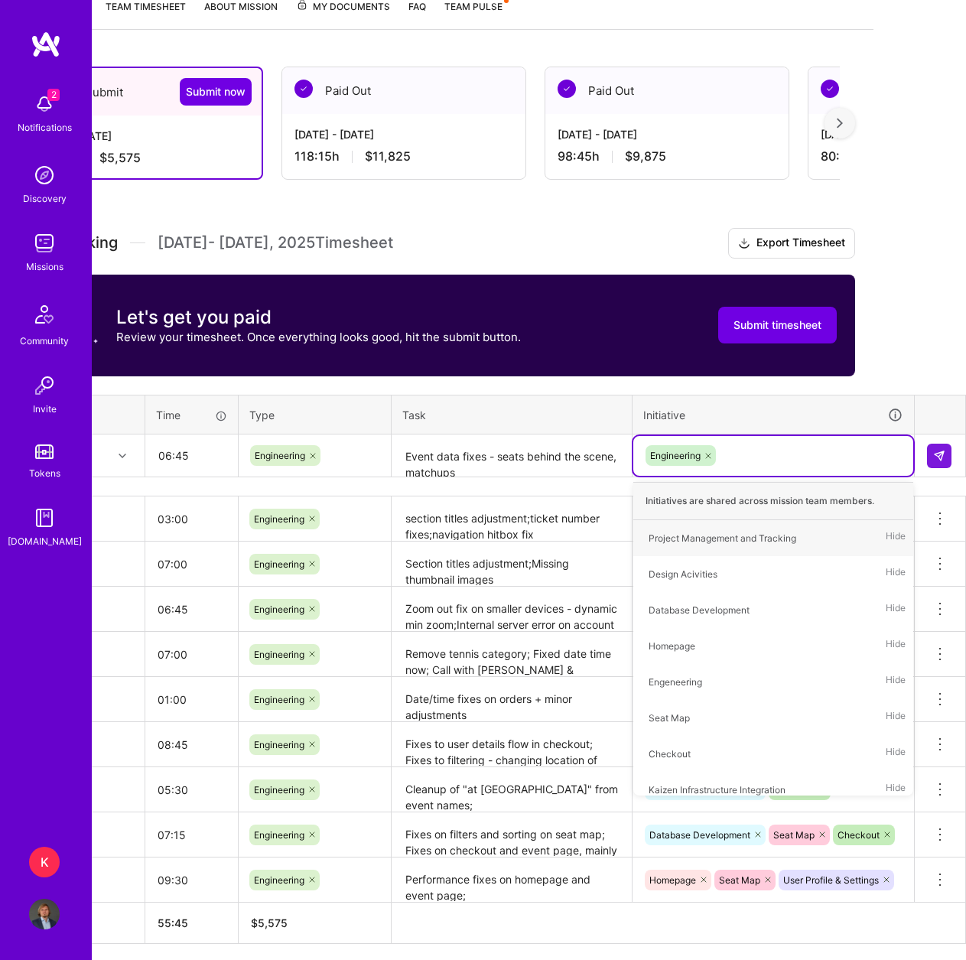
click at [740, 458] on div "Engineering" at bounding box center [773, 455] width 258 height 24
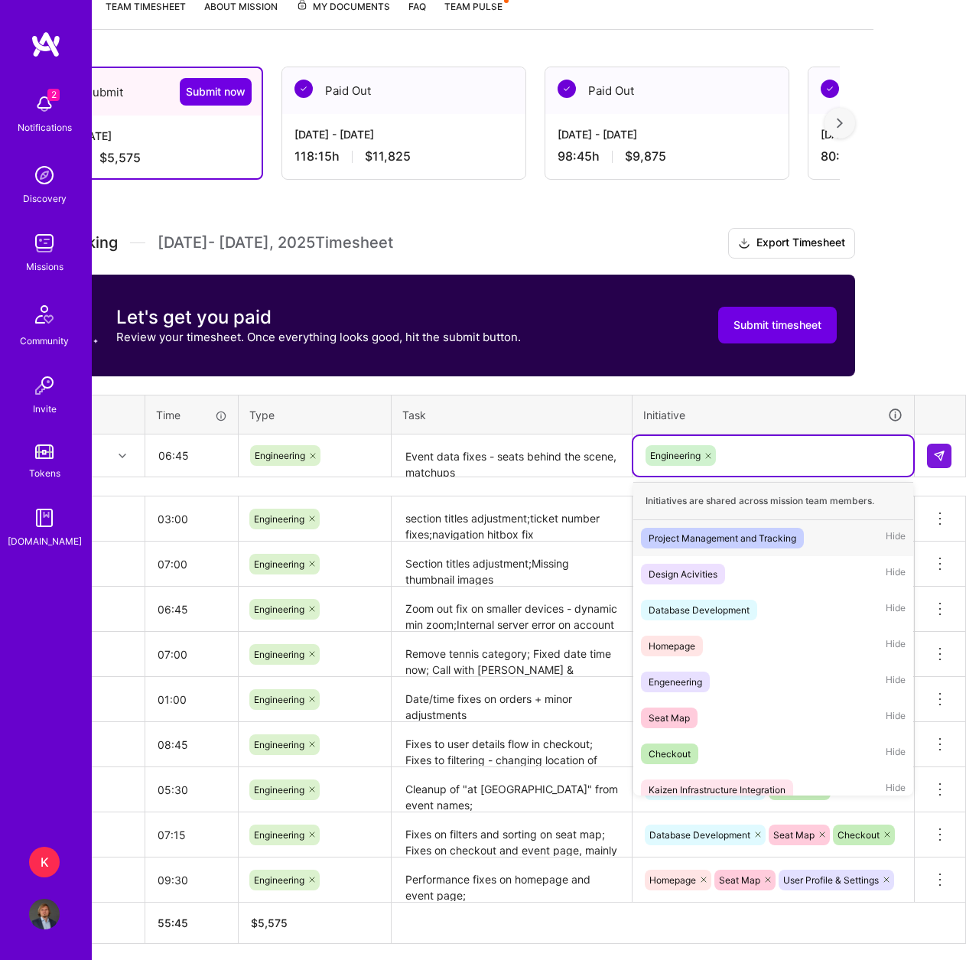
click at [744, 454] on div "Engineering" at bounding box center [773, 455] width 258 height 24
drag, startPoint x: 716, startPoint y: 610, endPoint x: 716, endPoint y: 599, distance: 10.7
click at [715, 610] on div "Database Development" at bounding box center [698, 610] width 101 height 16
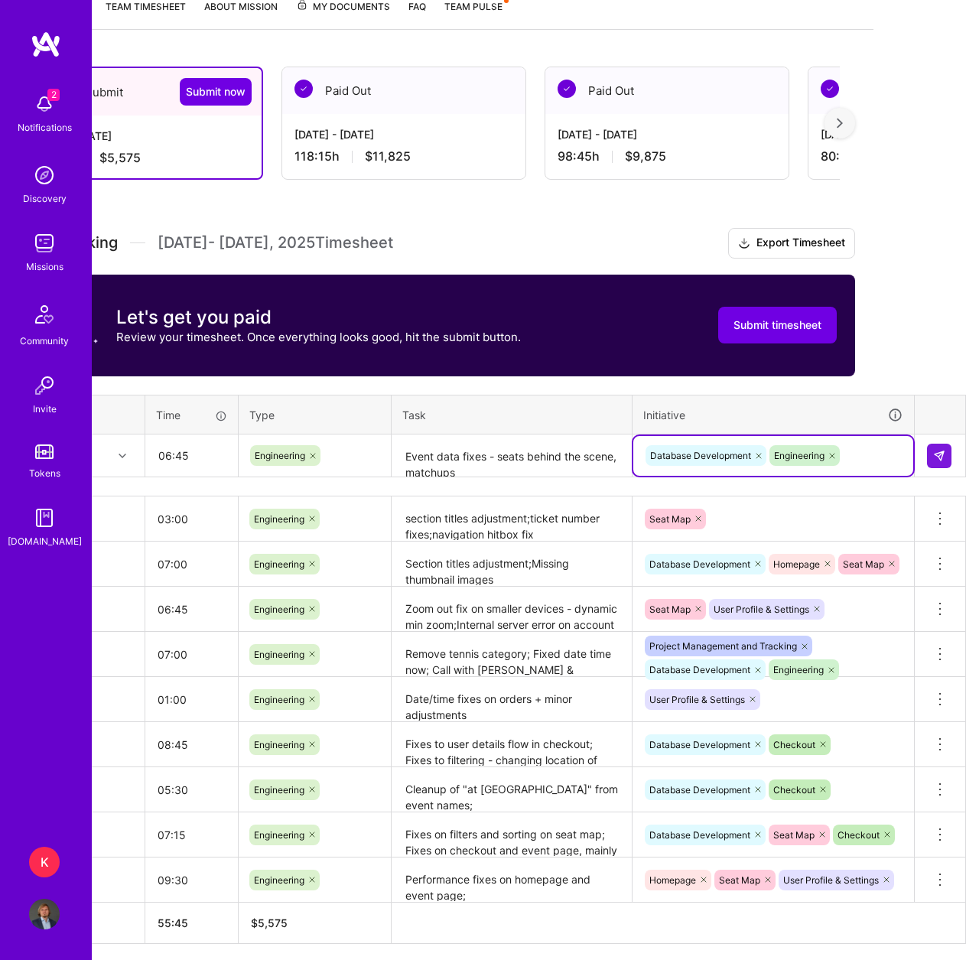
click at [833, 456] on icon at bounding box center [832, 455] width 5 height 5
click at [841, 453] on div "Database Development" at bounding box center [773, 455] width 258 height 24
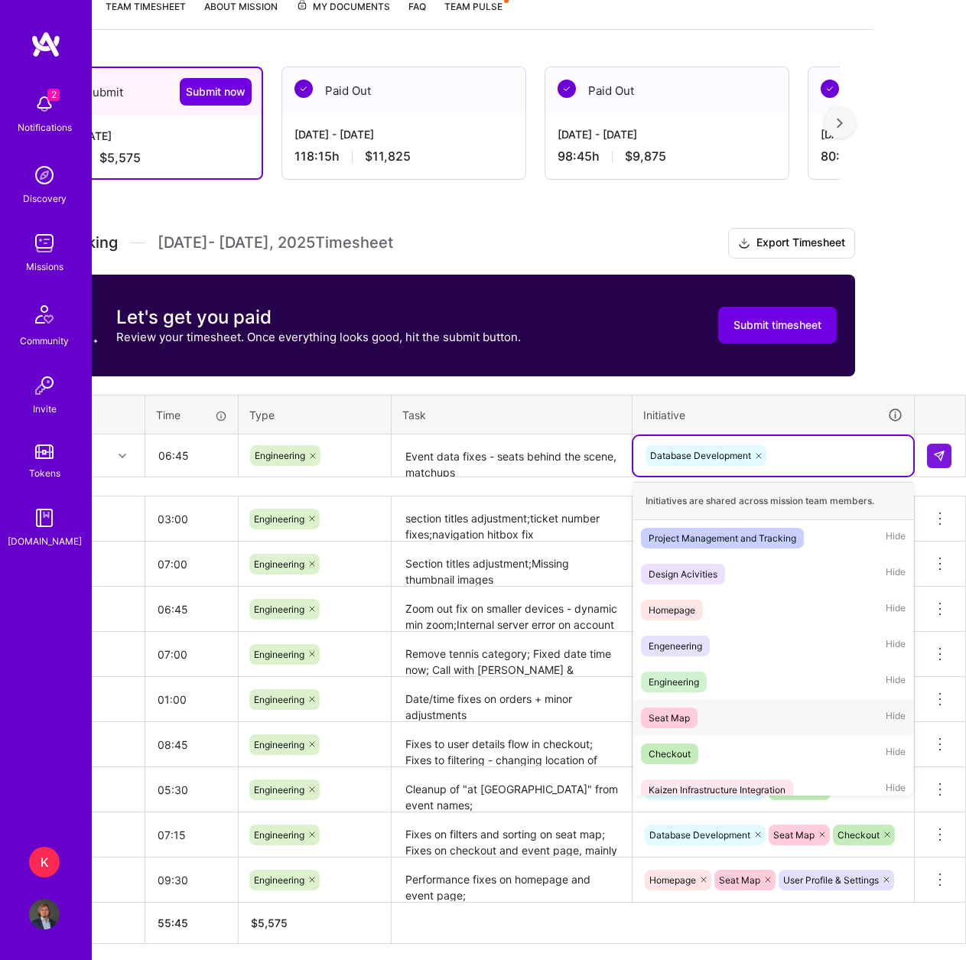
click at [726, 705] on div "Seat Map Hide" at bounding box center [773, 718] width 280 height 36
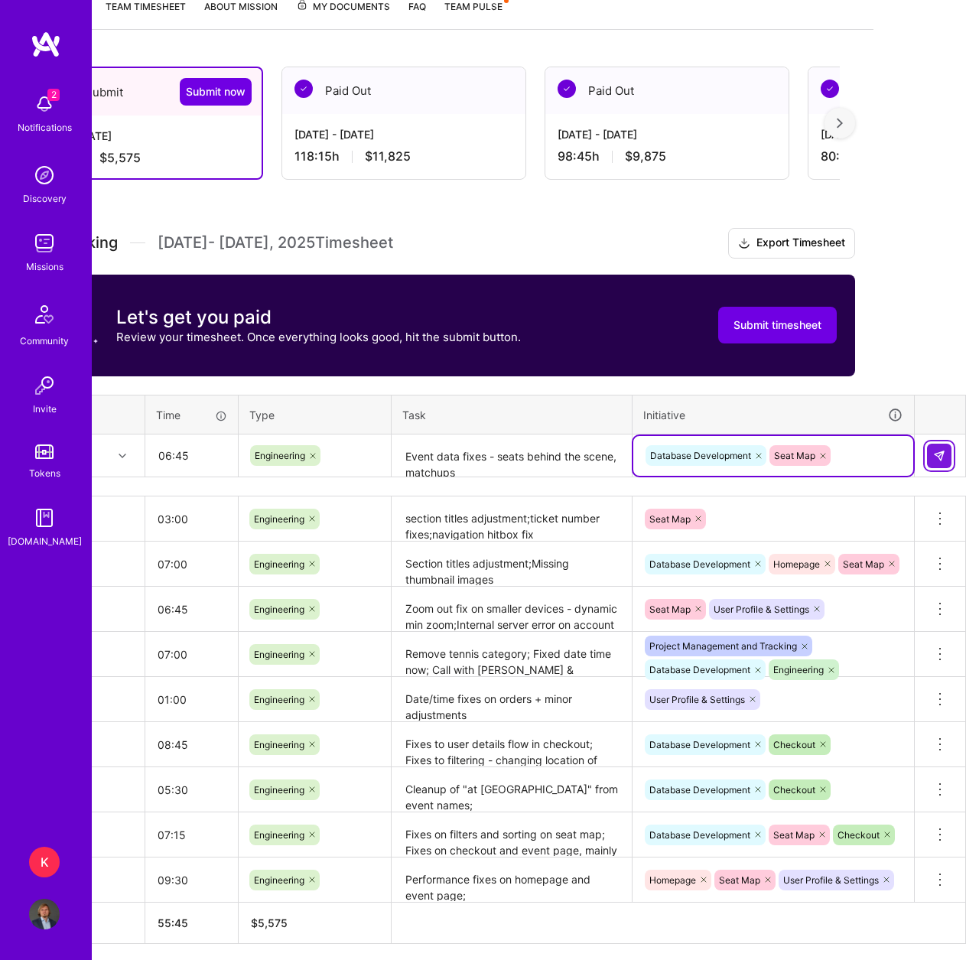
click at [936, 447] on button at bounding box center [939, 455] width 24 height 24
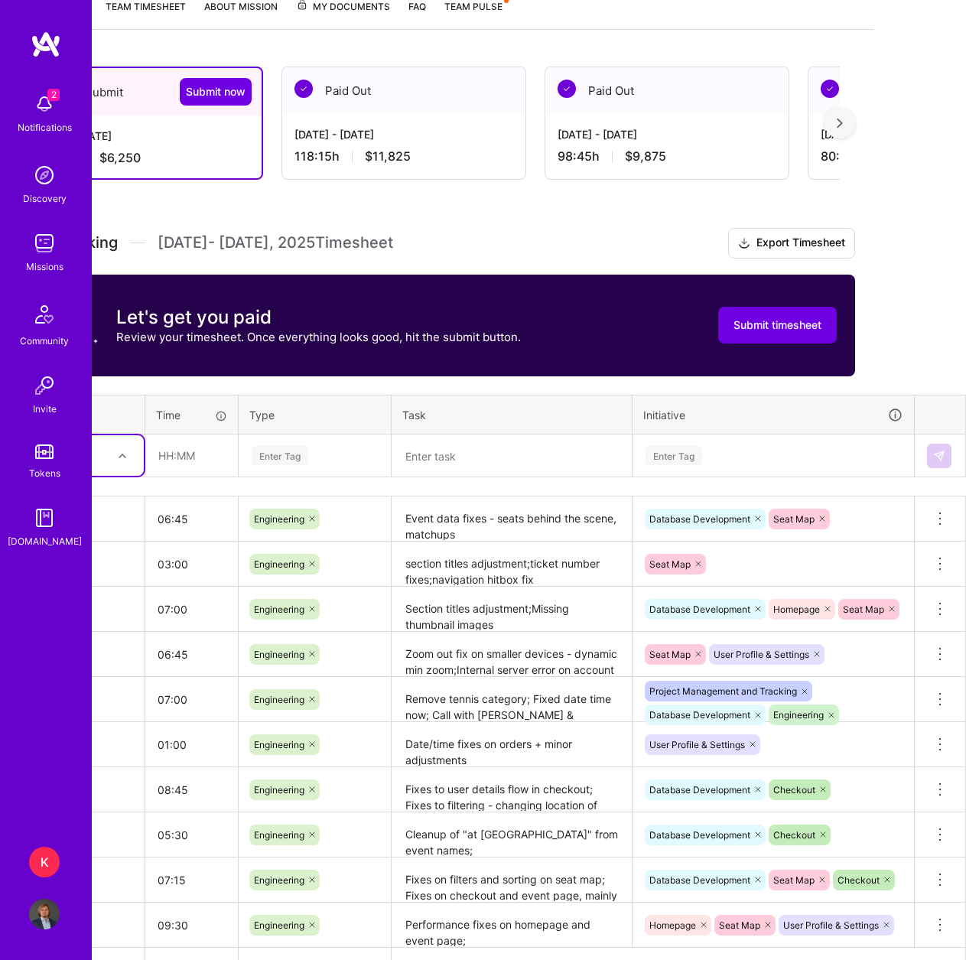
scroll to position [215, 0]
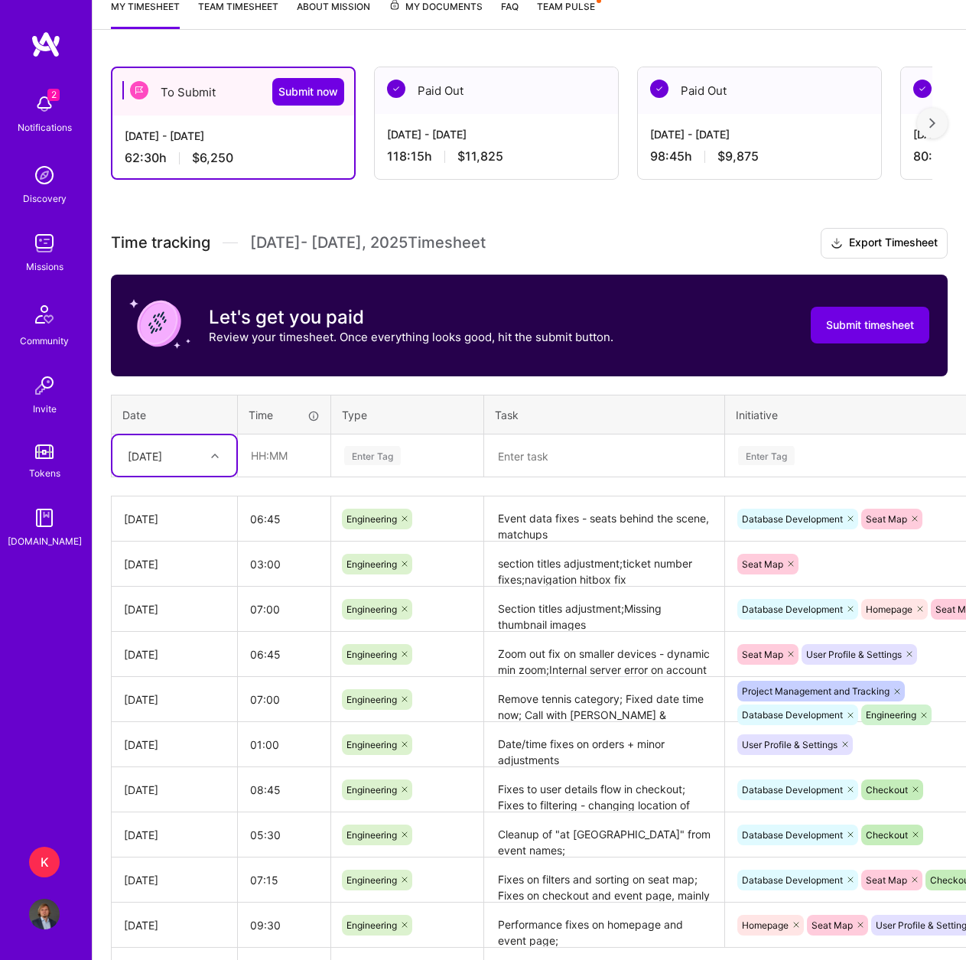
click at [208, 471] on div "[DATE]" at bounding box center [174, 455] width 124 height 41
click at [171, 645] on div "[DATE]" at bounding box center [174, 637] width 124 height 28
click at [255, 453] on input "text" at bounding box center [284, 455] width 91 height 41
type input "04:30"
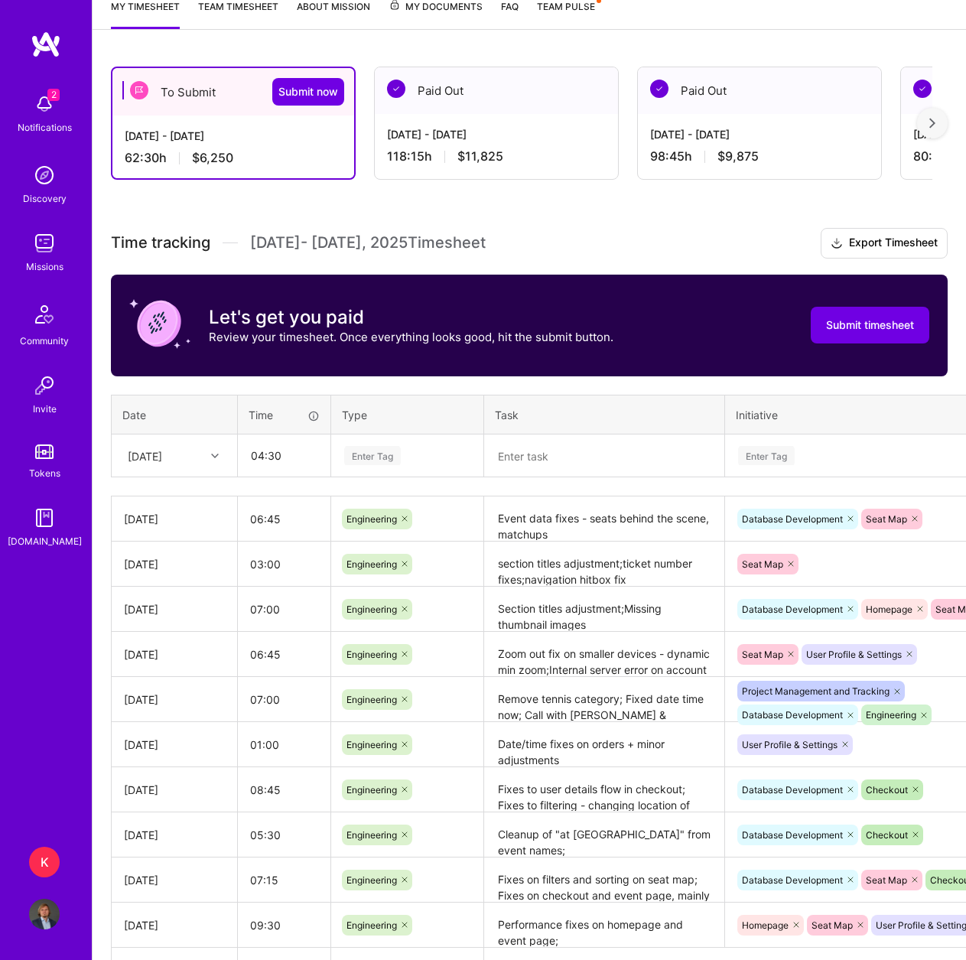
click at [384, 459] on div "Enter Tag" at bounding box center [372, 455] width 57 height 24
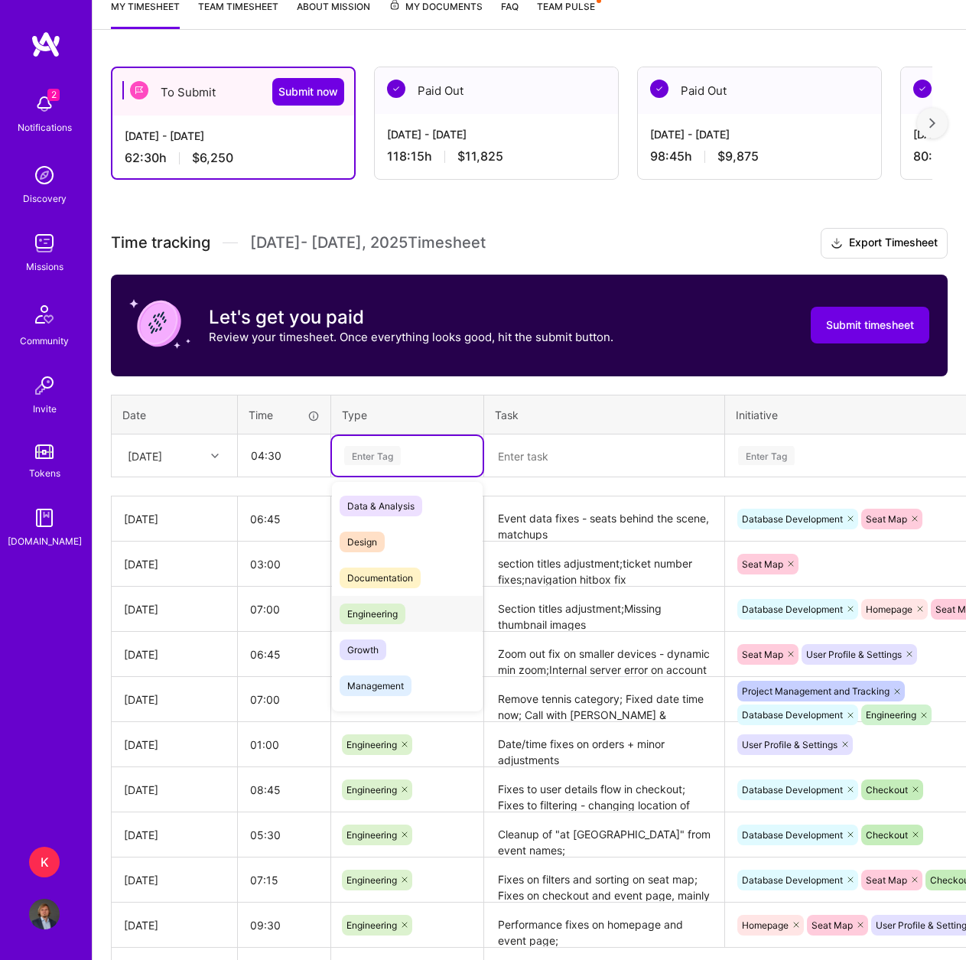
click at [385, 612] on span "Engineering" at bounding box center [372, 613] width 66 height 21
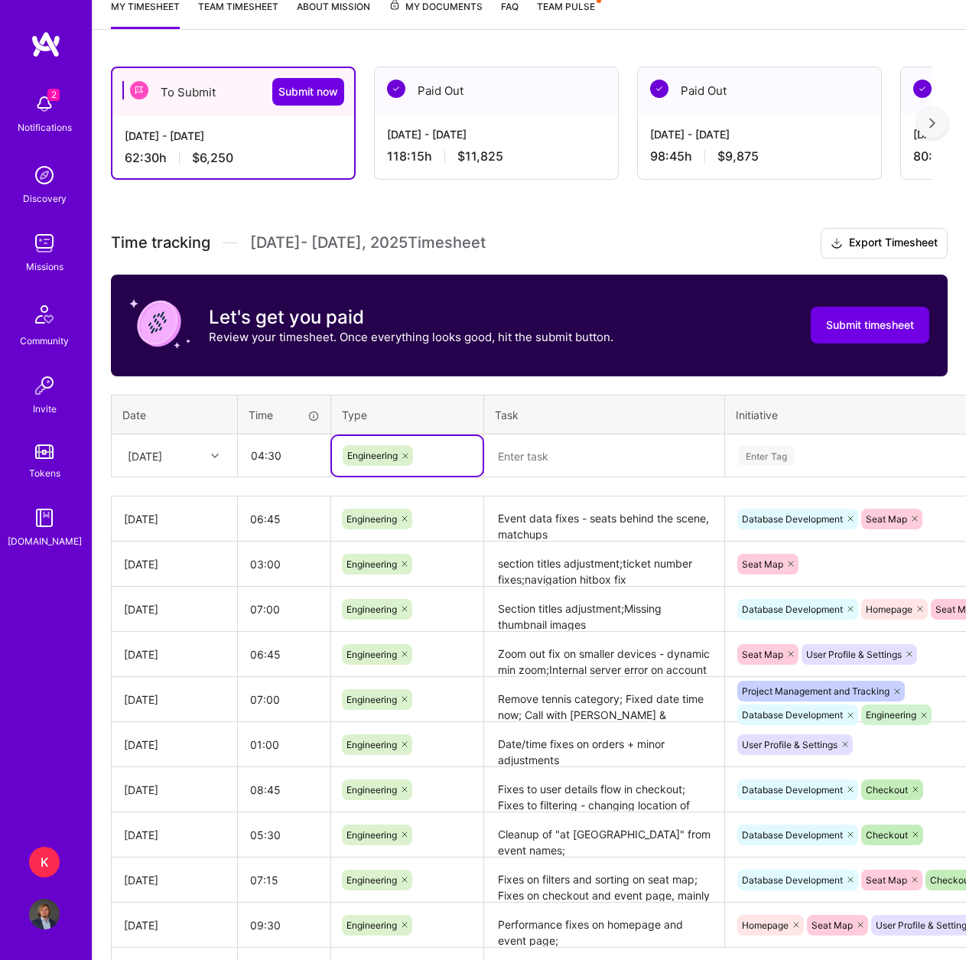
click at [591, 449] on textarea at bounding box center [604, 456] width 237 height 41
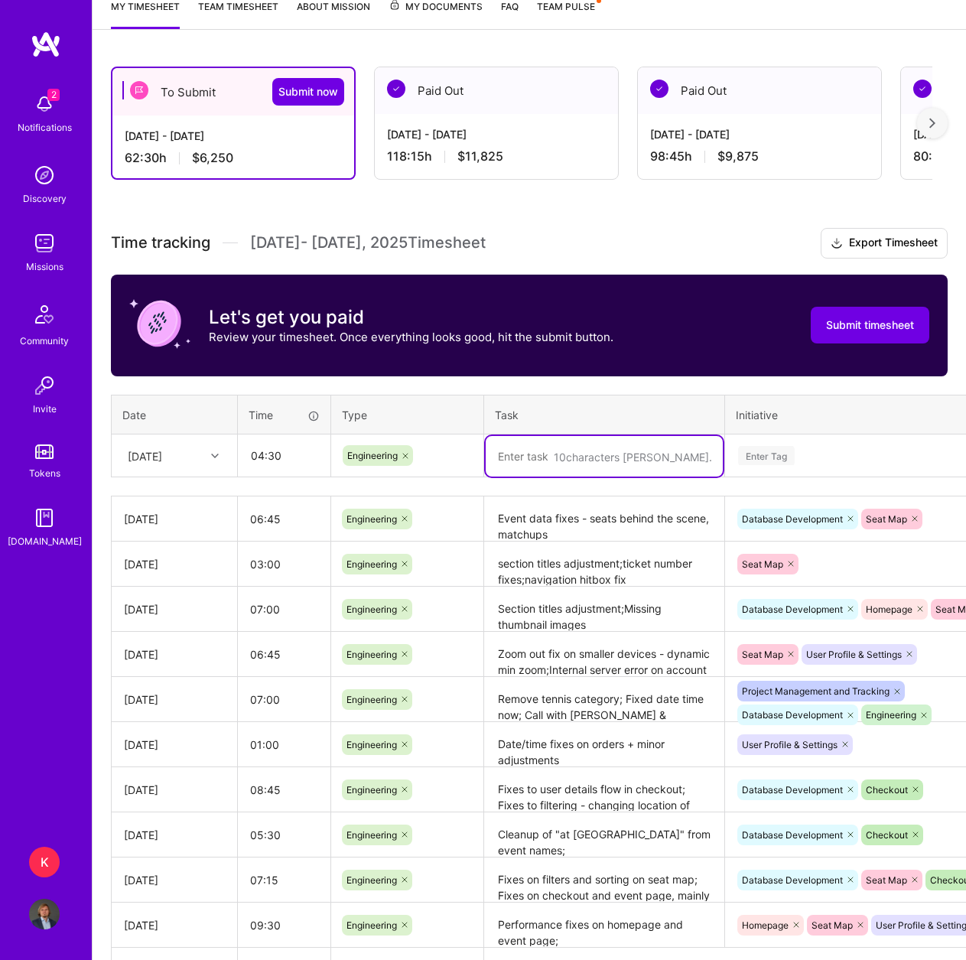
paste textarea "section titles adjustment;ticket number fixes;navigation hitbox fix"
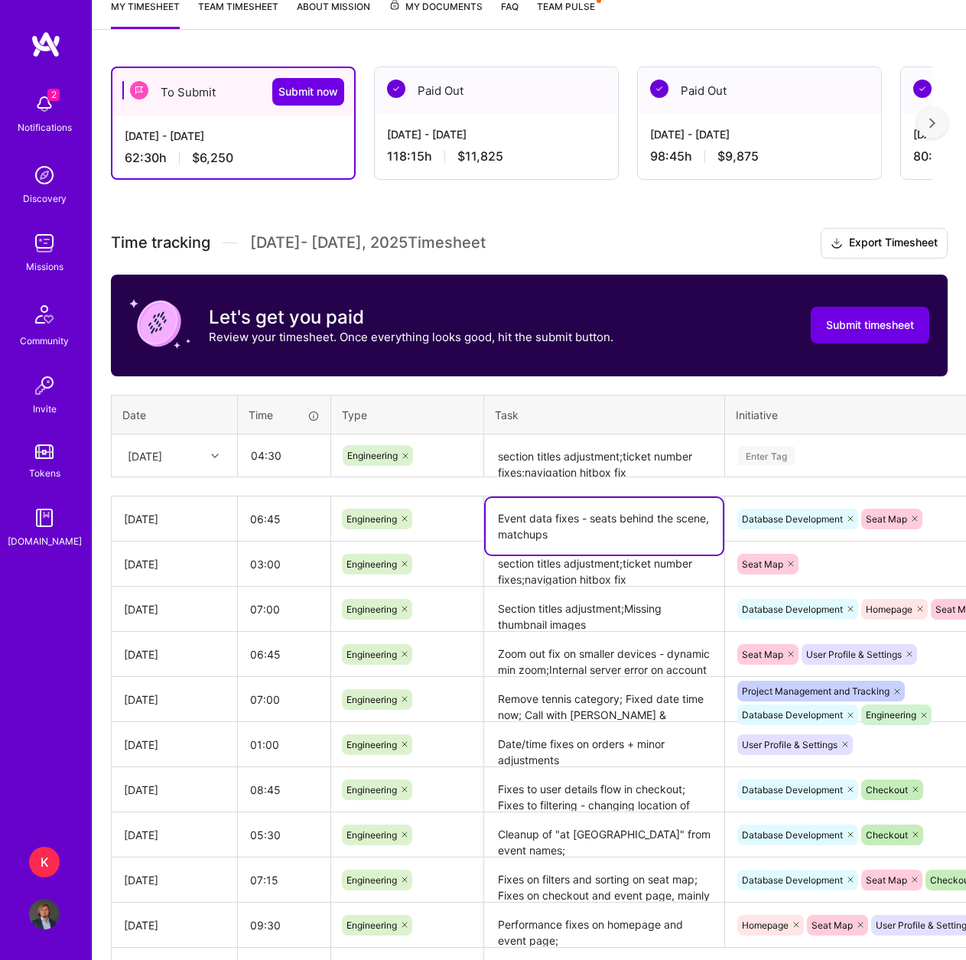
drag, startPoint x: 629, startPoint y: 523, endPoint x: 621, endPoint y: 525, distance: 8.7
click at [631, 521] on textarea "Event data fixes - seats behind the scene, matchups" at bounding box center [604, 526] width 237 height 57
drag, startPoint x: 606, startPoint y: 534, endPoint x: 453, endPoint y: 527, distance: 153.1
click at [453, 527] on tr "[DATE] 06:45 Engineering Event data fixes - seats behind the scene, matchups Da…" at bounding box center [585, 518] width 947 height 45
click at [591, 535] on textarea "Event data fixes - seats behind the scene, matchups" at bounding box center [604, 526] width 237 height 57
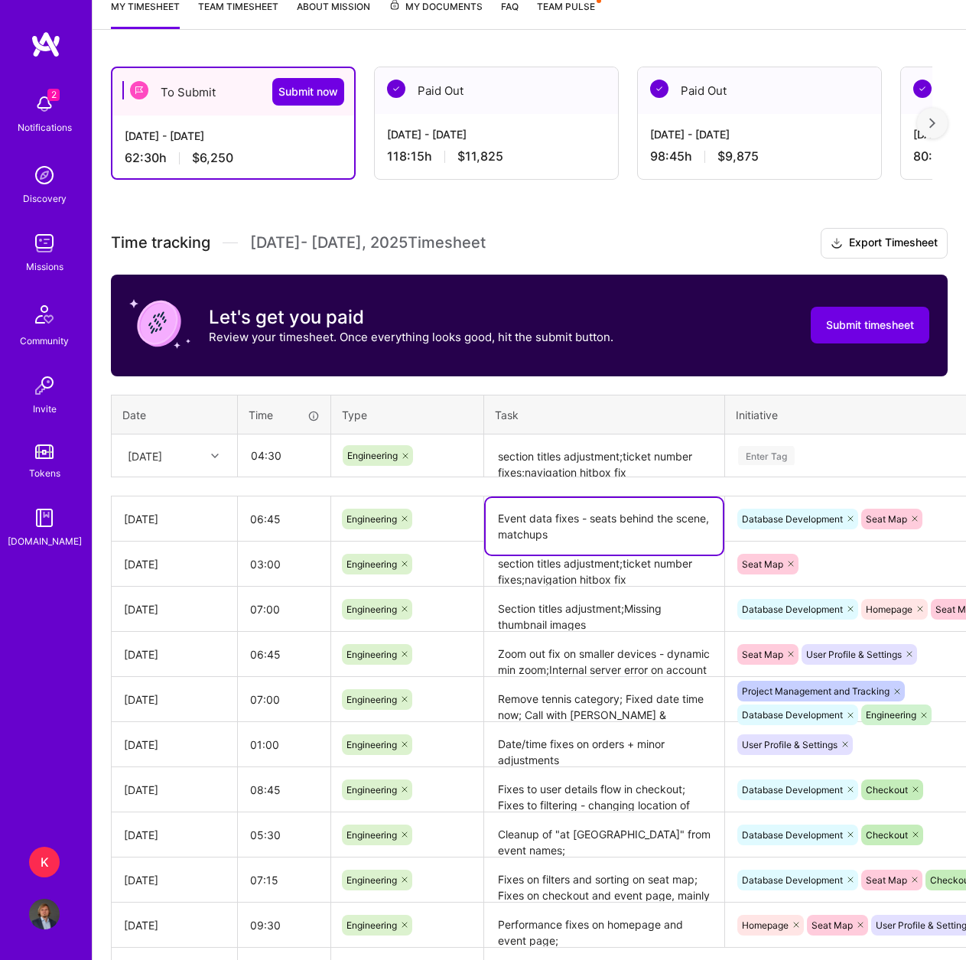
click at [592, 535] on textarea "Event data fixes - seats behind the scene, matchups" at bounding box center [604, 526] width 237 height 57
drag, startPoint x: 590, startPoint y: 531, endPoint x: 495, endPoint y: 510, distance: 97.9
click at [495, 510] on textarea "Event data fixes - seats behind the scene, matchups" at bounding box center [604, 526] width 237 height 57
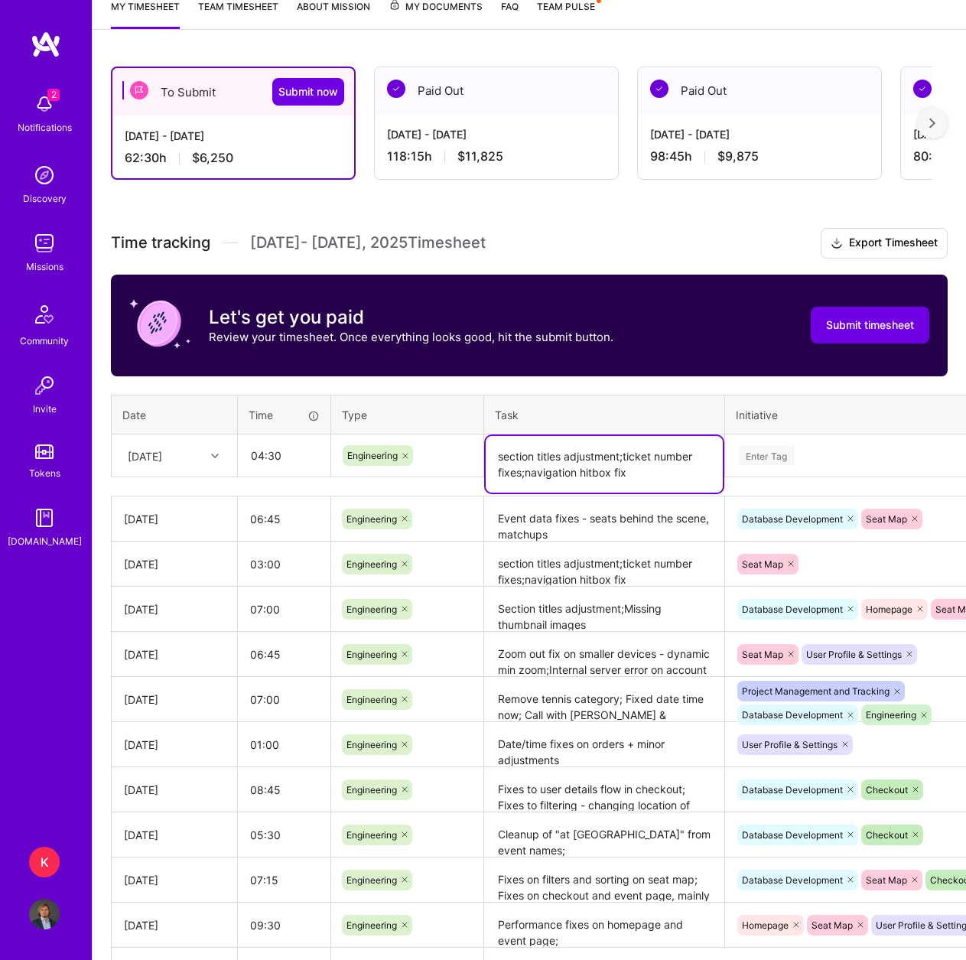
click at [577, 455] on textarea "section titles adjustment;ticket number fixes;navigation hitbox fix" at bounding box center [604, 464] width 237 height 57
paste textarea "Event data fixes - seats behind the scene, matchups"
type textarea "Event data fixes - seats behind the scene, matchups"
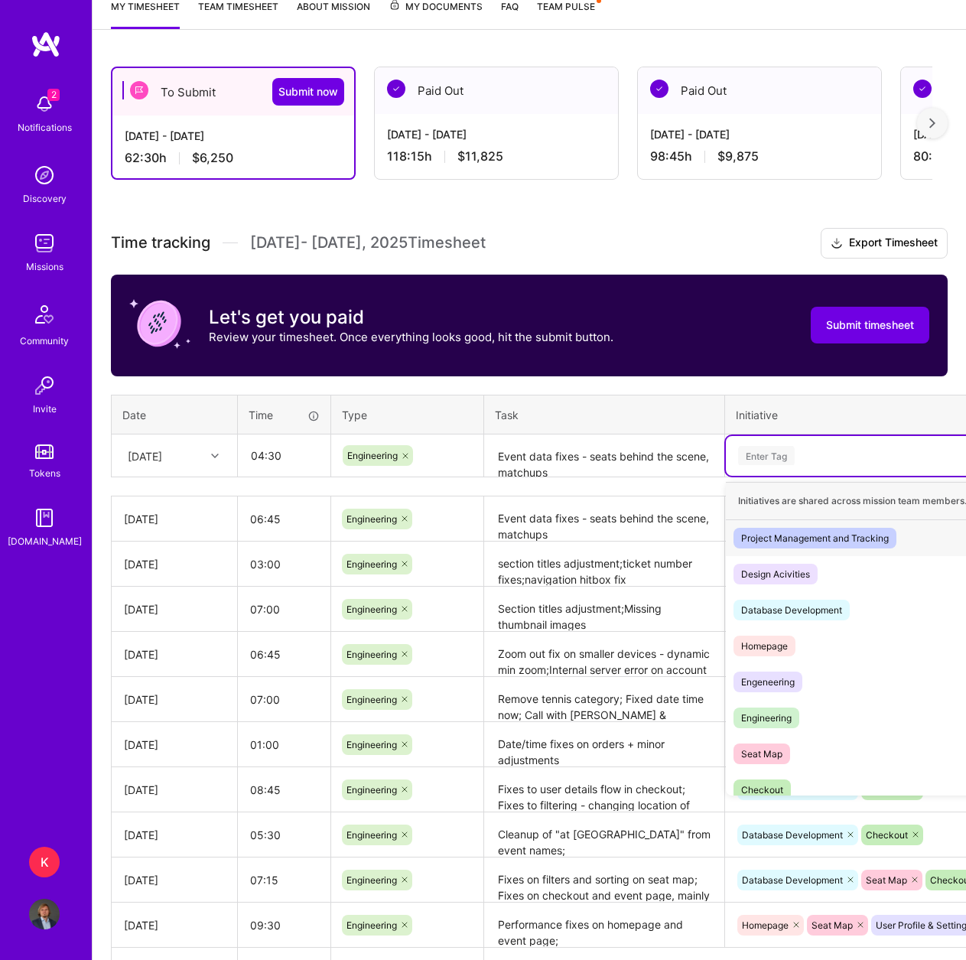
click at [782, 455] on div "Enter Tag" at bounding box center [766, 455] width 57 height 24
click at [790, 760] on div "Seat Map Hide" at bounding box center [866, 754] width 280 height 36
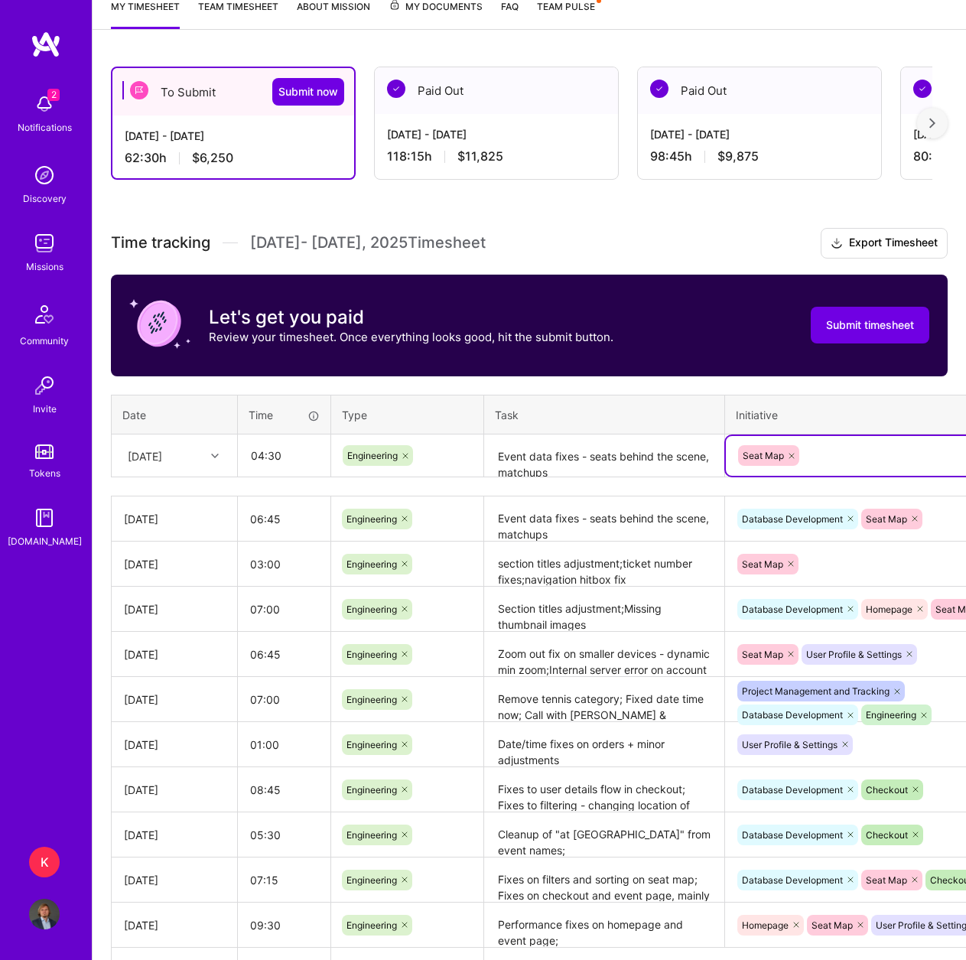
click at [840, 449] on div "Seat Map" at bounding box center [865, 455] width 258 height 24
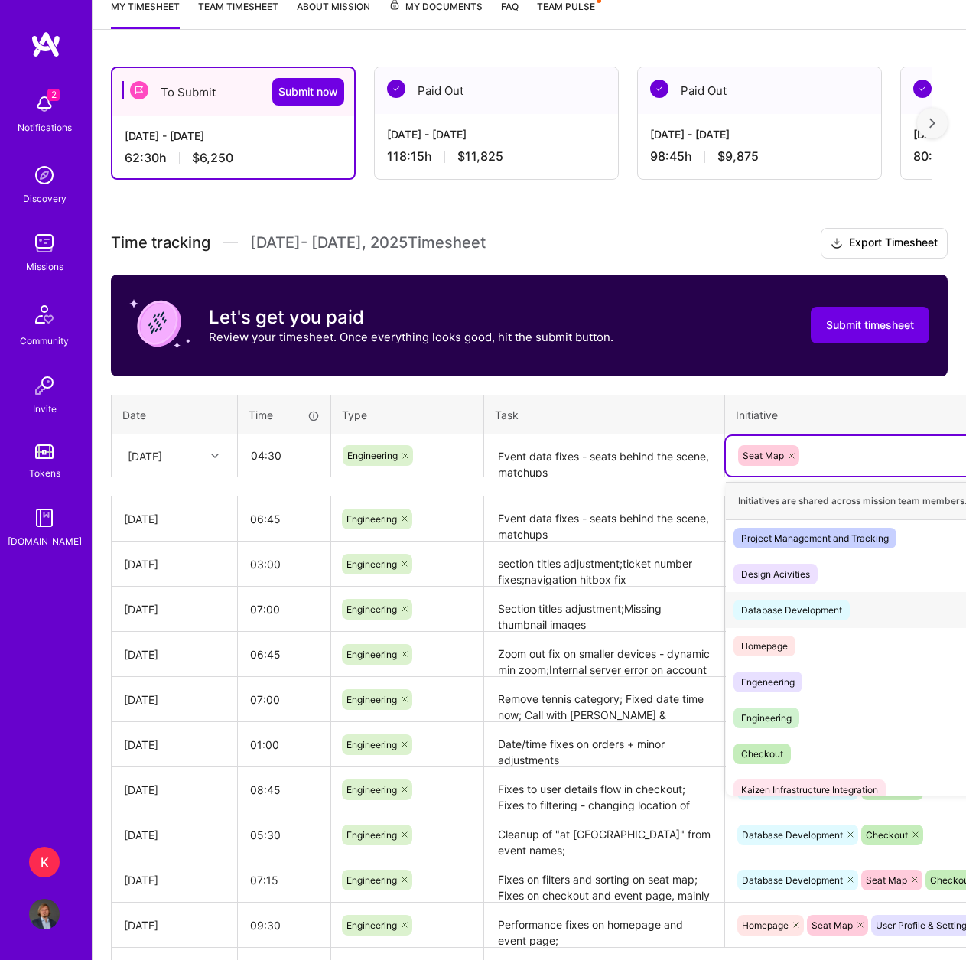
drag, startPoint x: 817, startPoint y: 613, endPoint x: 812, endPoint y: 661, distance: 48.5
click at [817, 614] on div "Database Development" at bounding box center [791, 610] width 101 height 16
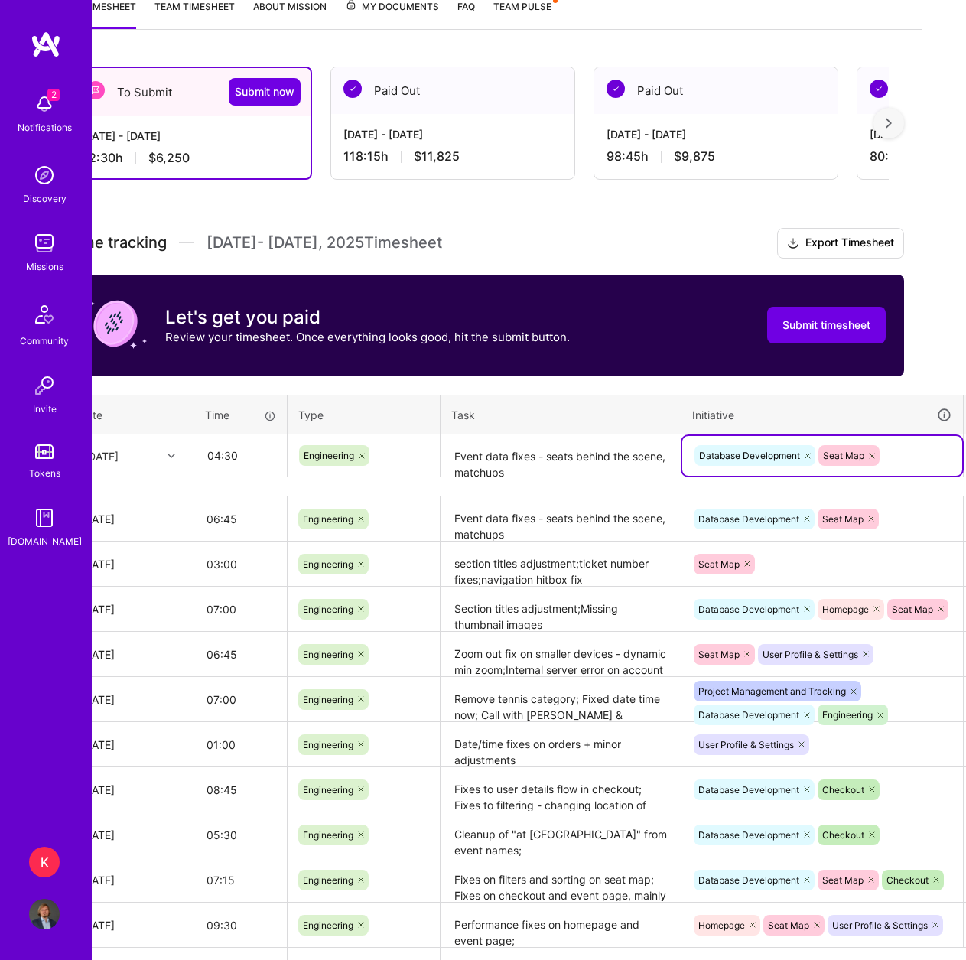
scroll to position [215, 93]
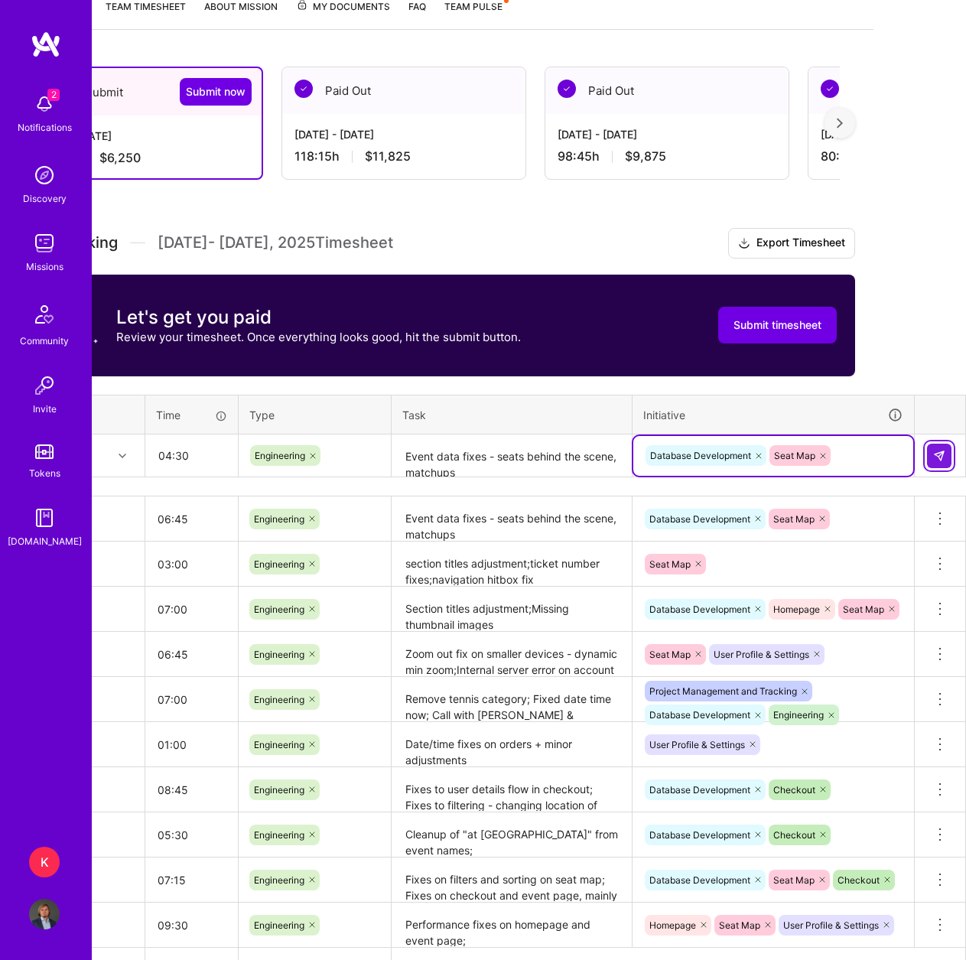
click at [934, 453] on img at bounding box center [939, 456] width 12 height 12
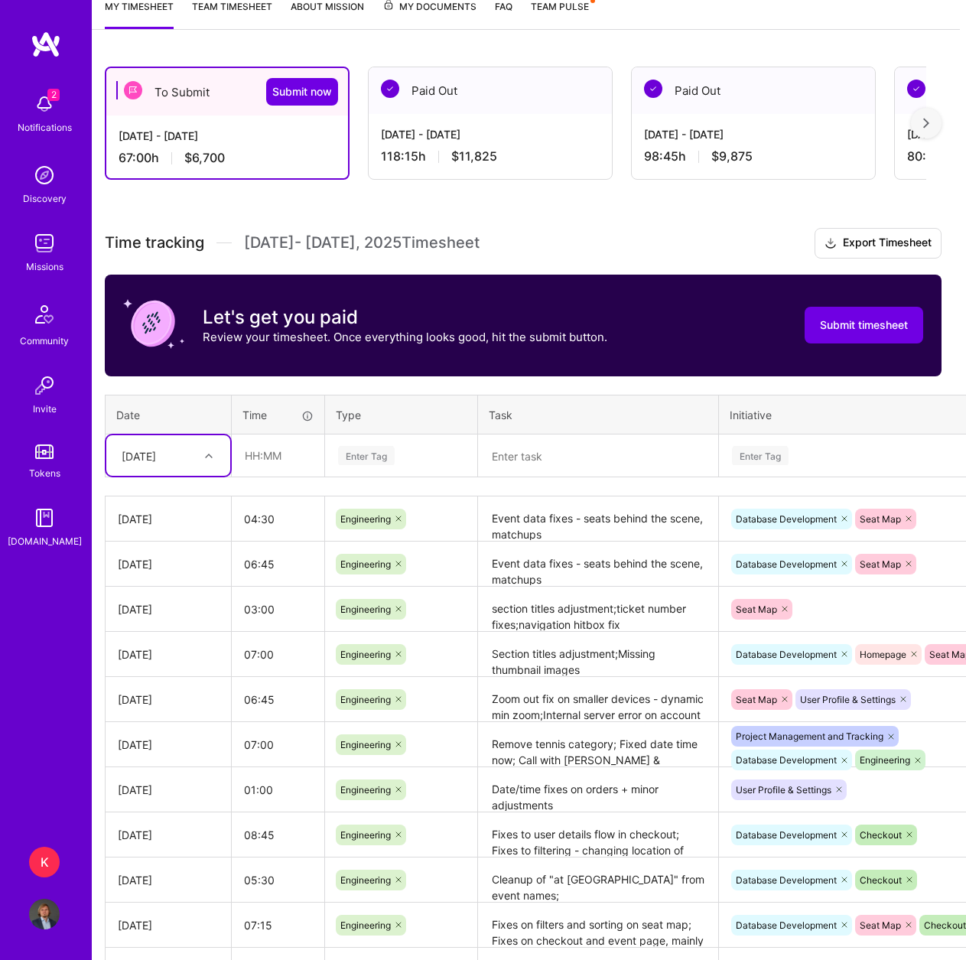
scroll to position [215, 0]
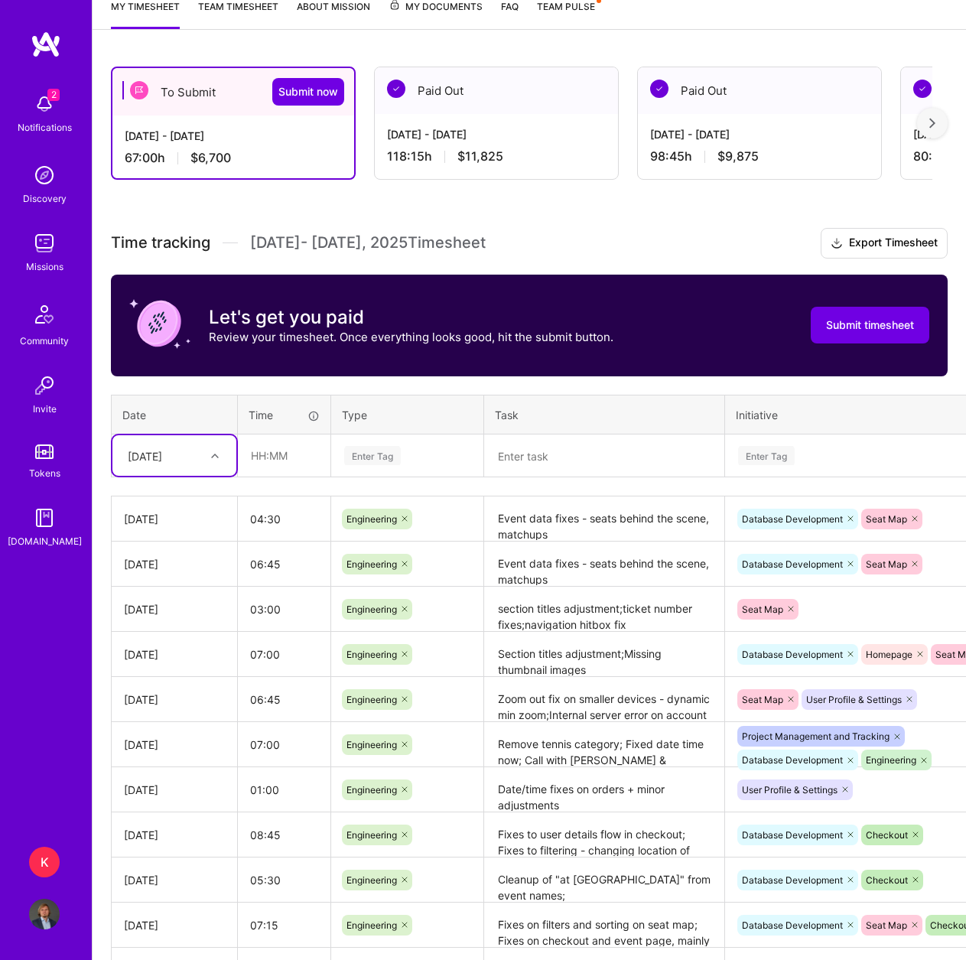
click at [214, 462] on div at bounding box center [217, 456] width 24 height 20
click at [167, 665] on div "[DATE]" at bounding box center [174, 669] width 124 height 28
click at [256, 463] on input "text" at bounding box center [284, 455] width 91 height 41
type input "08:15"
click at [369, 466] on div "Enter Tag" at bounding box center [407, 456] width 151 height 40
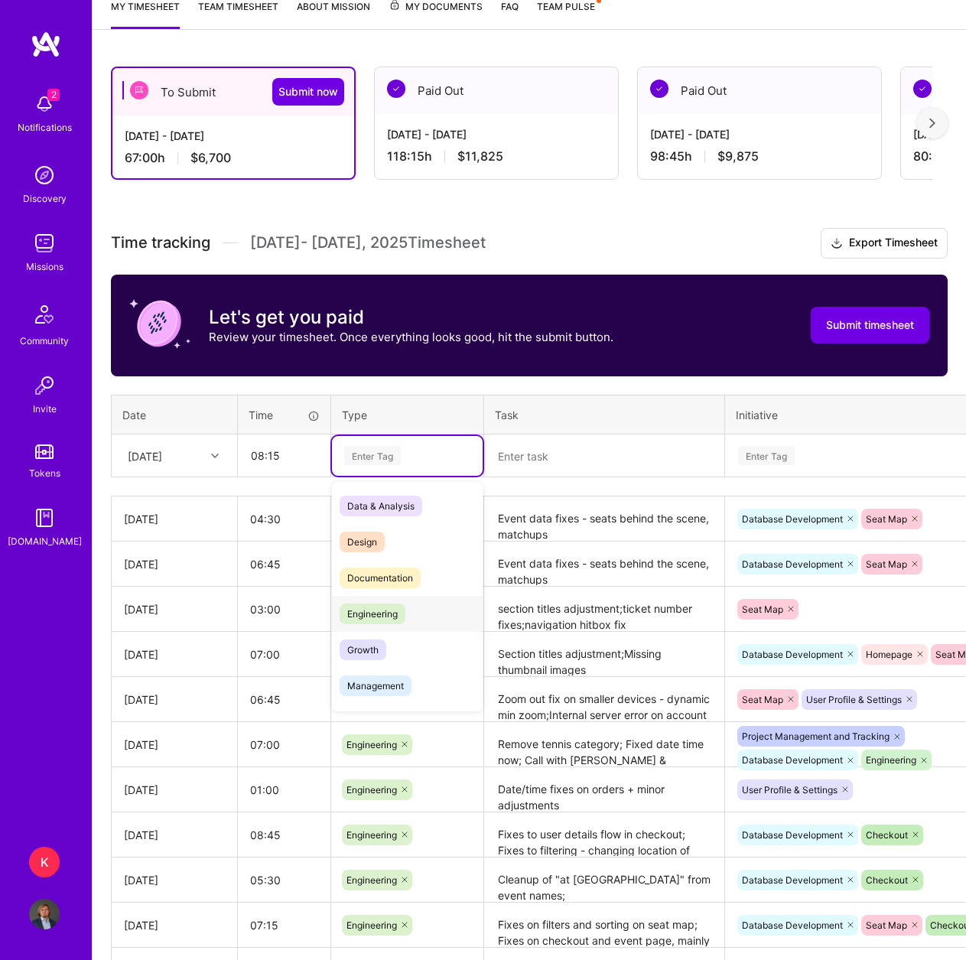
click at [389, 607] on span "Engineering" at bounding box center [372, 613] width 66 height 21
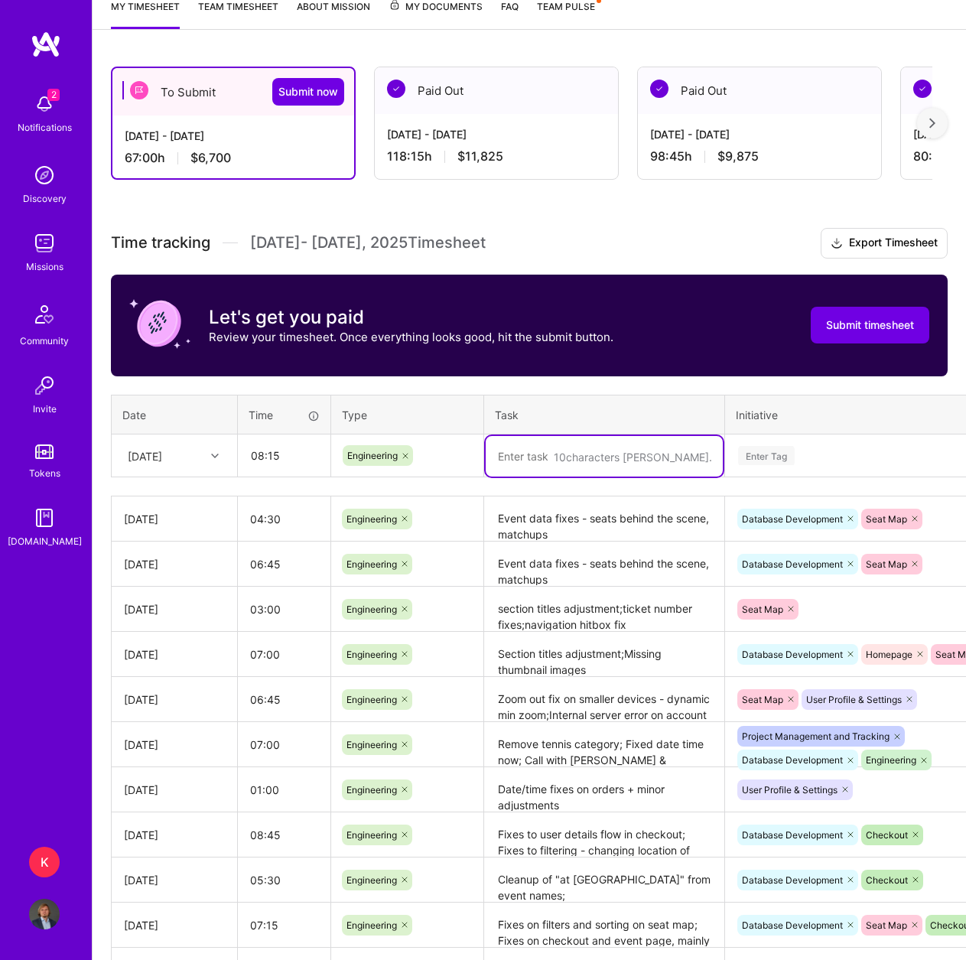
drag, startPoint x: 562, startPoint y: 436, endPoint x: 563, endPoint y: 445, distance: 9.2
click at [563, 442] on textarea at bounding box center [604, 456] width 237 height 41
paste textarea "Event data fixes - seats behind the scene, matchups"
type textarea "Event data fixes - seats behind the scene, matchups"
click at [754, 455] on div "Enter Tag" at bounding box center [766, 455] width 57 height 24
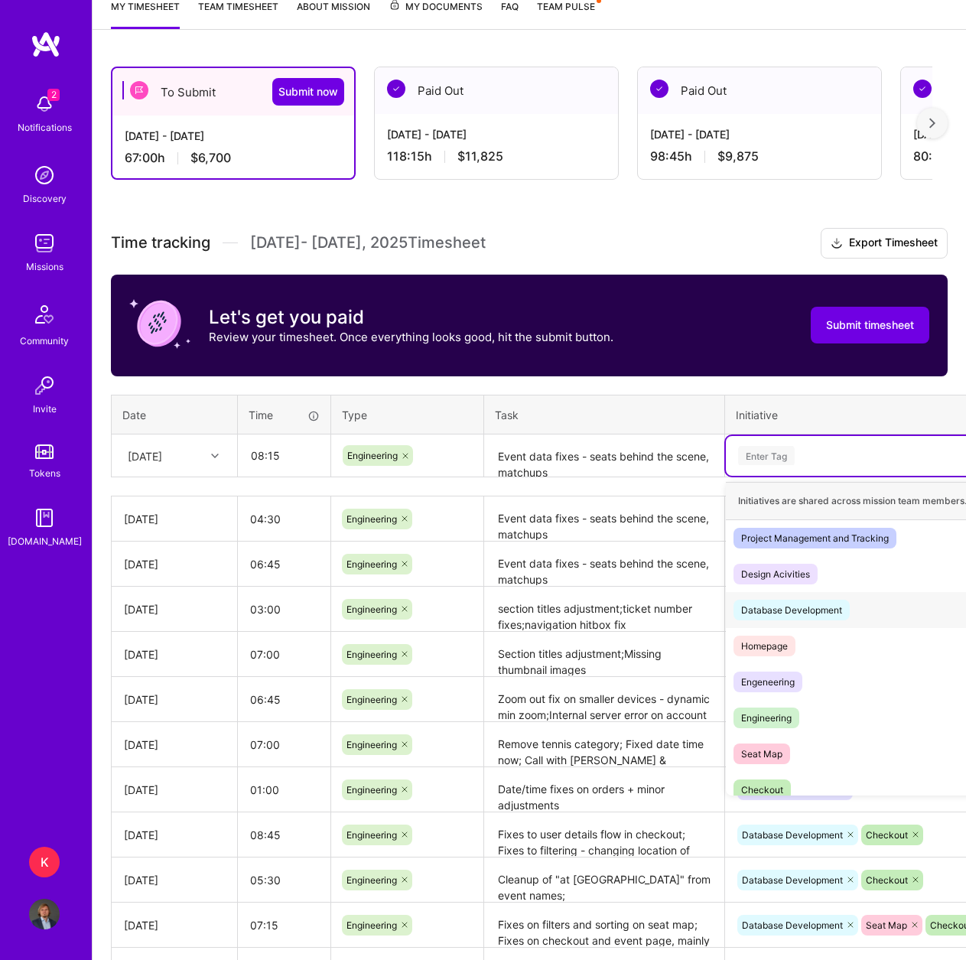
click at [804, 612] on div "Database Development" at bounding box center [791, 610] width 101 height 16
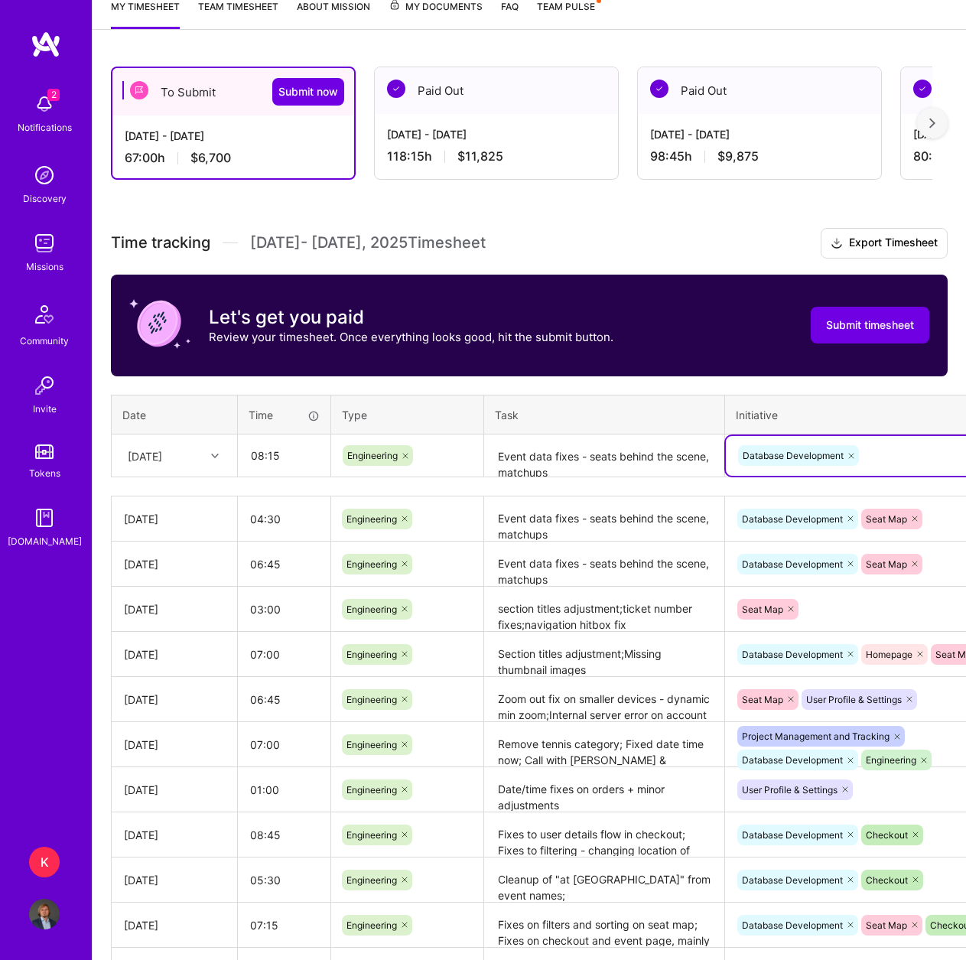
click at [877, 448] on div "Database Development" at bounding box center [865, 455] width 258 height 24
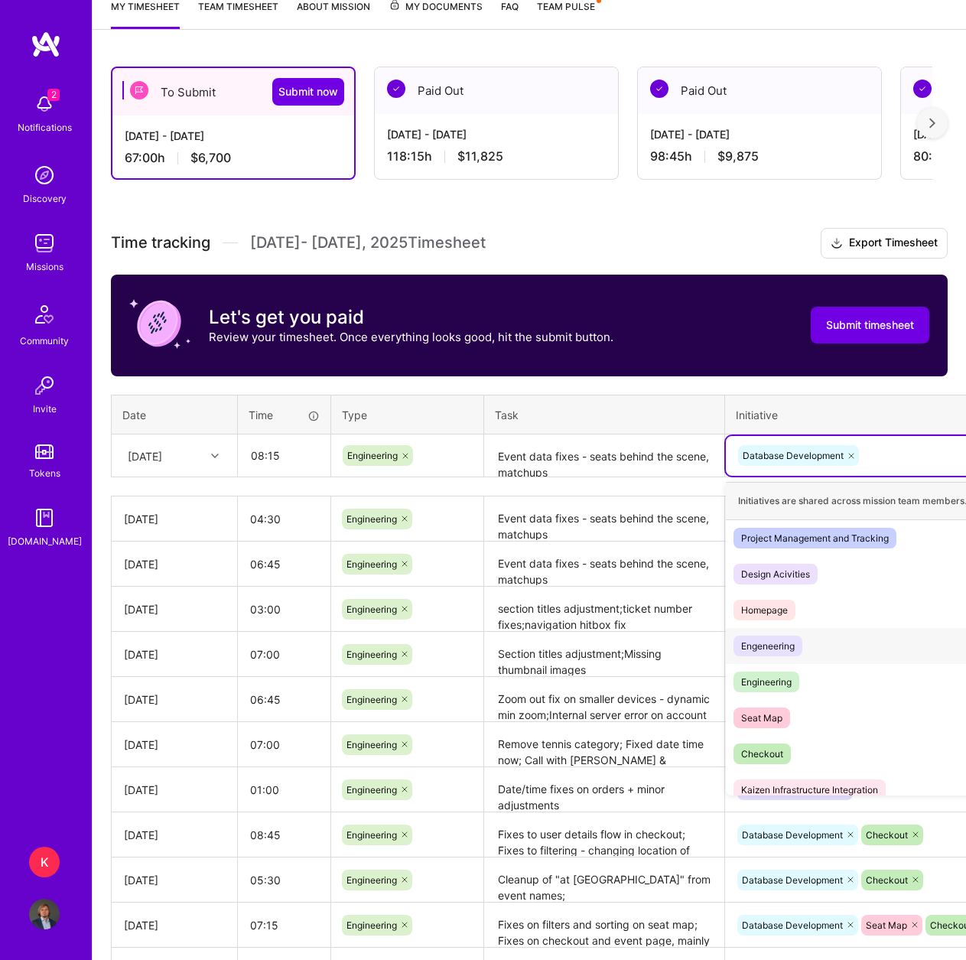
scroll to position [48, 0]
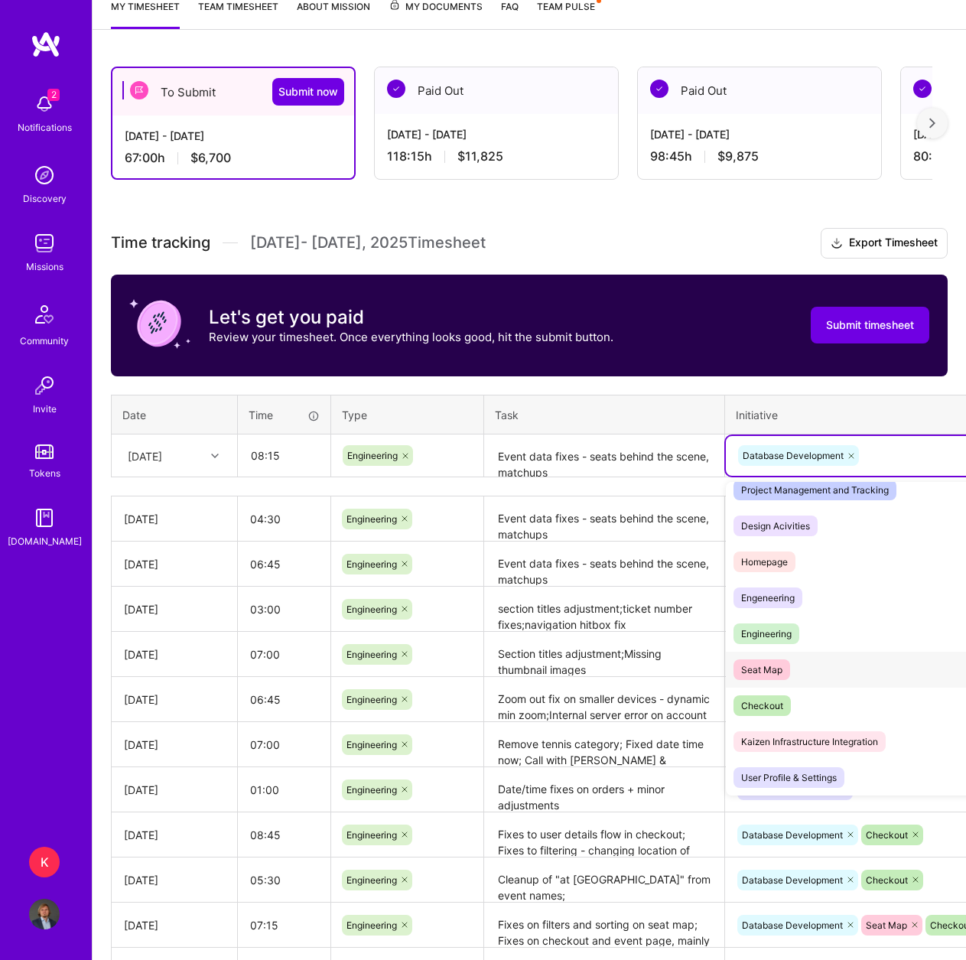
click at [794, 677] on div "Seat Map Hide" at bounding box center [866, 669] width 280 height 36
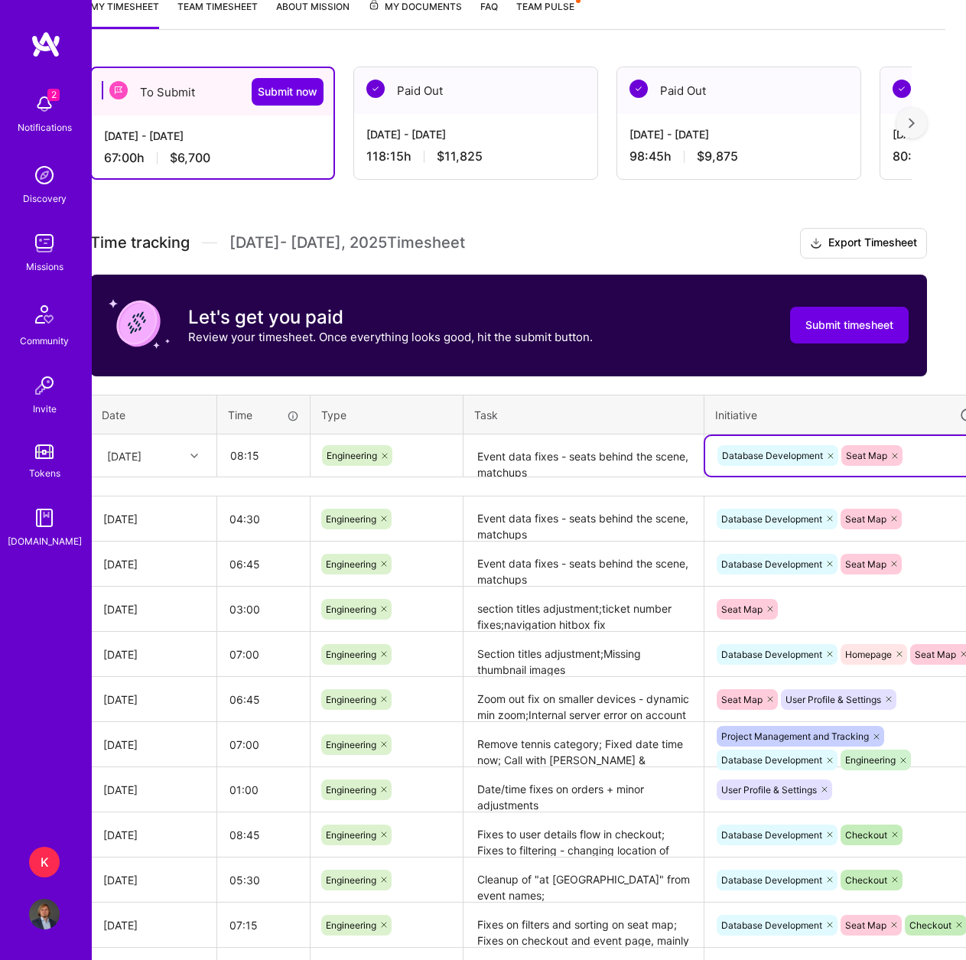
scroll to position [215, 93]
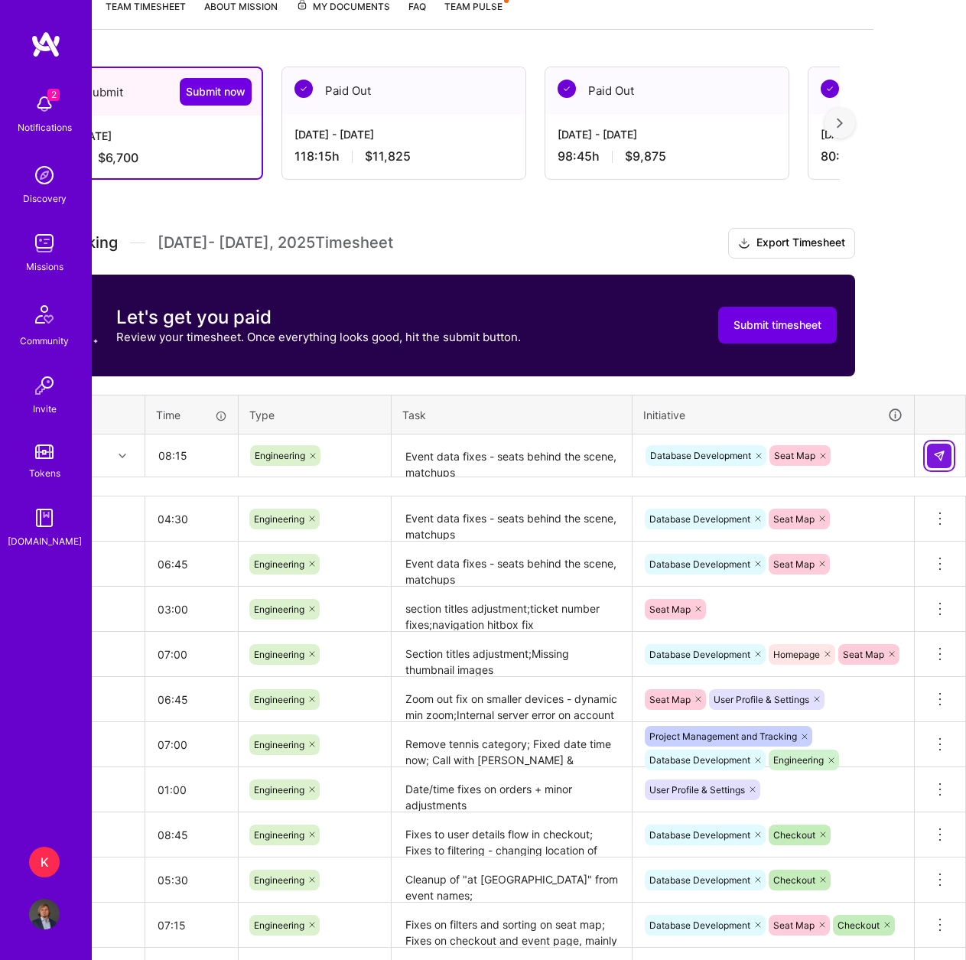
click at [947, 453] on button at bounding box center [939, 455] width 24 height 24
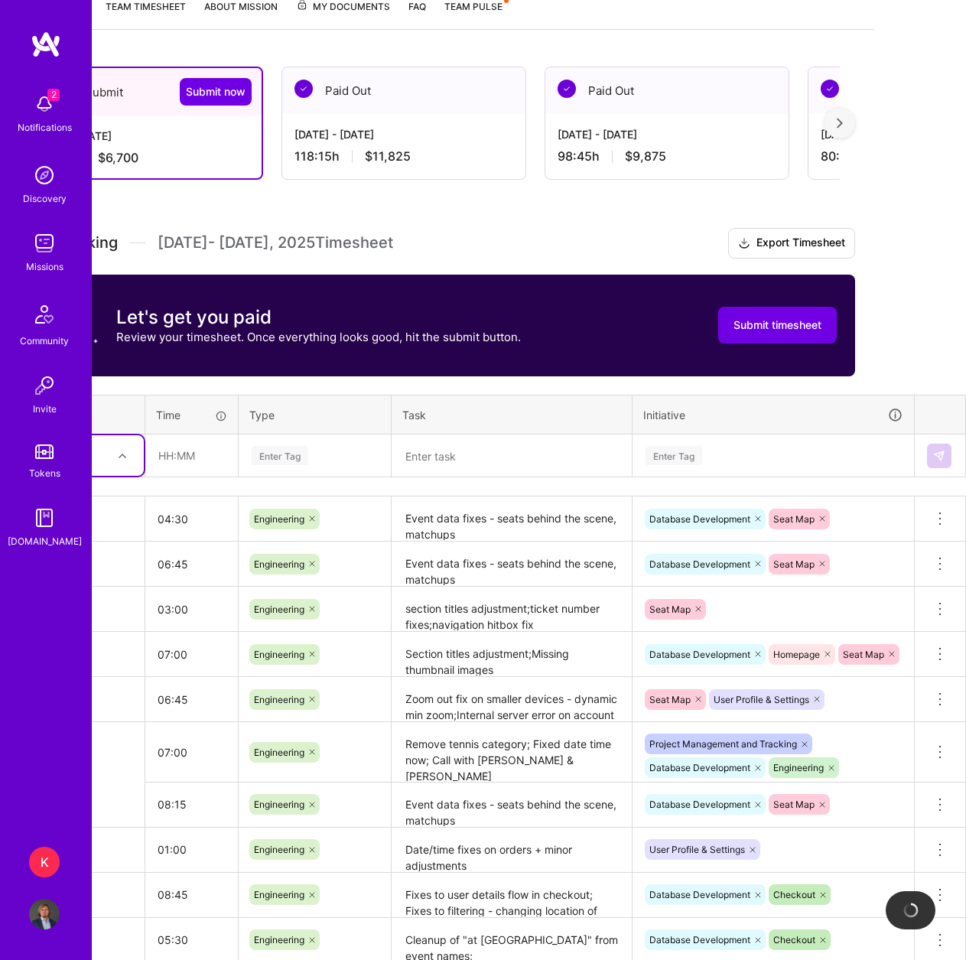
scroll to position [215, 0]
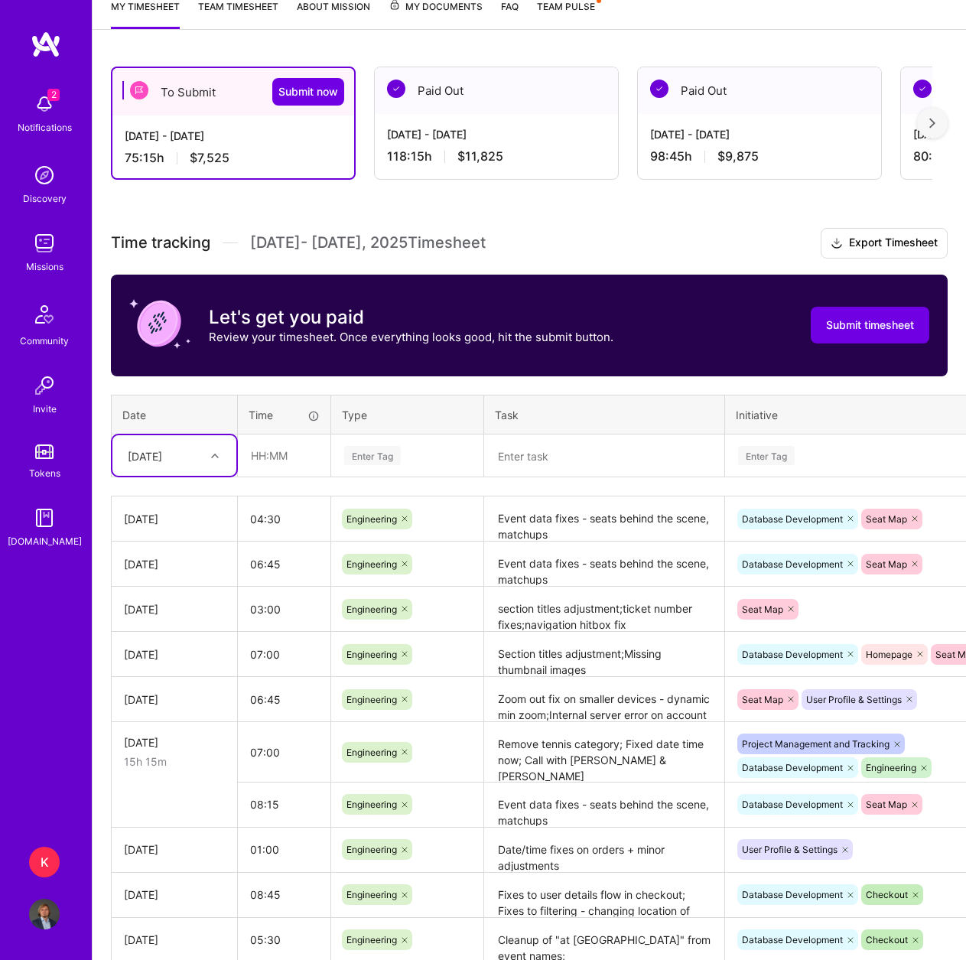
click at [162, 456] on div "[DATE]" at bounding box center [145, 455] width 34 height 16
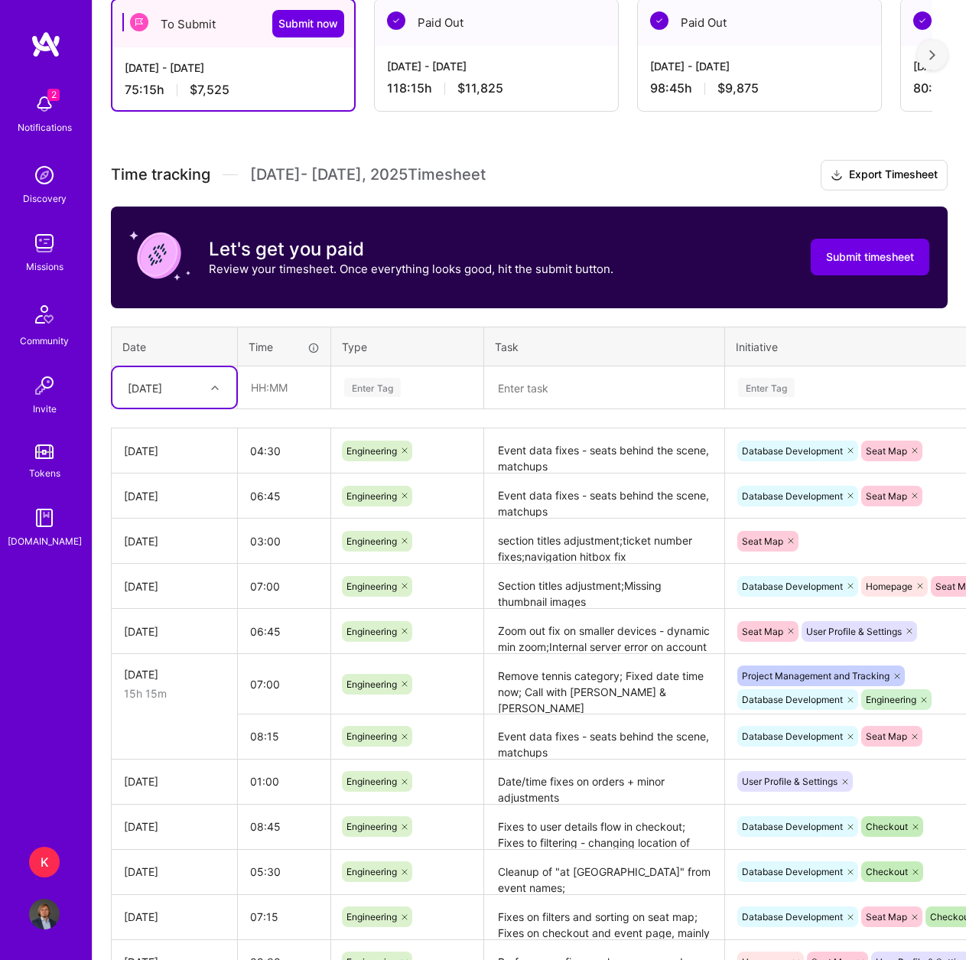
scroll to position [424, 0]
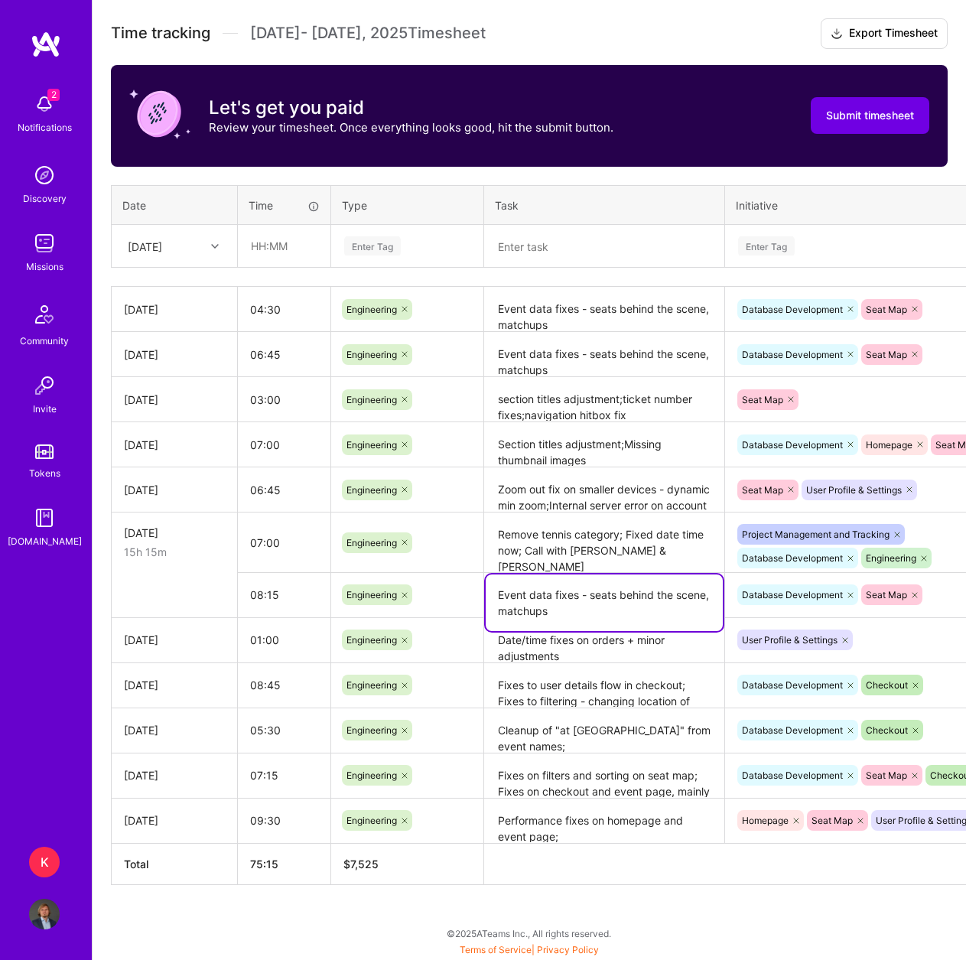
click at [580, 601] on textarea "Event data fixes - seats behind the scene, matchups" at bounding box center [604, 602] width 237 height 57
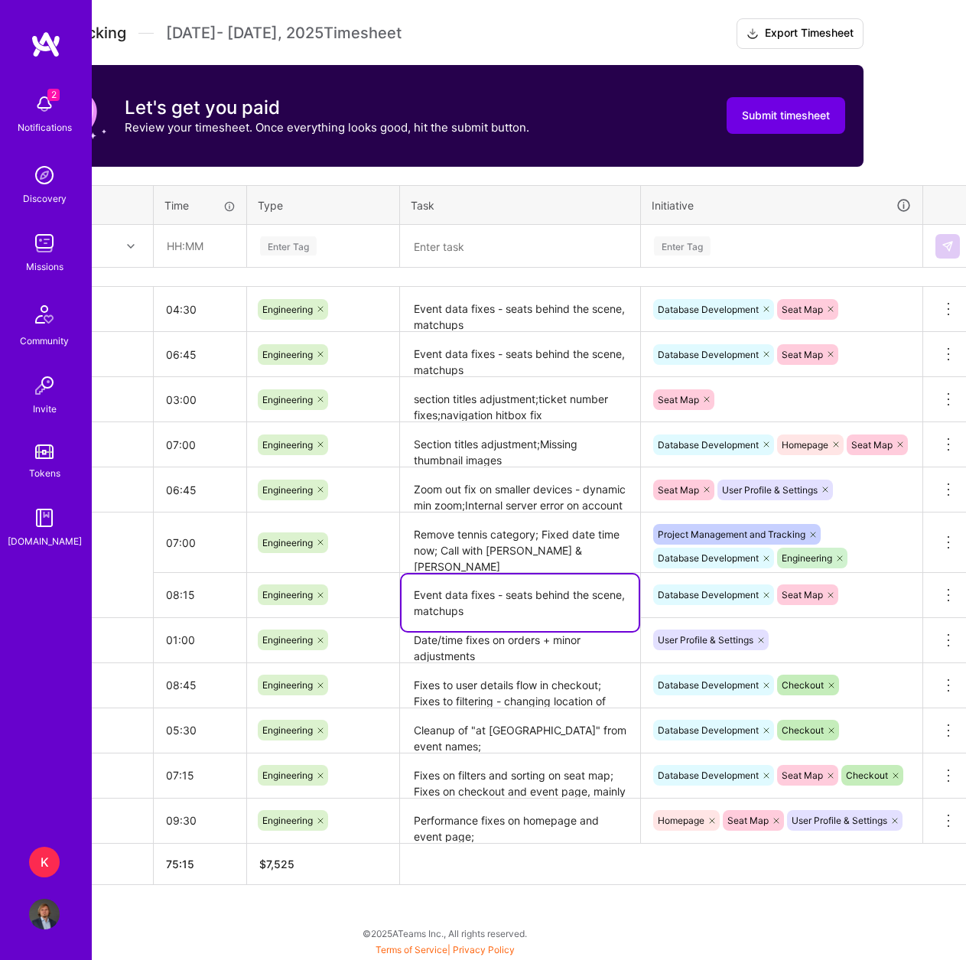
scroll to position [424, 93]
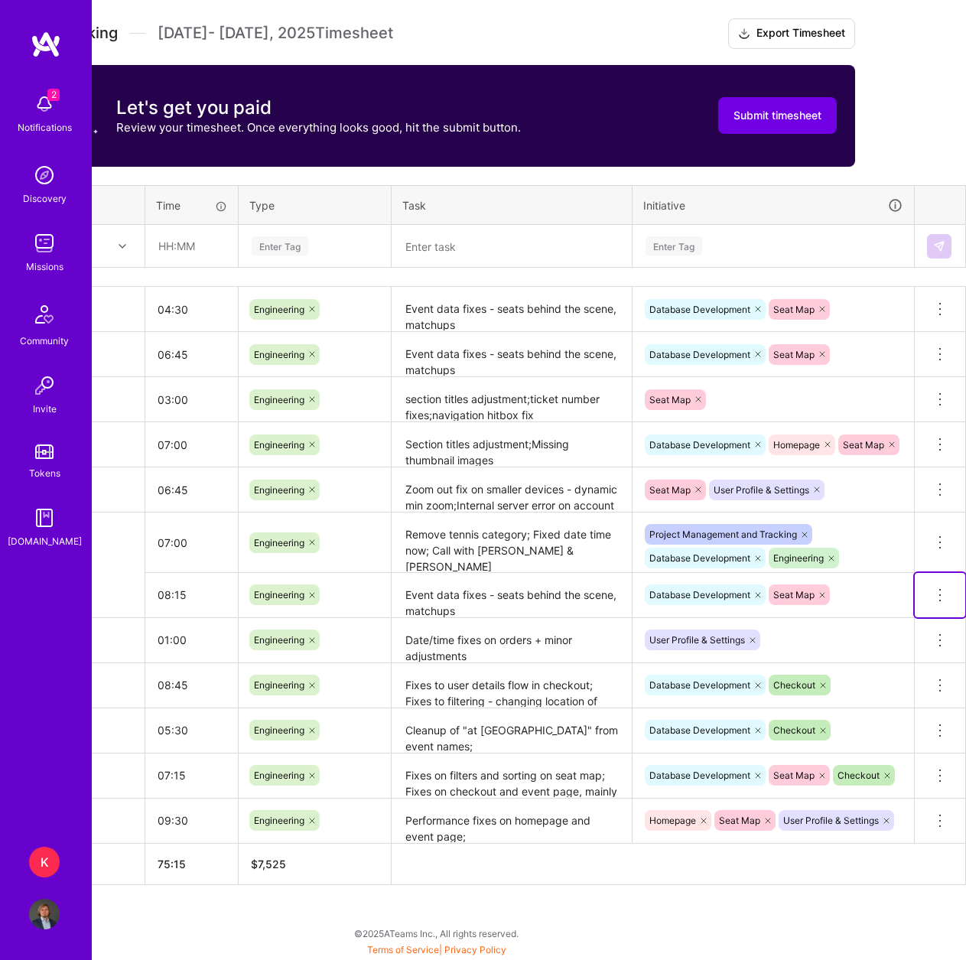
click at [934, 592] on icon at bounding box center [940, 595] width 18 height 18
click at [925, 624] on button "Delete row" at bounding box center [902, 621] width 80 height 37
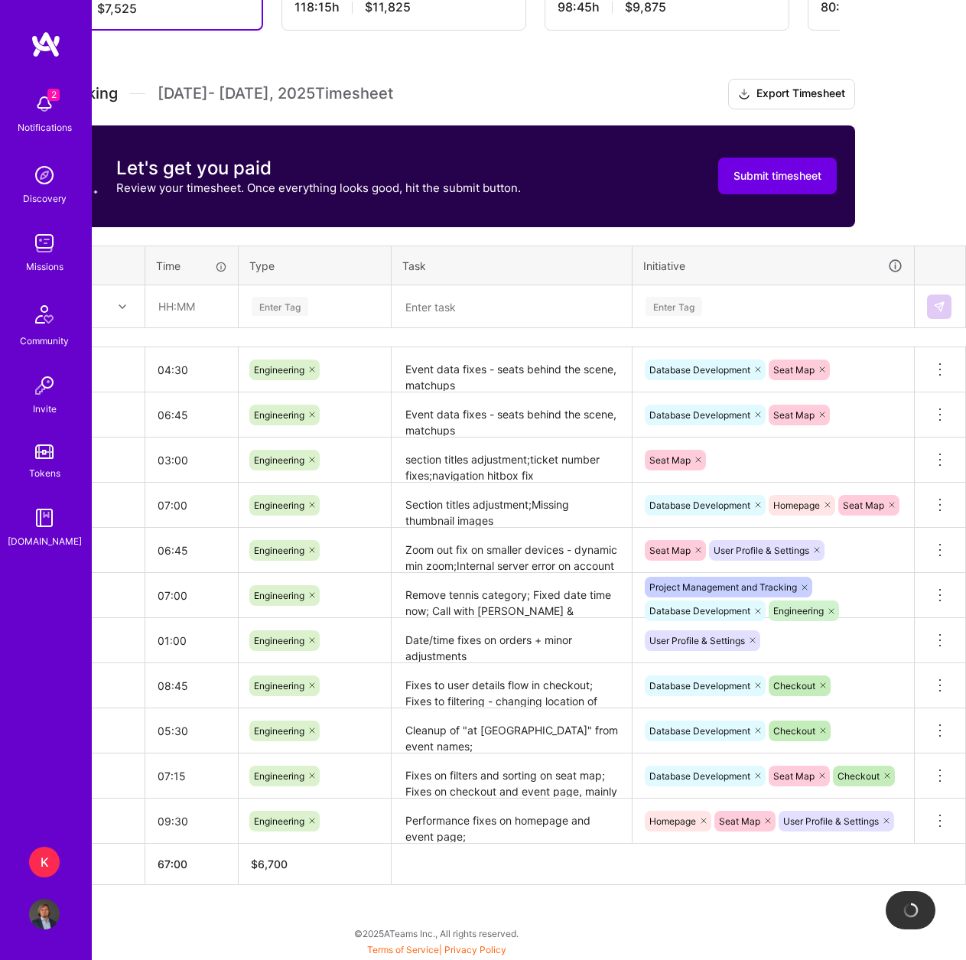
scroll to position [364, 0]
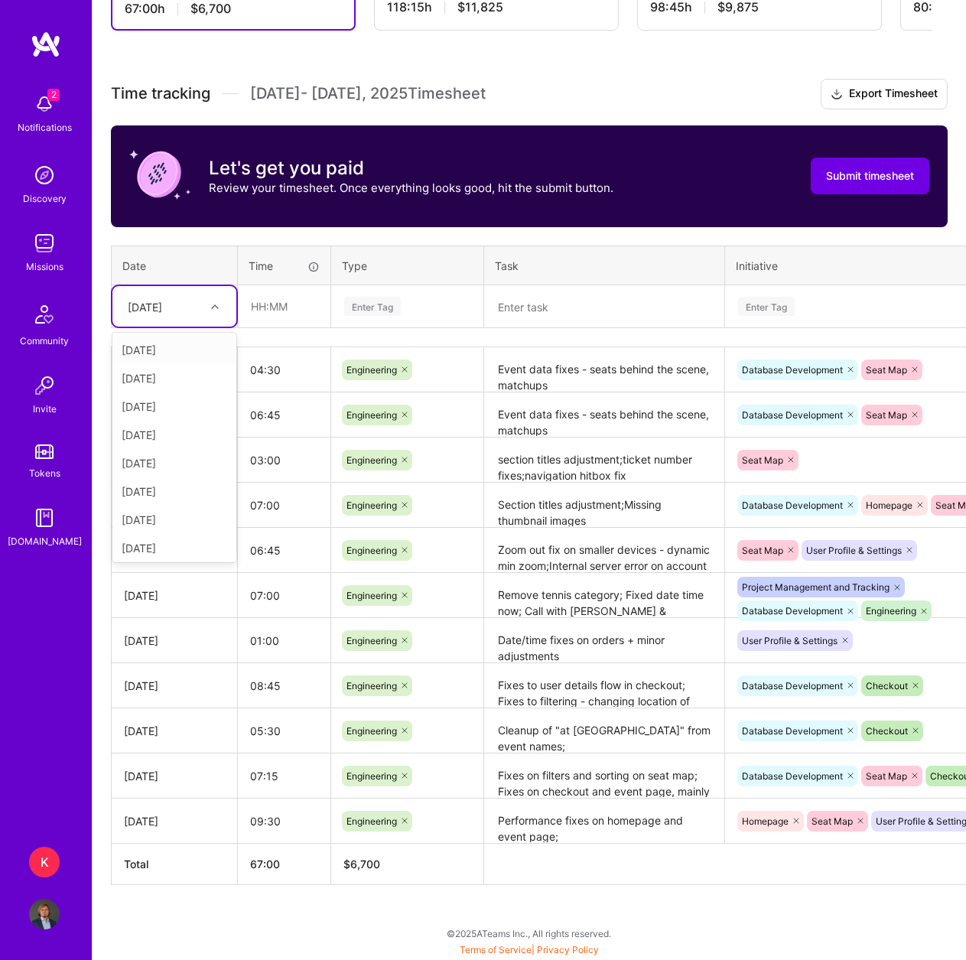
click at [157, 319] on div "[DATE]" at bounding box center [162, 306] width 85 height 25
drag, startPoint x: 177, startPoint y: 521, endPoint x: 174, endPoint y: 509, distance: 11.7
click at [175, 521] on div "[DATE]" at bounding box center [174, 516] width 124 height 28
click at [258, 290] on input "text" at bounding box center [284, 306] width 91 height 41
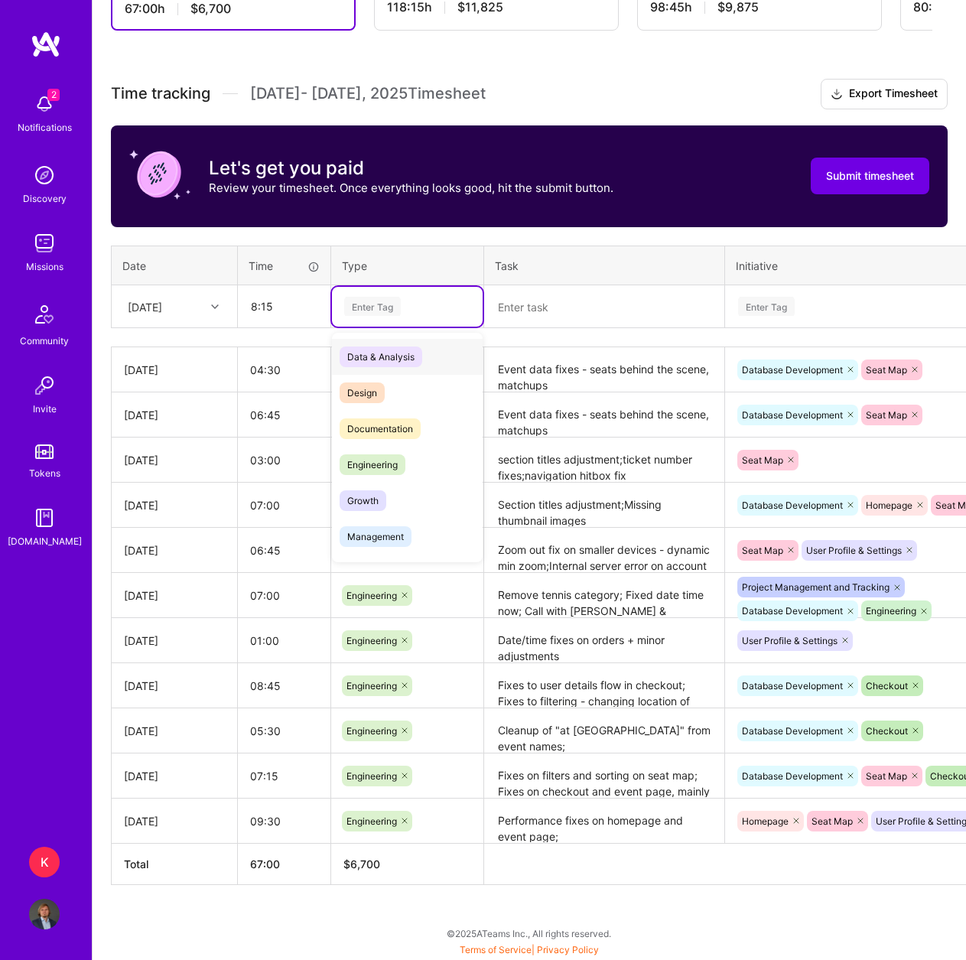
type input "08:15"
click at [387, 307] on div "Enter Tag" at bounding box center [372, 306] width 57 height 24
click at [393, 460] on span "Engineering" at bounding box center [372, 464] width 66 height 21
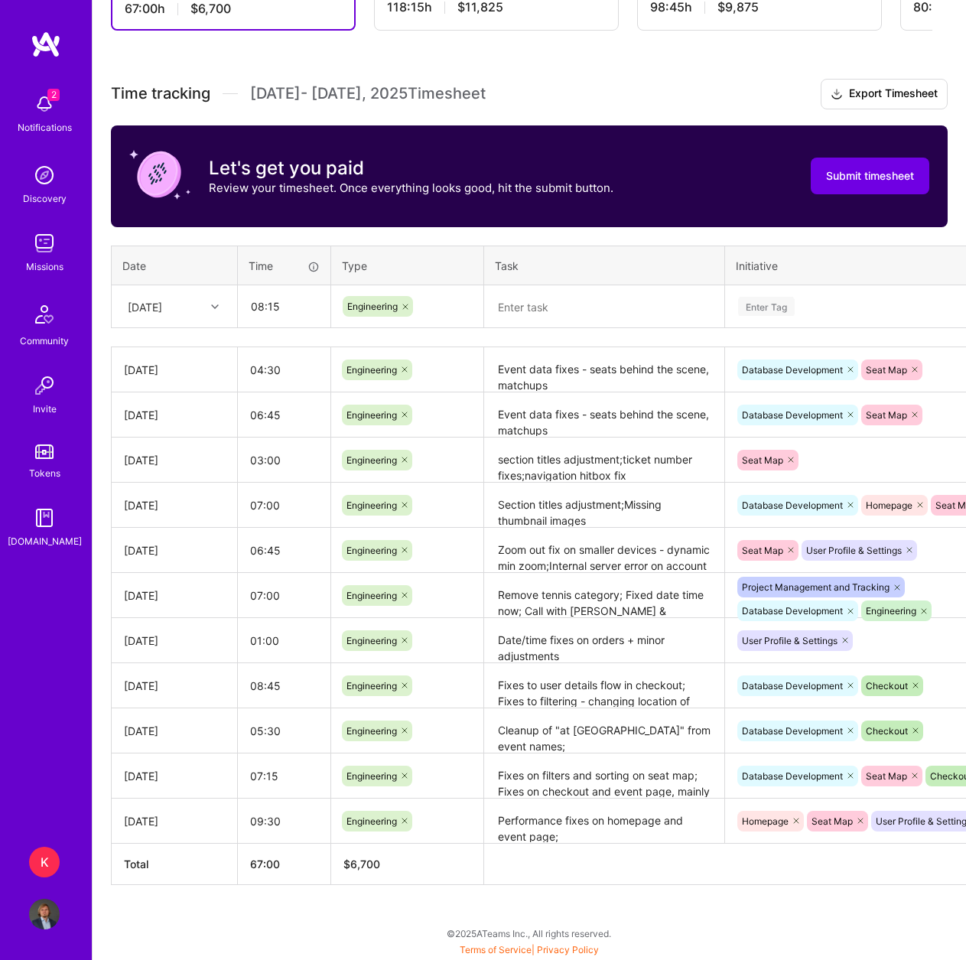
click at [591, 283] on th "Task" at bounding box center [604, 265] width 241 height 40
click at [602, 306] on textarea at bounding box center [604, 307] width 237 height 41
paste textarea "Event data fixes - seats behind the scene, matchups"
type textarea "Event data fixes - seats behind the scene, matchups"
click at [748, 310] on div "Enter Tag" at bounding box center [766, 306] width 57 height 24
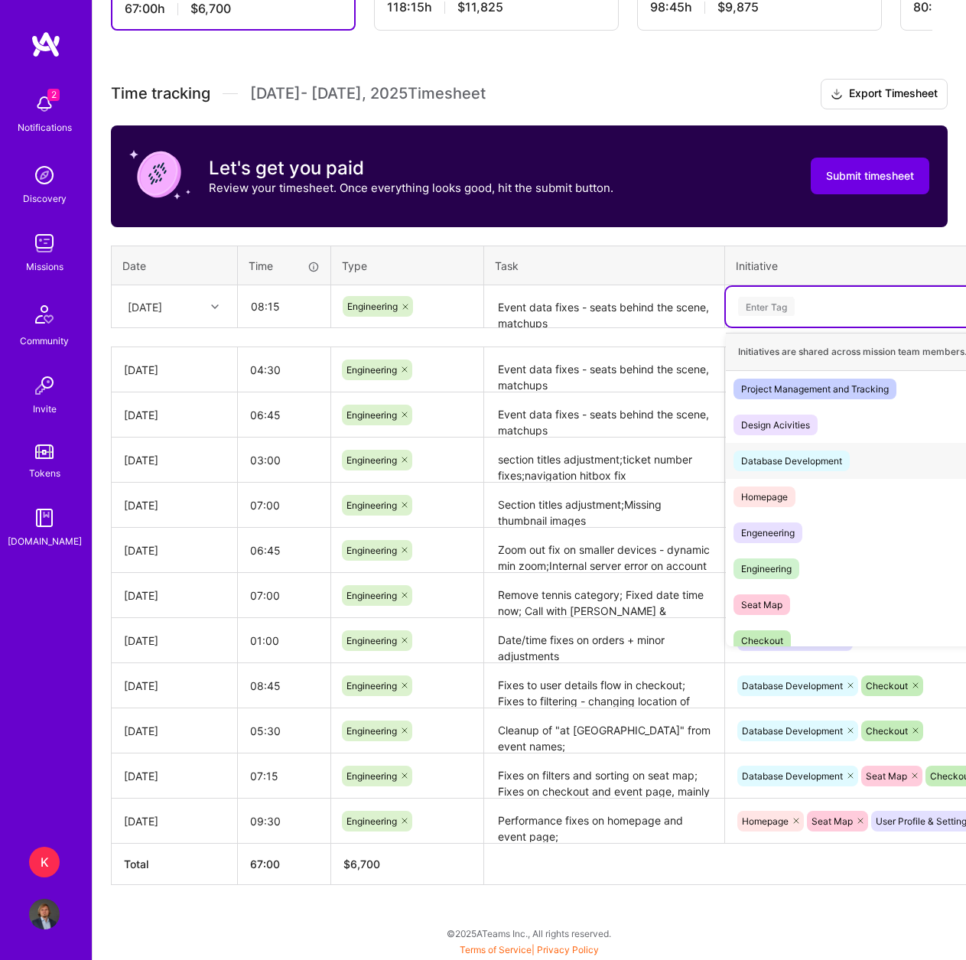
drag, startPoint x: 780, startPoint y: 471, endPoint x: 786, endPoint y: 443, distance: 28.2
click at [780, 469] on div "Database Development Hide" at bounding box center [866, 461] width 280 height 36
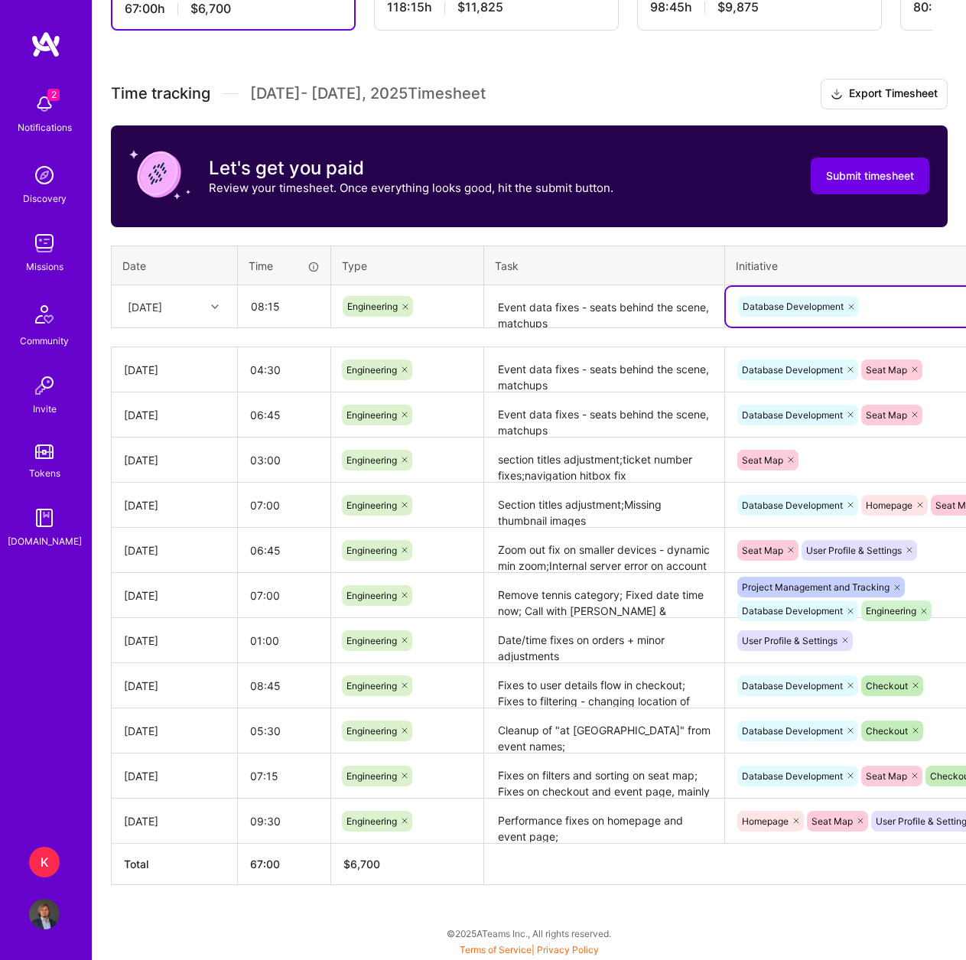
click at [872, 308] on div "Database Development" at bounding box center [865, 306] width 258 height 24
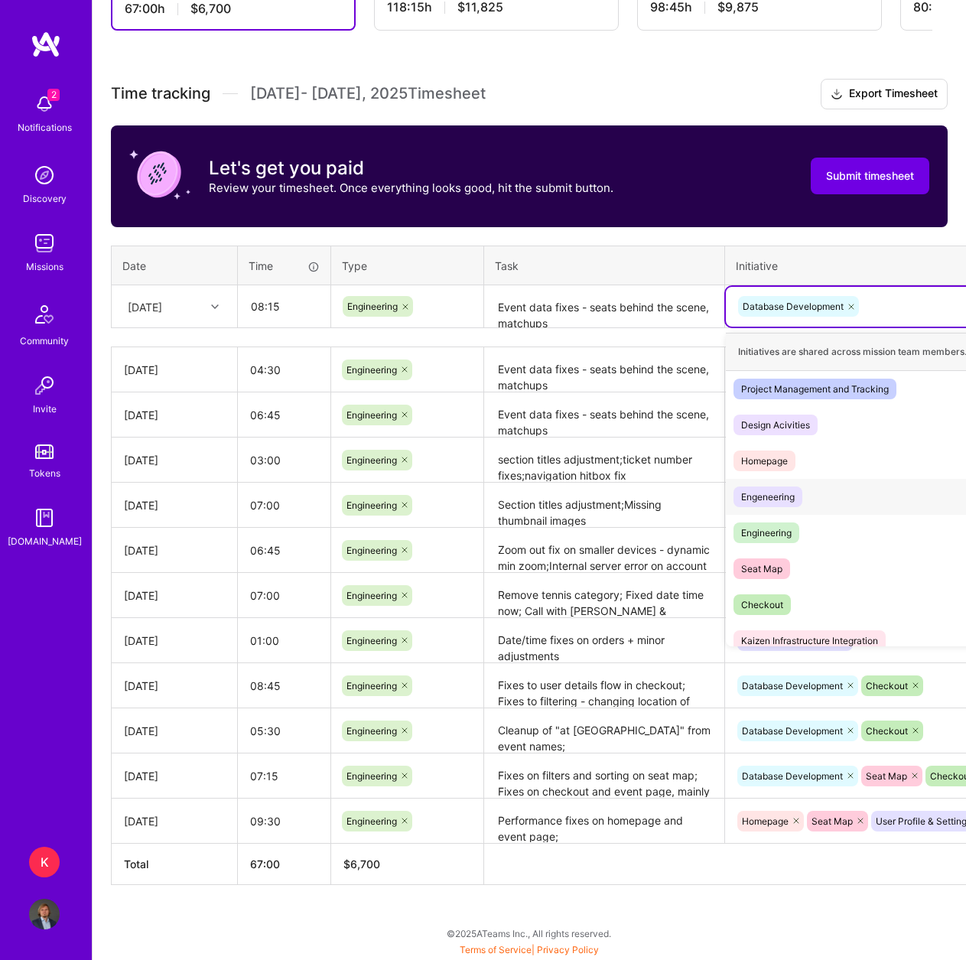
scroll to position [48, 0]
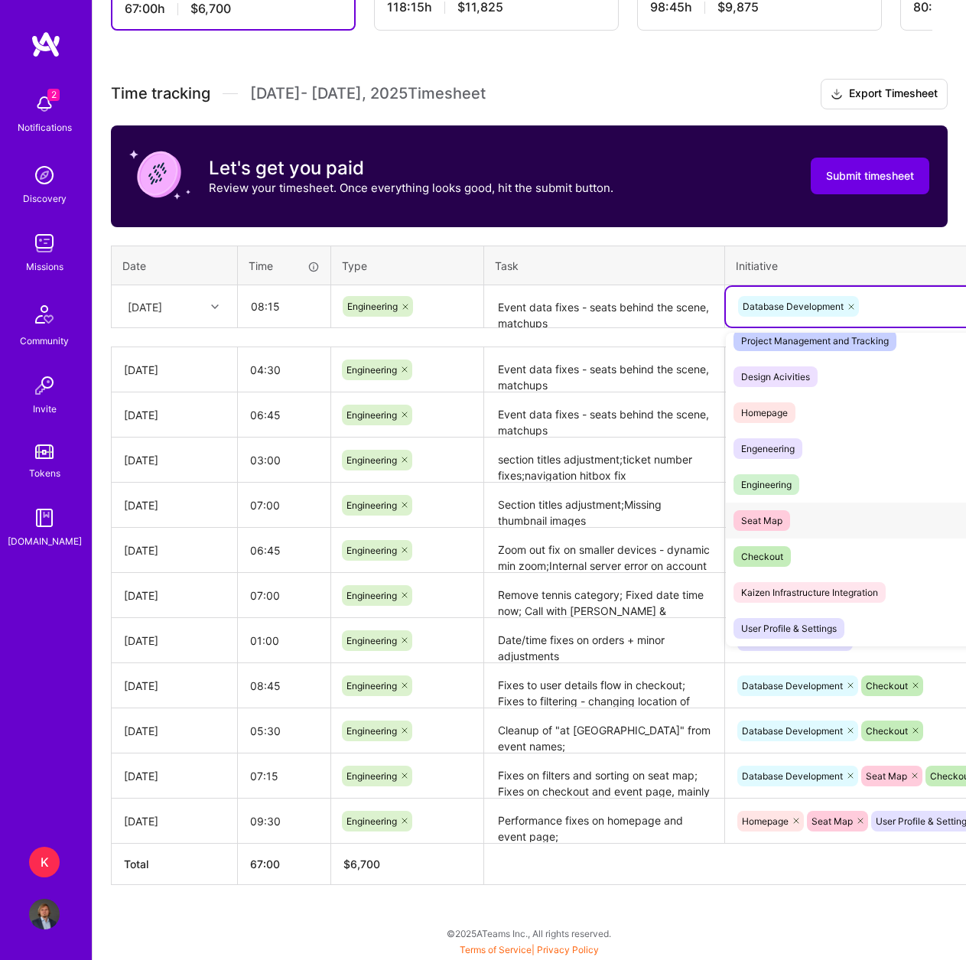
click at [799, 521] on div "Seat Map Hide" at bounding box center [866, 520] width 280 height 36
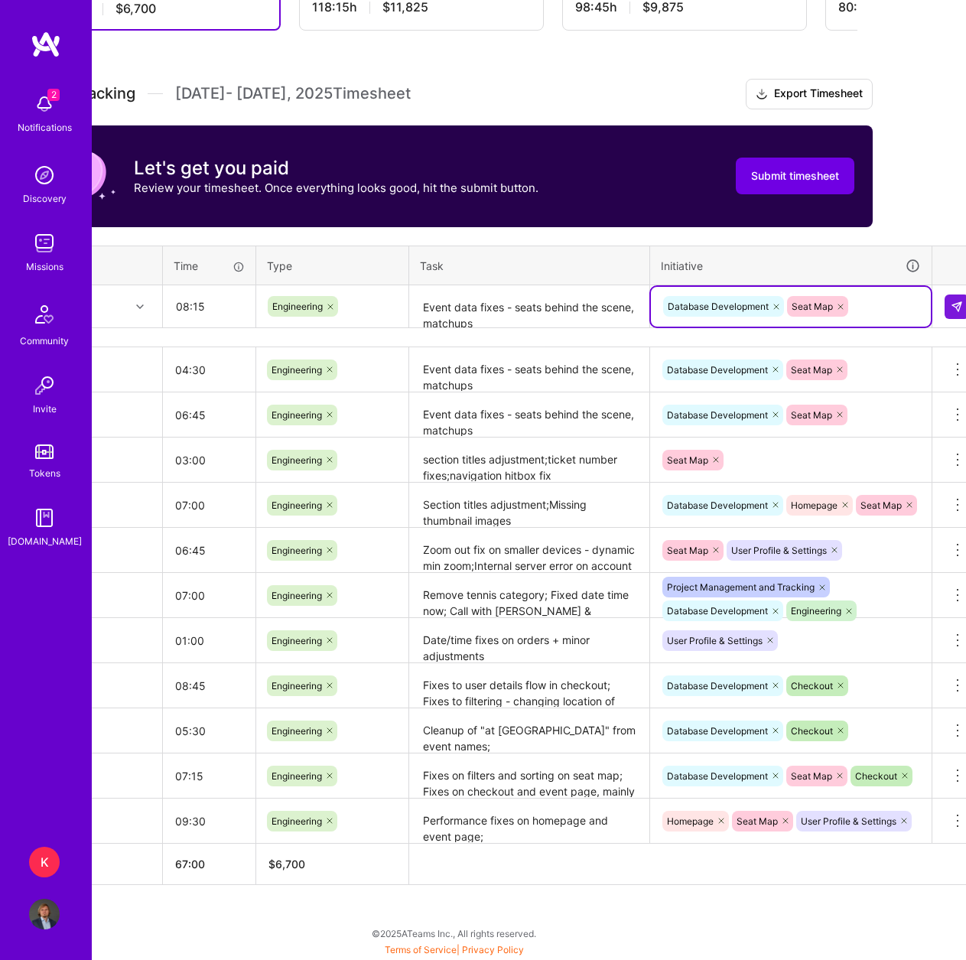
scroll to position [364, 93]
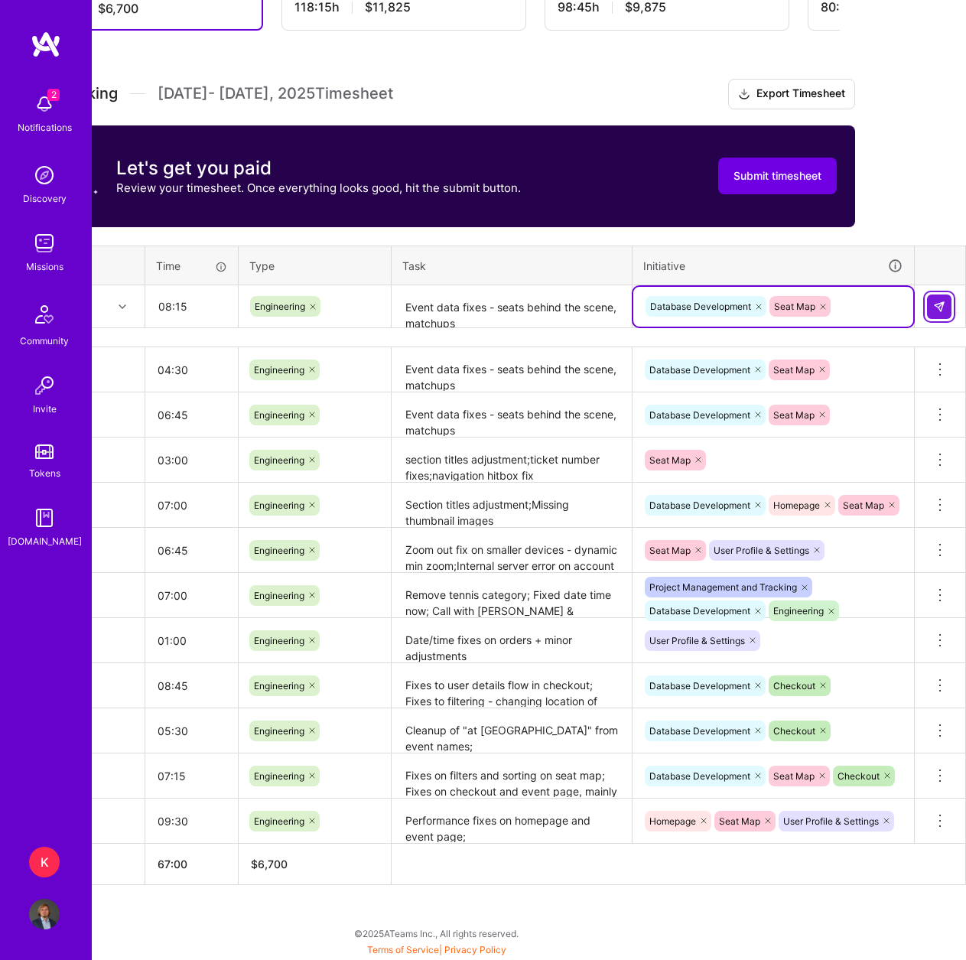
click at [930, 300] on button at bounding box center [939, 306] width 24 height 24
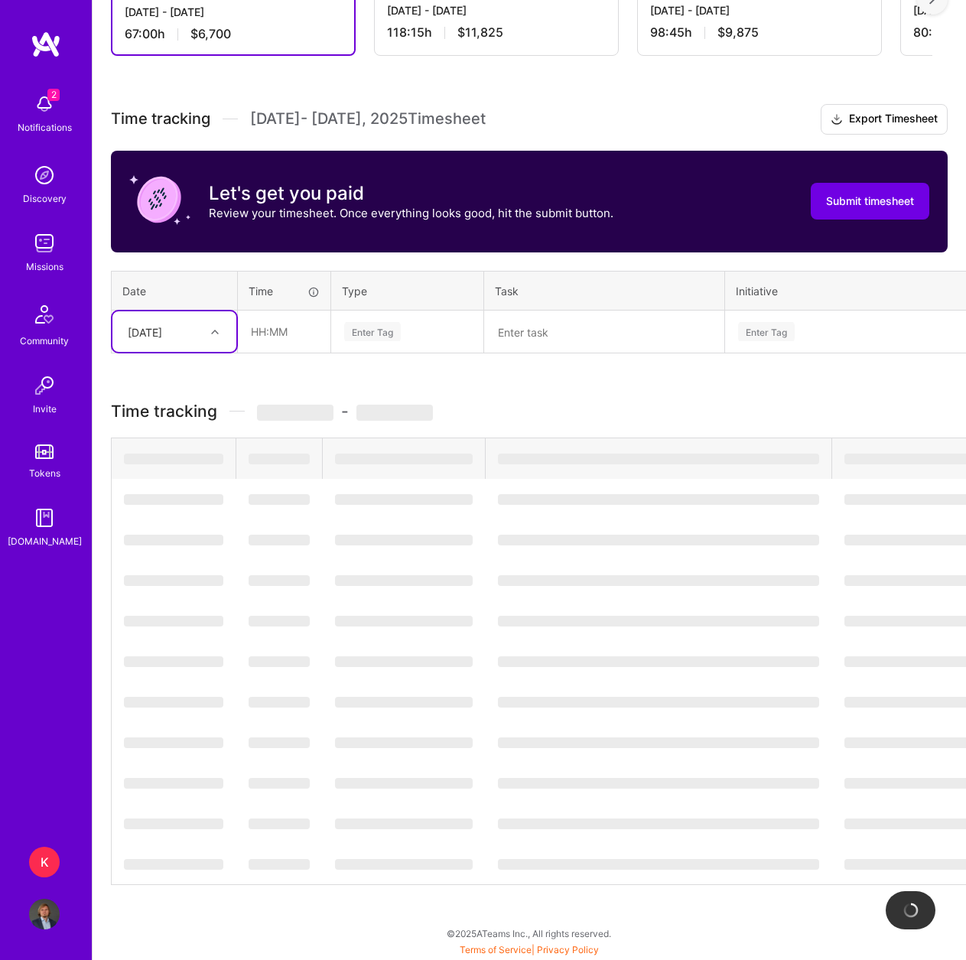
scroll to position [339, 0]
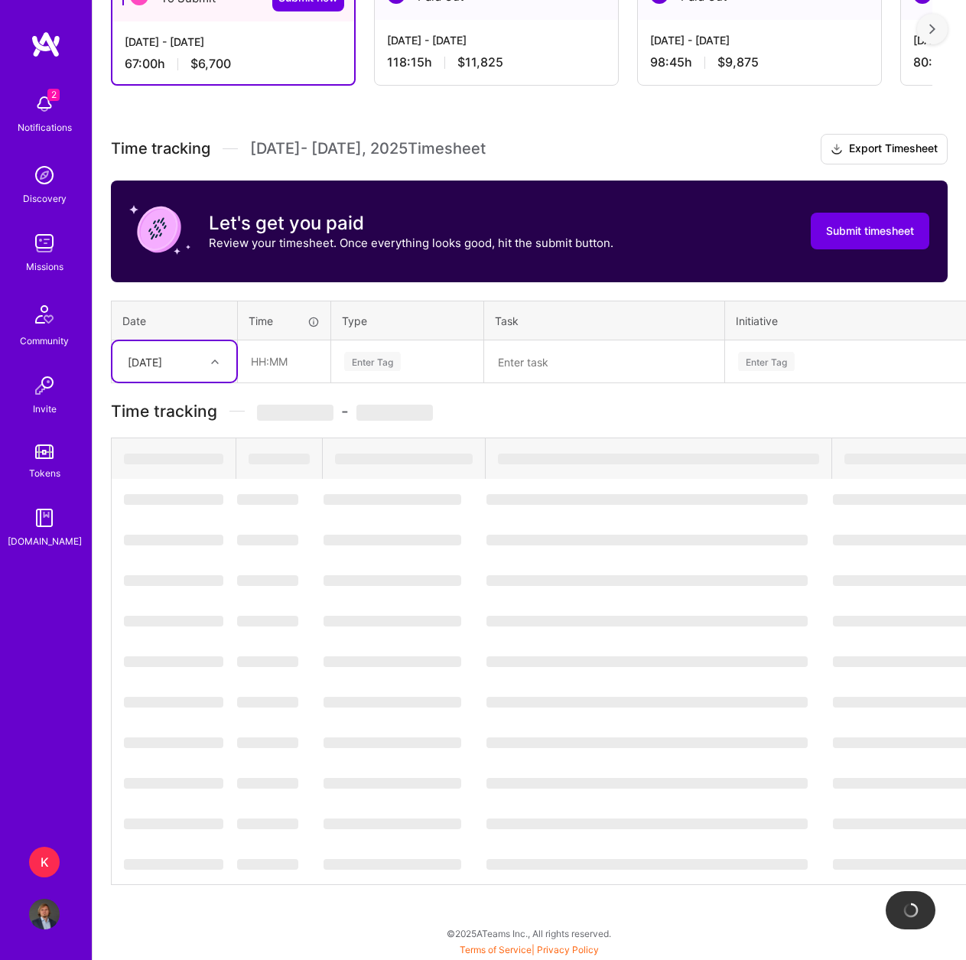
click at [199, 349] on div "[DATE]" at bounding box center [162, 361] width 85 height 25
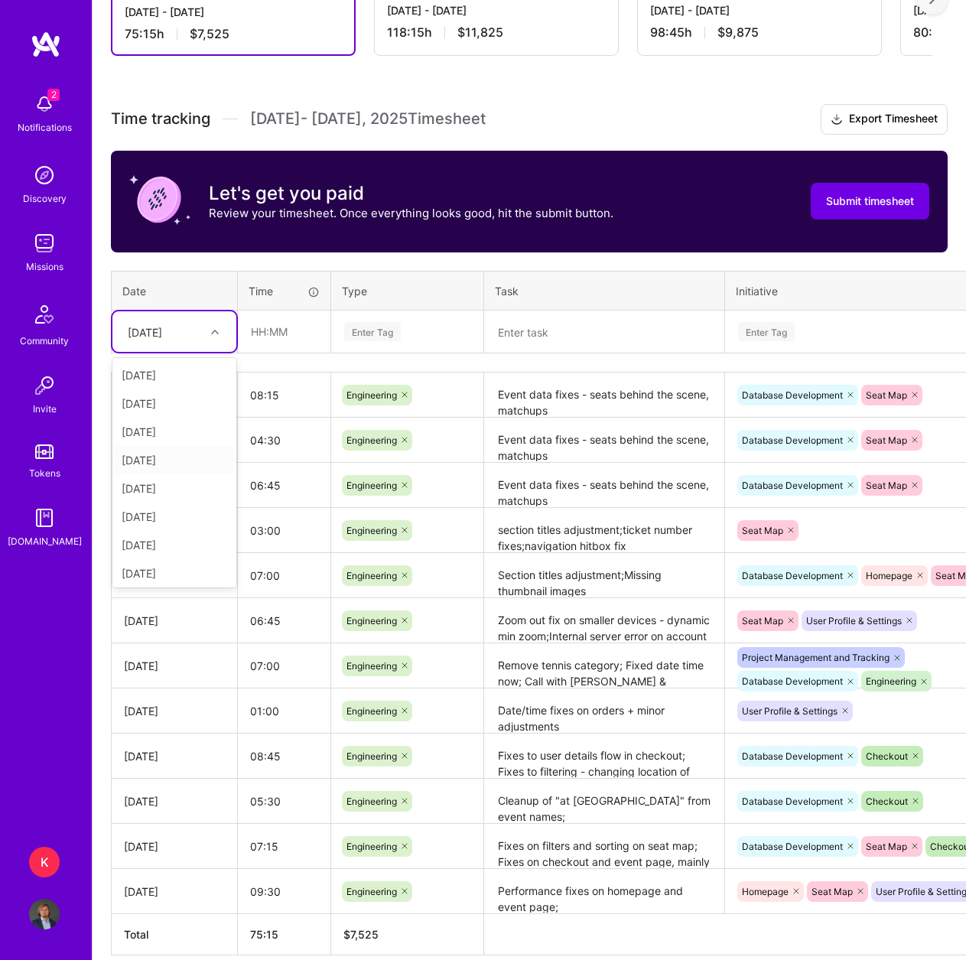
scroll to position [173, 0]
click at [178, 570] on div "[DATE]" at bounding box center [174, 570] width 124 height 28
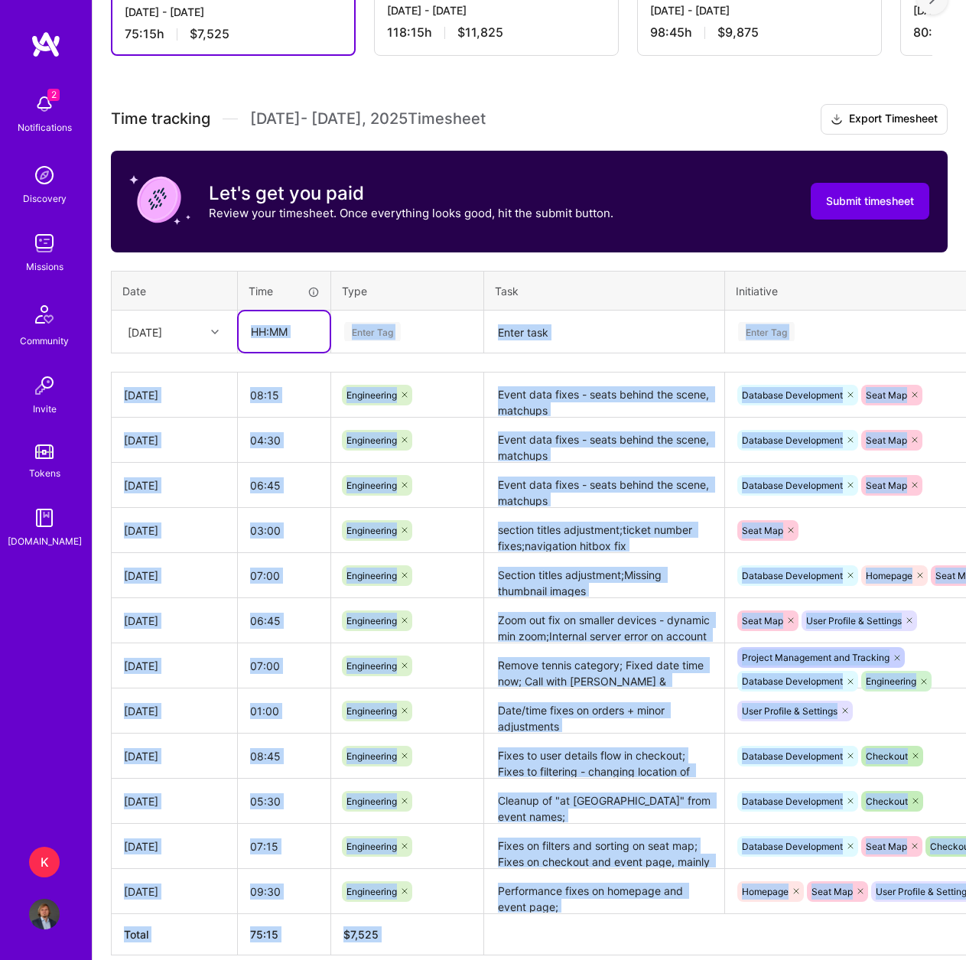
click at [278, 333] on input "text" at bounding box center [284, 331] width 91 height 41
click at [262, 331] on input "text" at bounding box center [284, 331] width 91 height 41
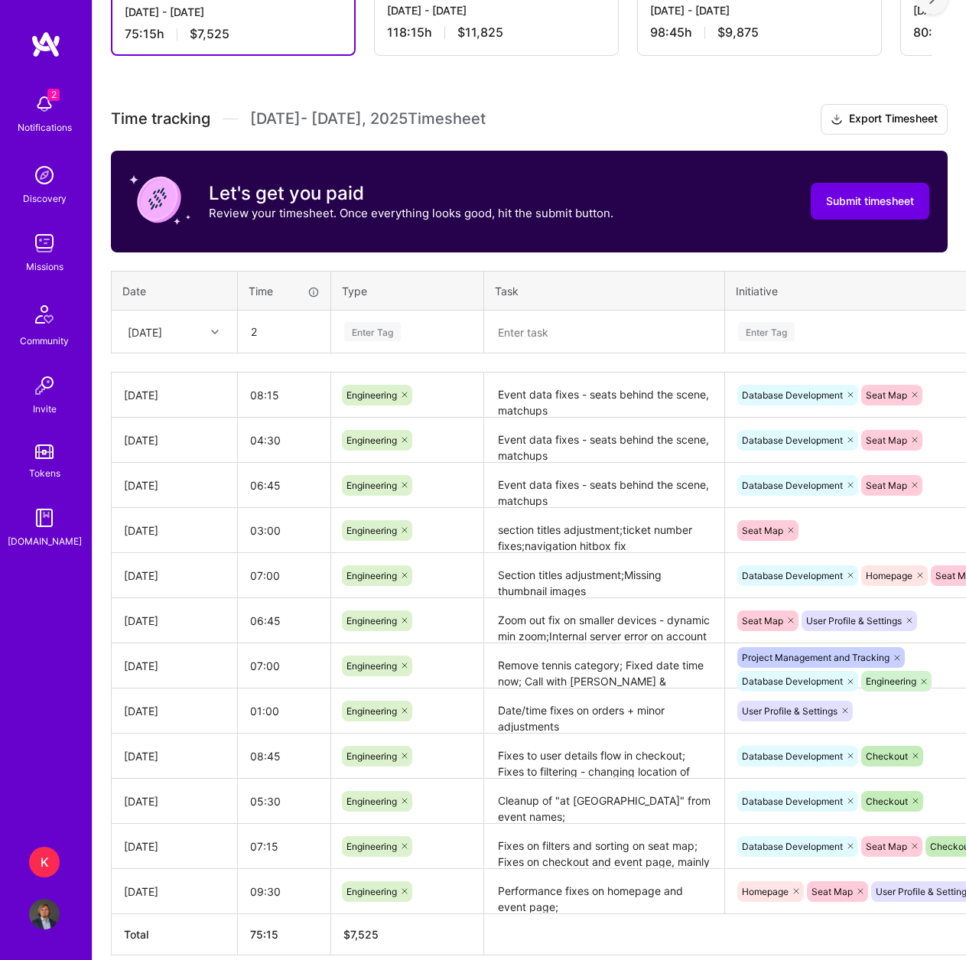
type input "02:00"
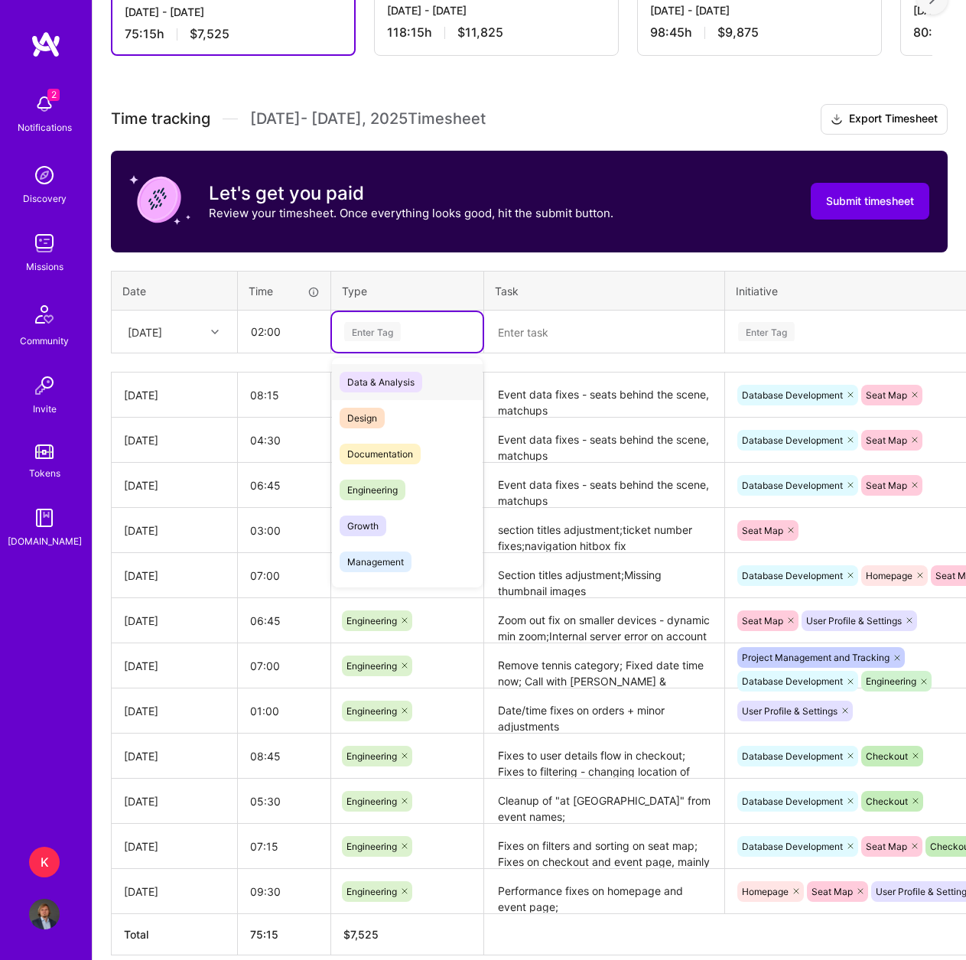
click at [356, 336] on div "Enter Tag" at bounding box center [372, 332] width 57 height 24
click at [376, 483] on span "Engineering" at bounding box center [372, 489] width 66 height 21
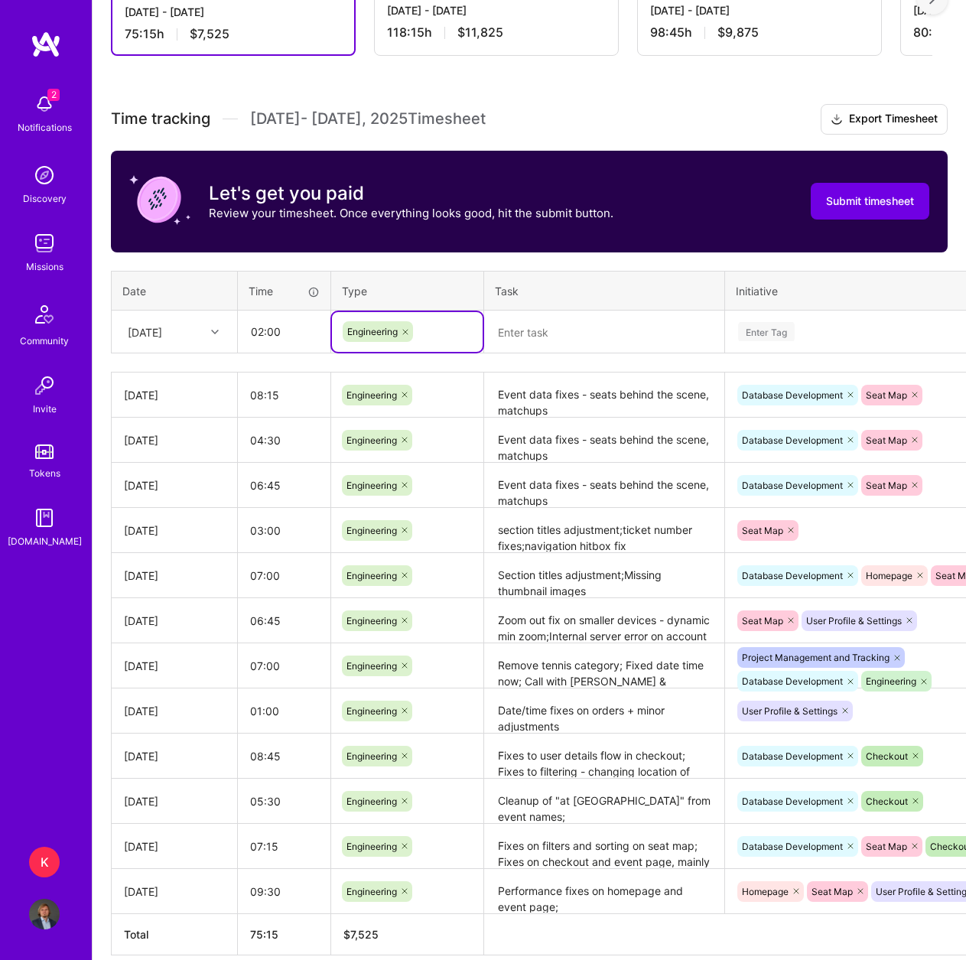
click at [658, 332] on div at bounding box center [604, 332] width 239 height 0
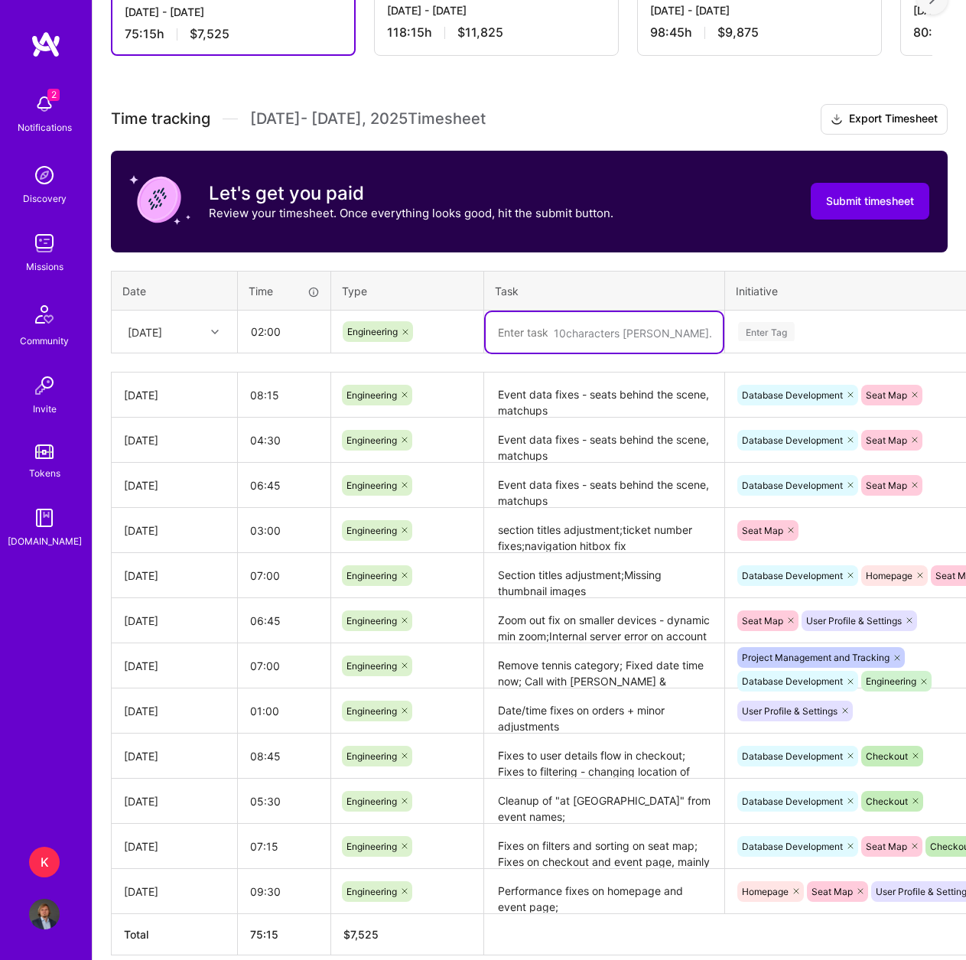
paste textarea "Event data fixes - seats behind the scene, matchups"
type textarea "Event data fixes - seats behind the scene, matchups - wrap up"
click at [762, 341] on div "Enter Tag" at bounding box center [866, 332] width 280 height 40
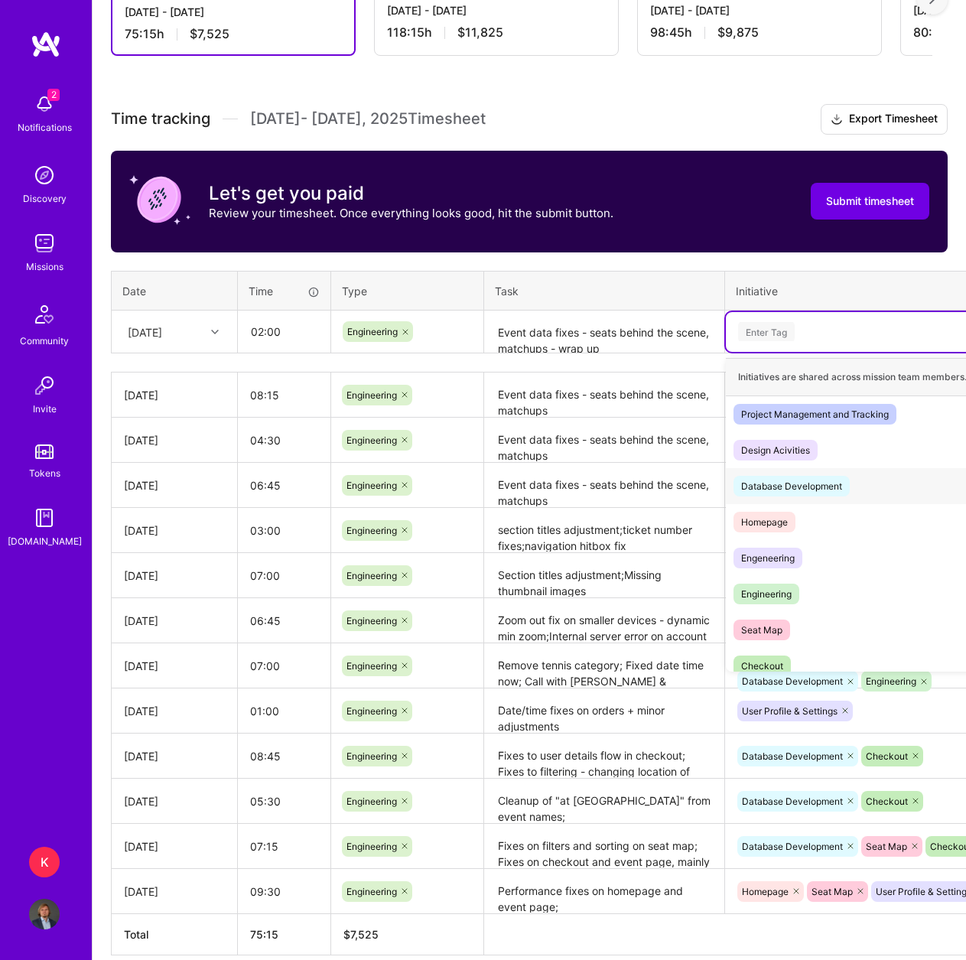
click at [834, 488] on div "Database Development" at bounding box center [791, 486] width 101 height 16
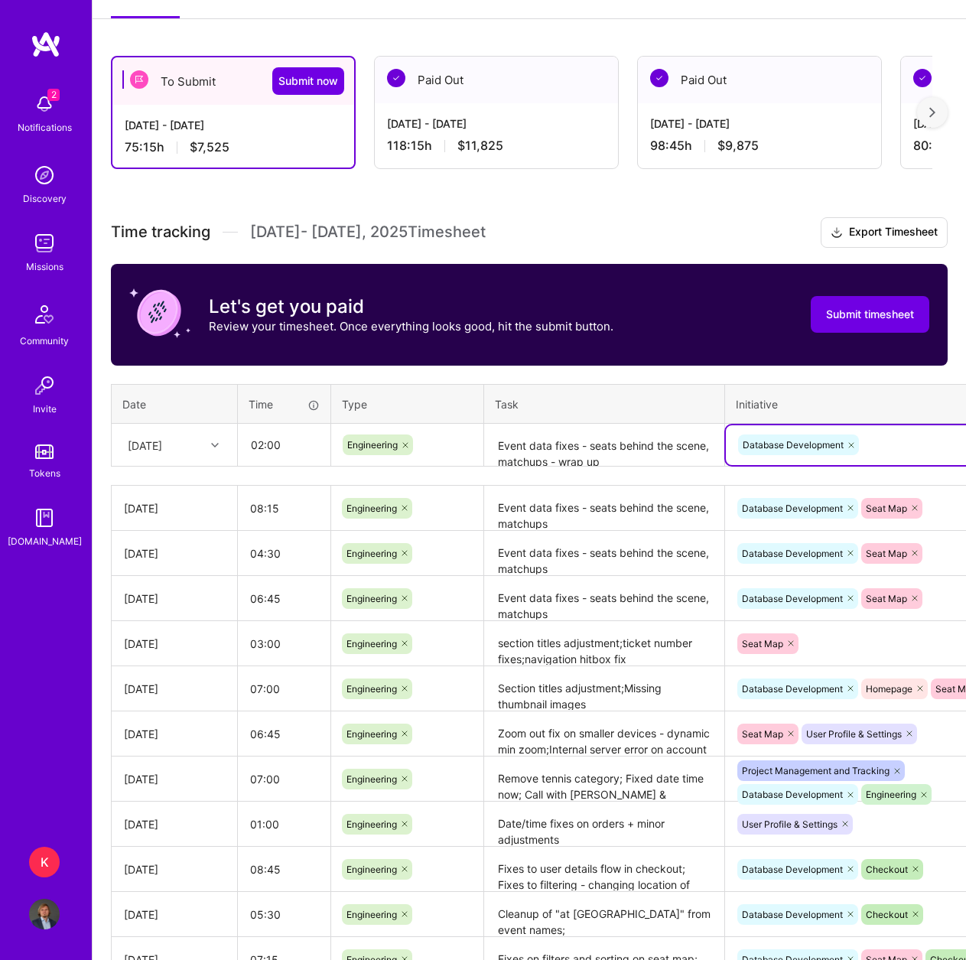
scroll to position [186, 0]
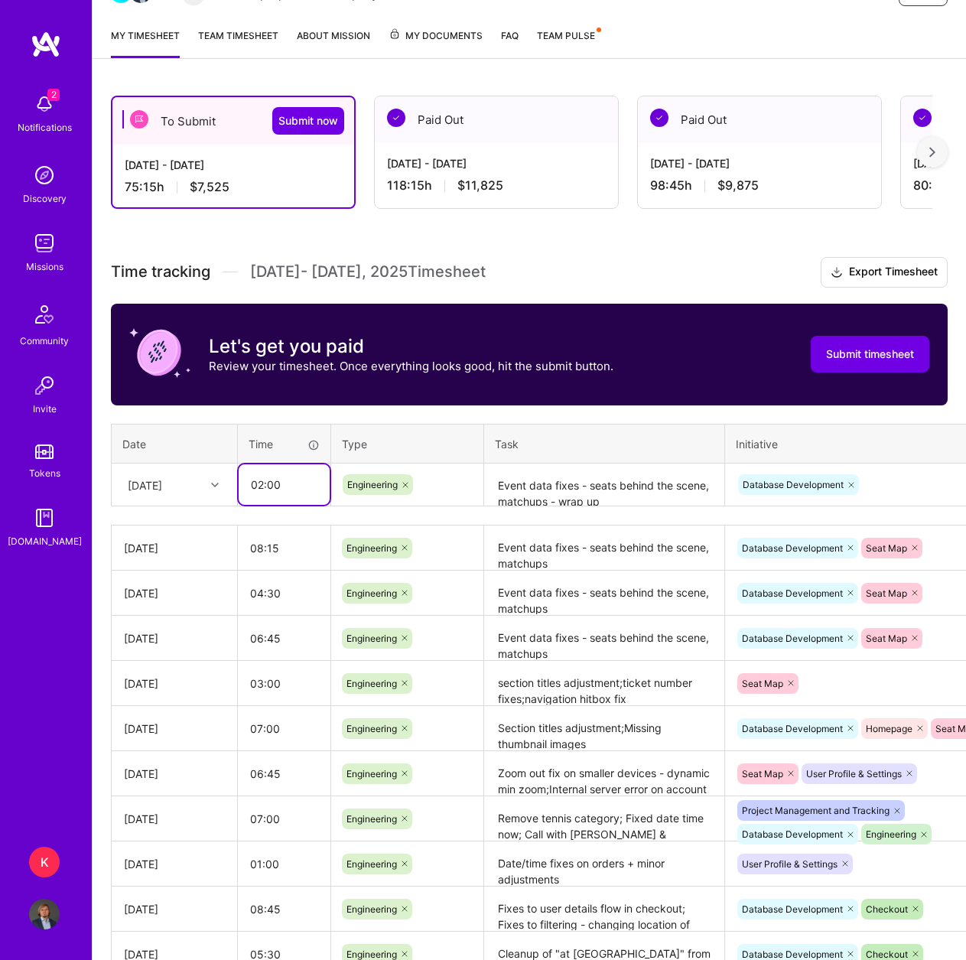
drag, startPoint x: 265, startPoint y: 482, endPoint x: 283, endPoint y: 482, distance: 18.4
click at [283, 482] on input "02:00" at bounding box center [284, 484] width 91 height 41
click at [282, 482] on input "02:00" at bounding box center [284, 484] width 91 height 41
click at [286, 485] on input "02:00" at bounding box center [284, 484] width 91 height 41
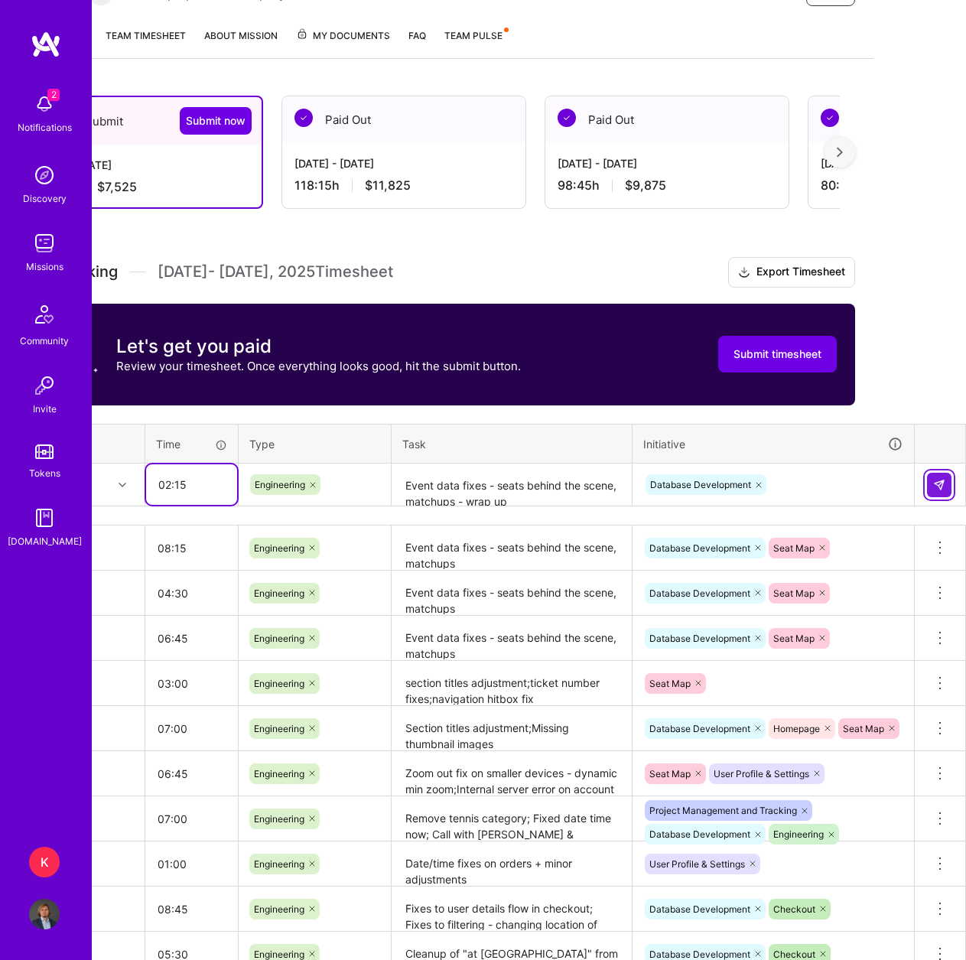
type input "02:15"
click at [934, 477] on button at bounding box center [939, 485] width 24 height 24
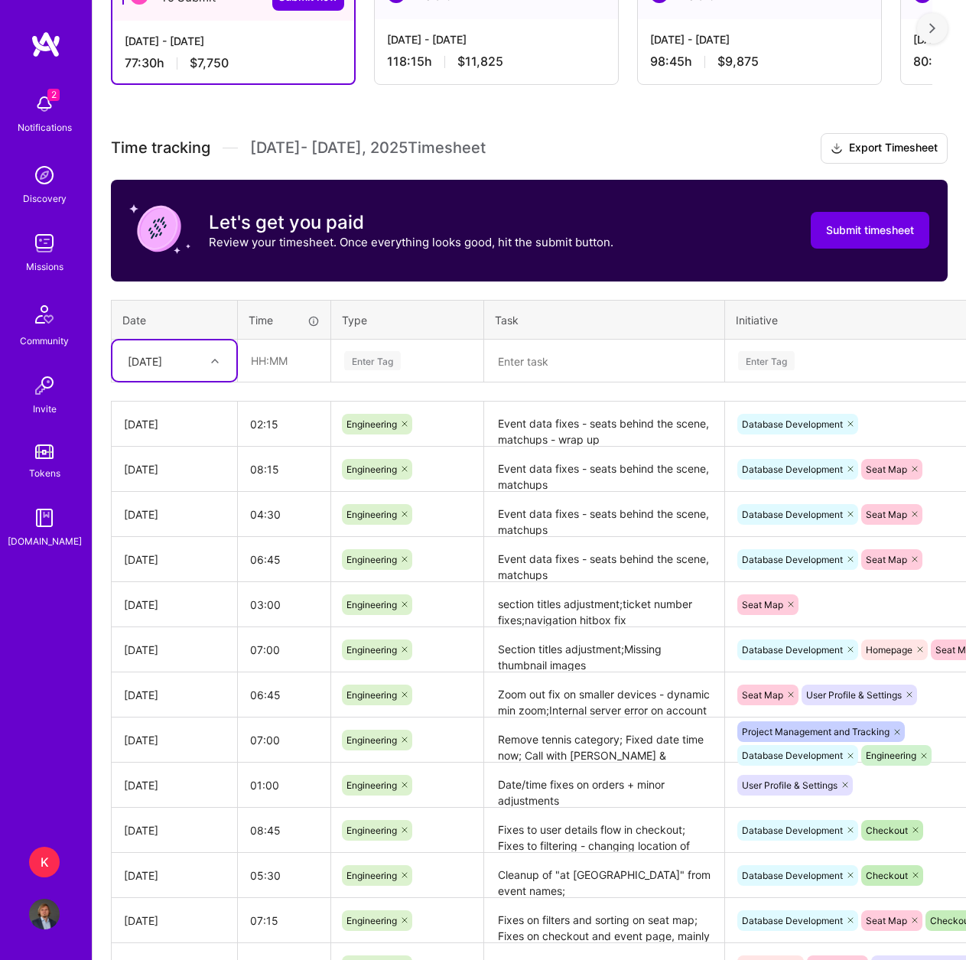
scroll to position [72, 0]
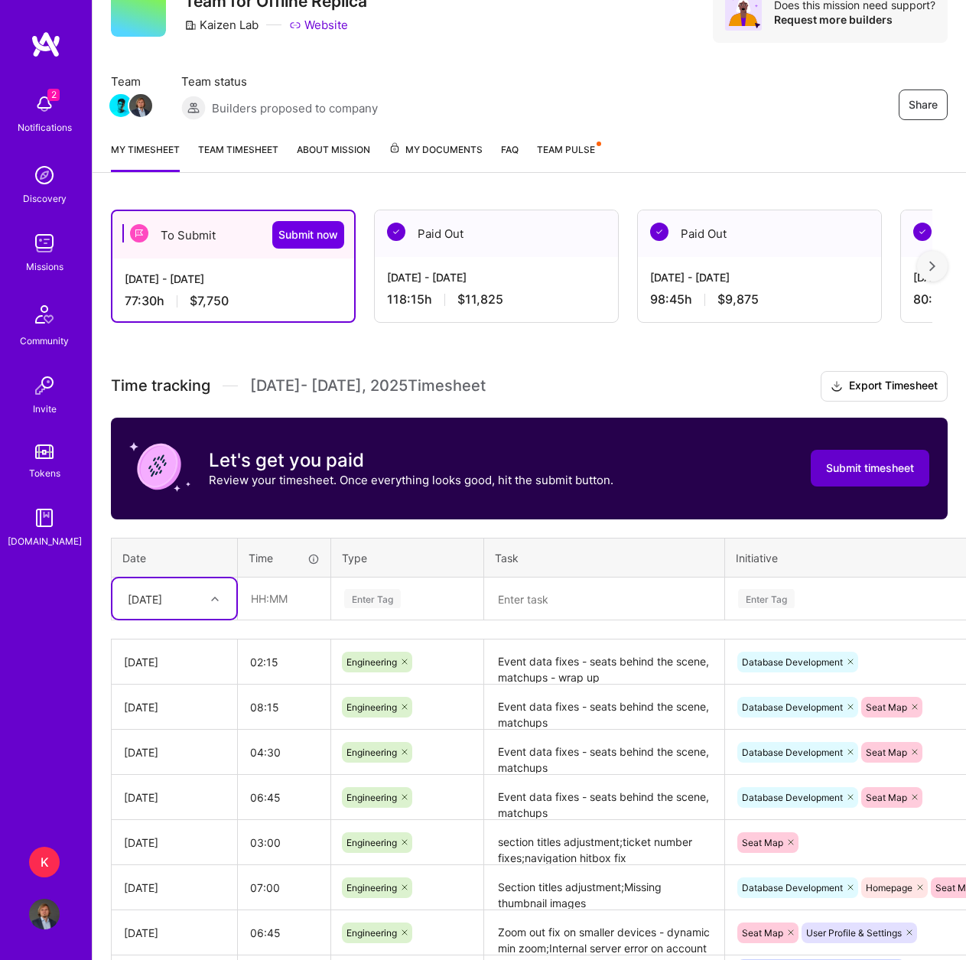
click at [876, 474] on span "Submit timesheet" at bounding box center [870, 467] width 88 height 15
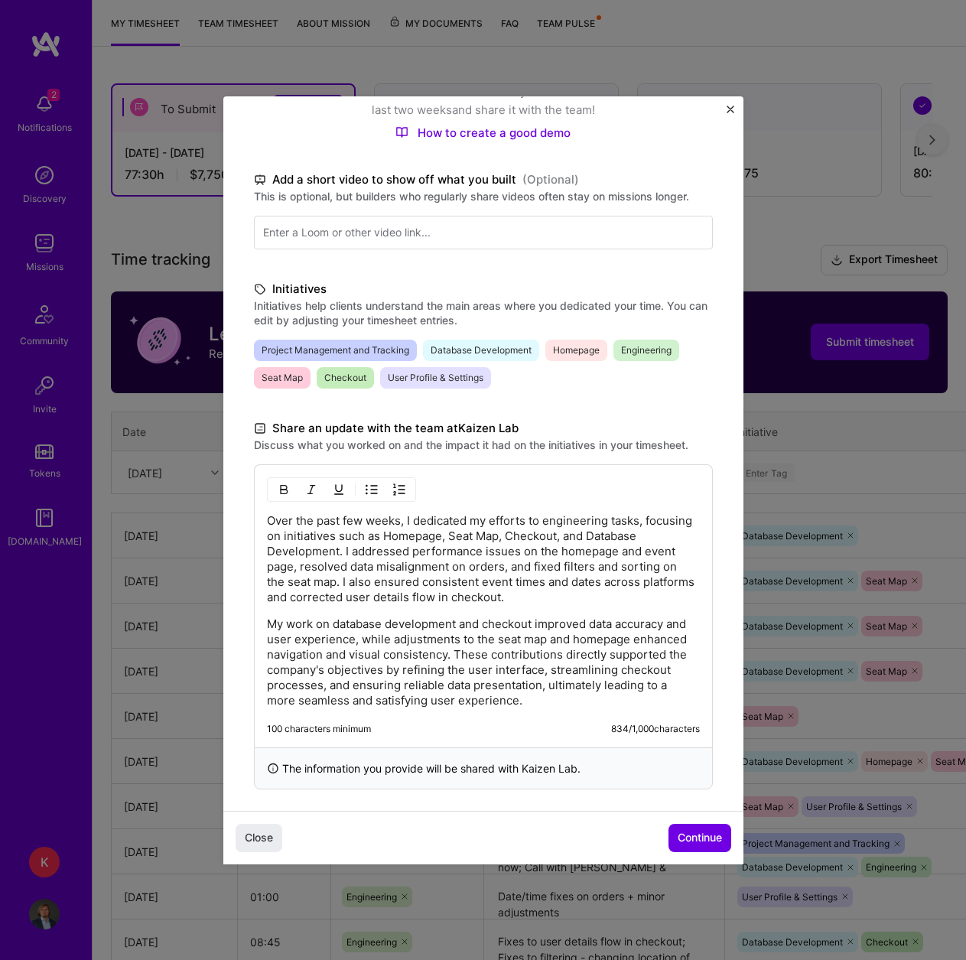
scroll to position [225, 0]
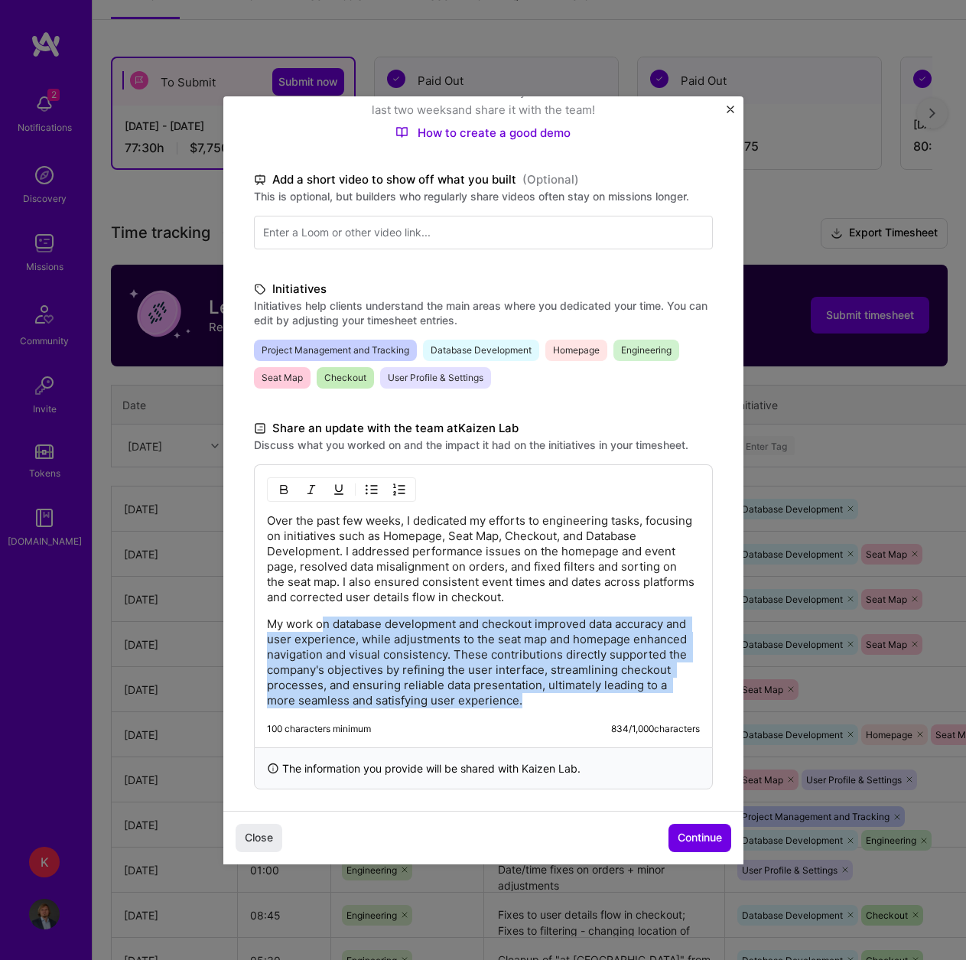
drag, startPoint x: 323, startPoint y: 608, endPoint x: 658, endPoint y: 694, distance: 345.9
click at [658, 694] on div "Over the past few weeks, I dedicated my efforts to engineering tasks, focusing …" at bounding box center [483, 610] width 433 height 195
click at [659, 694] on p "My work on database development and checkout improved data accuracy and user ex…" at bounding box center [483, 662] width 433 height 92
drag, startPoint x: 662, startPoint y: 697, endPoint x: 226, endPoint y: 612, distance: 444.0
click at [226, 612] on div "Demo day Take a moment to reflect on what you've built over the last two weeks …" at bounding box center [483, 367] width 520 height 905
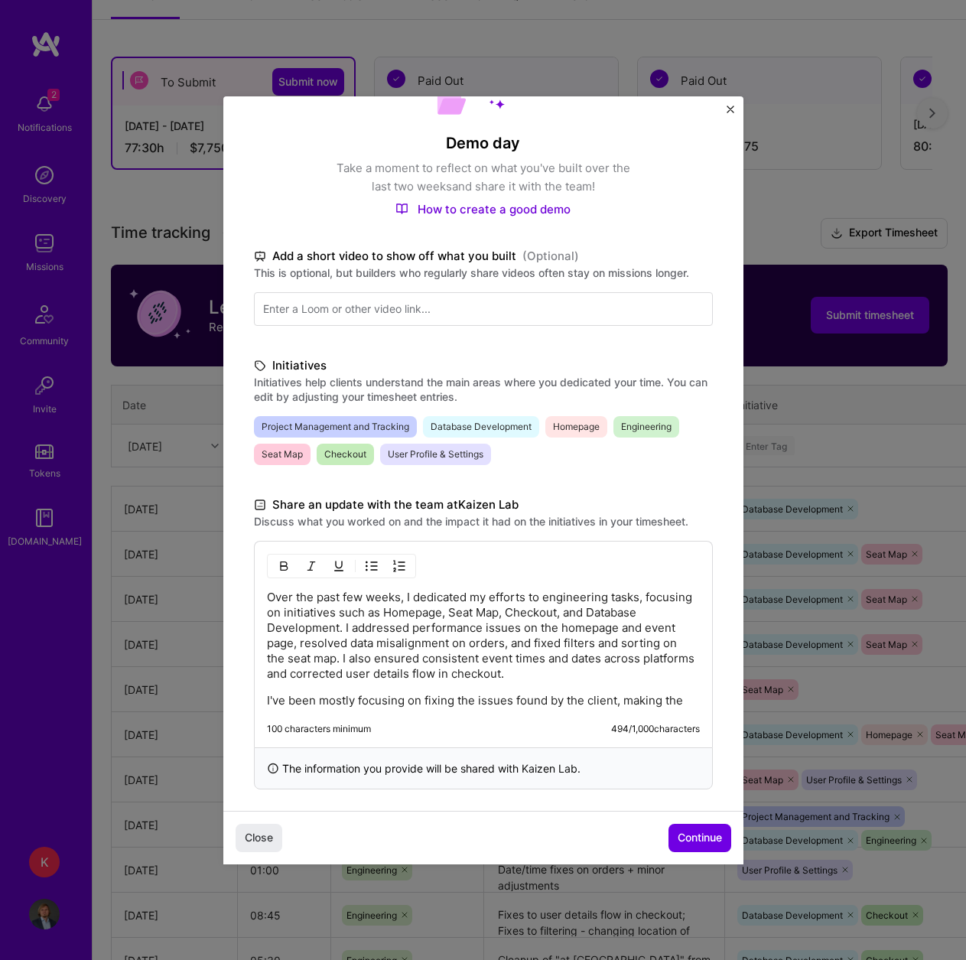
scroll to position [120, 0]
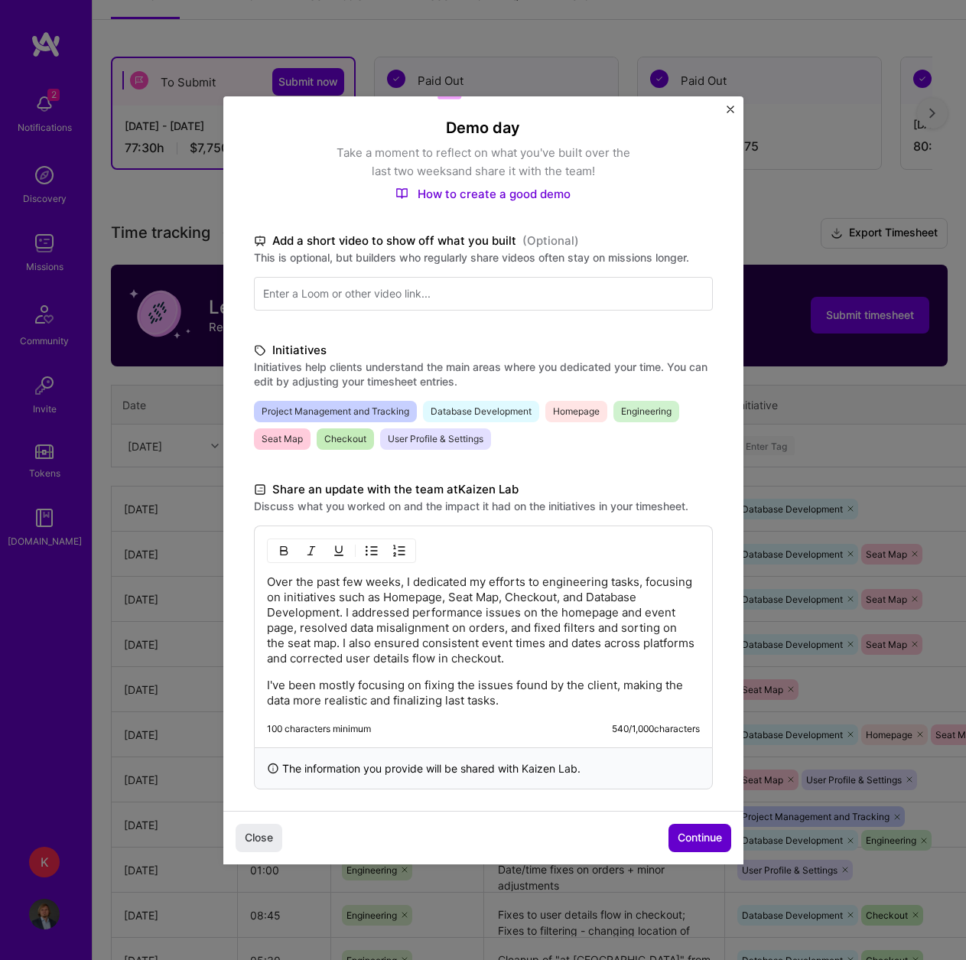
click at [689, 840] on span "Continue" at bounding box center [699, 837] width 44 height 15
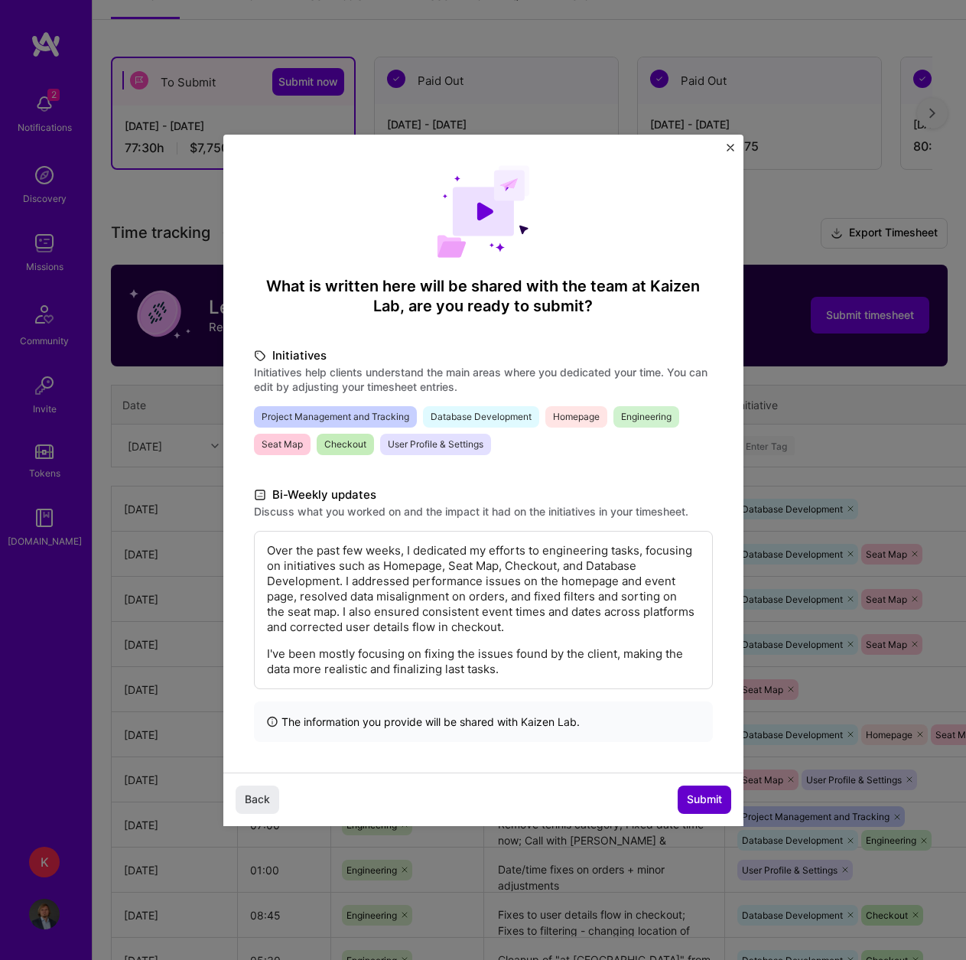
click at [702, 795] on span "Submit" at bounding box center [704, 798] width 35 height 15
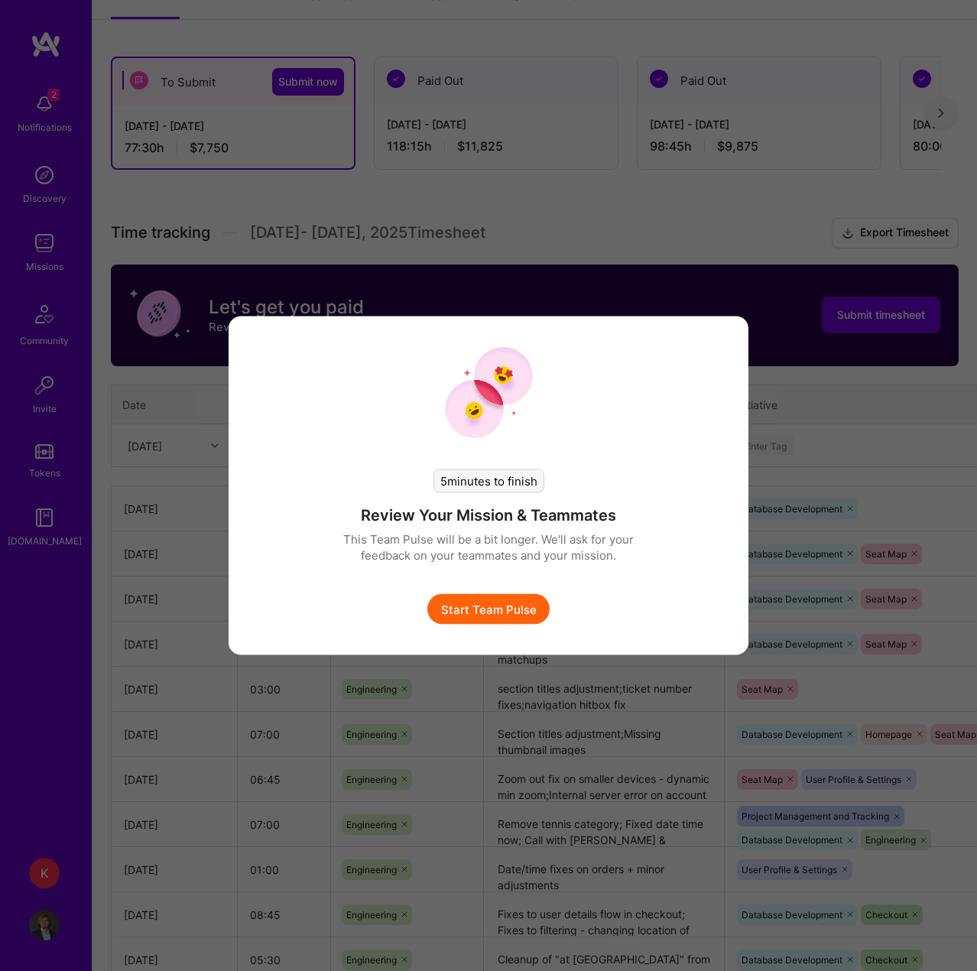
click at [514, 606] on button "Start Team Pulse" at bounding box center [488, 609] width 122 height 31
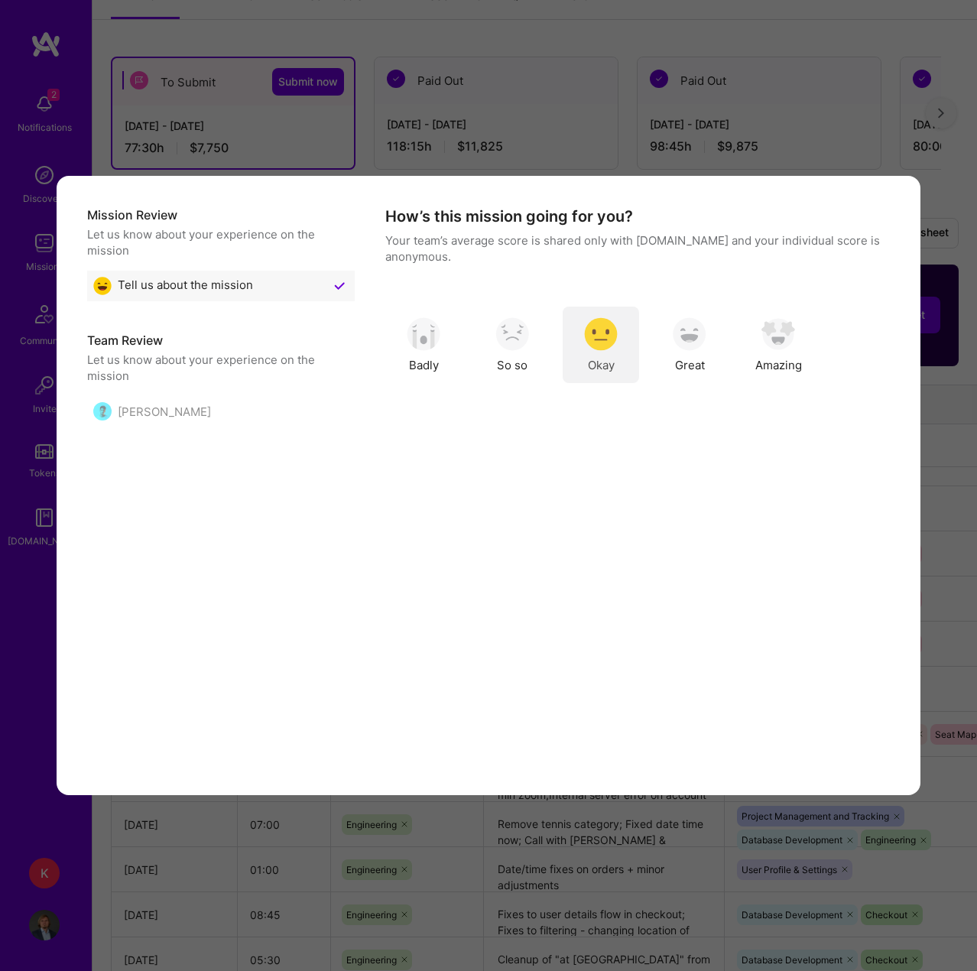
click at [622, 349] on div "Okay" at bounding box center [601, 345] width 76 height 76
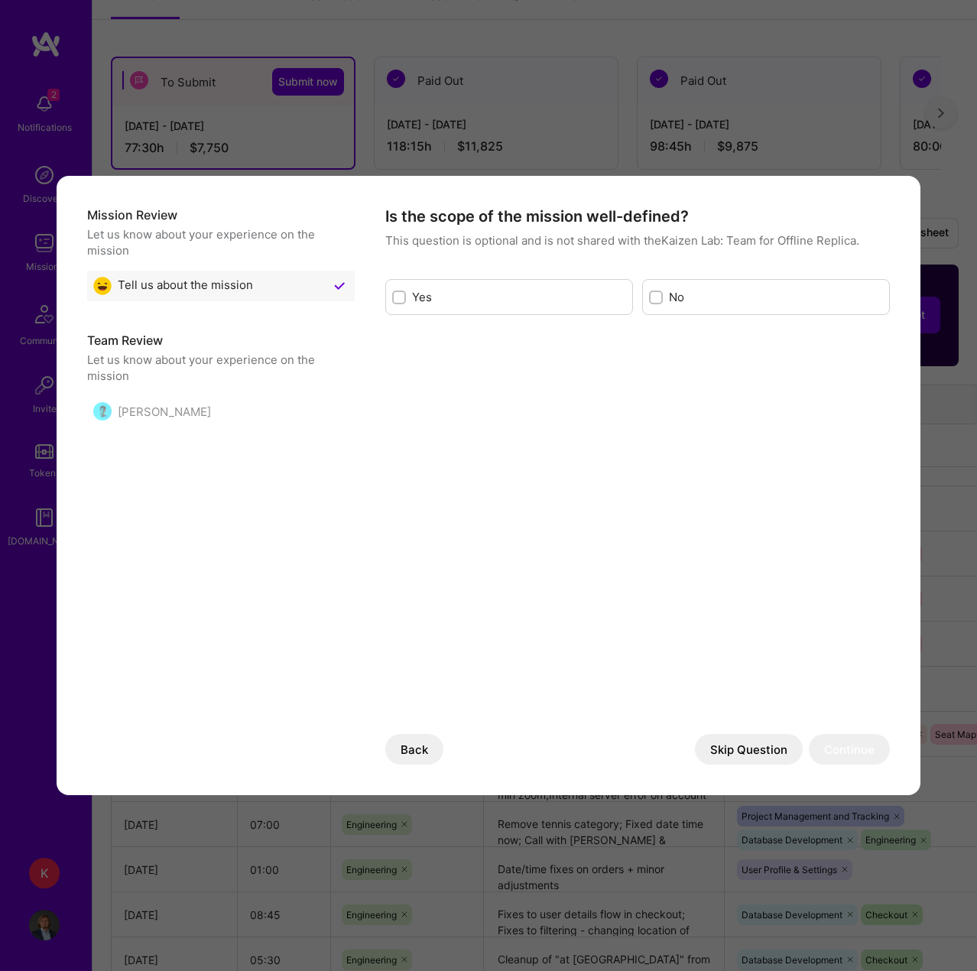
click at [483, 307] on div "Yes" at bounding box center [509, 297] width 248 height 36
click at [655, 303] on div "modal" at bounding box center [656, 298] width 14 height 14
click at [655, 303] on input "modal" at bounding box center [657, 298] width 11 height 11
checkbox input "true"
click at [399, 293] on input "modal" at bounding box center [400, 298] width 11 height 11
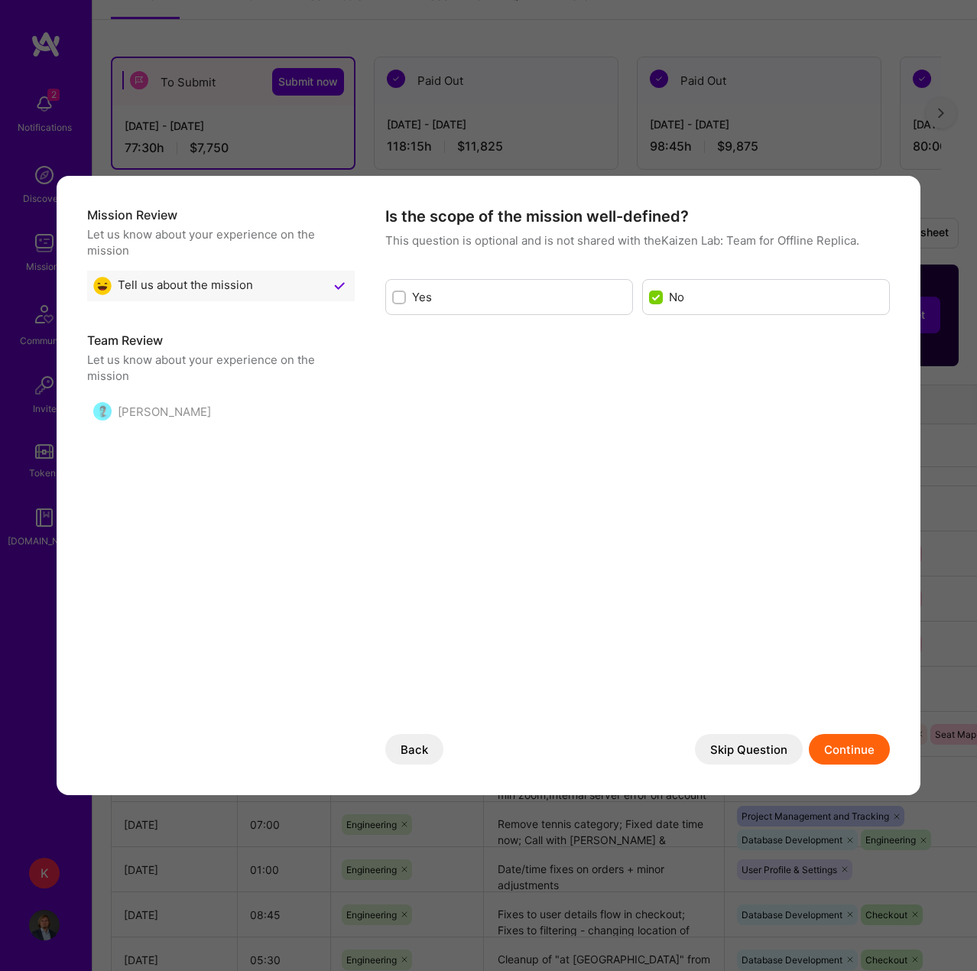
checkbox input "true"
checkbox input "false"
click at [834, 752] on button "Continue" at bounding box center [849, 749] width 81 height 31
click at [492, 294] on textarea "modal" at bounding box center [622, 332] width 474 height 107
click at [544, 296] on textarea "Well, it's finishing for now so :D" at bounding box center [622, 332] width 474 height 107
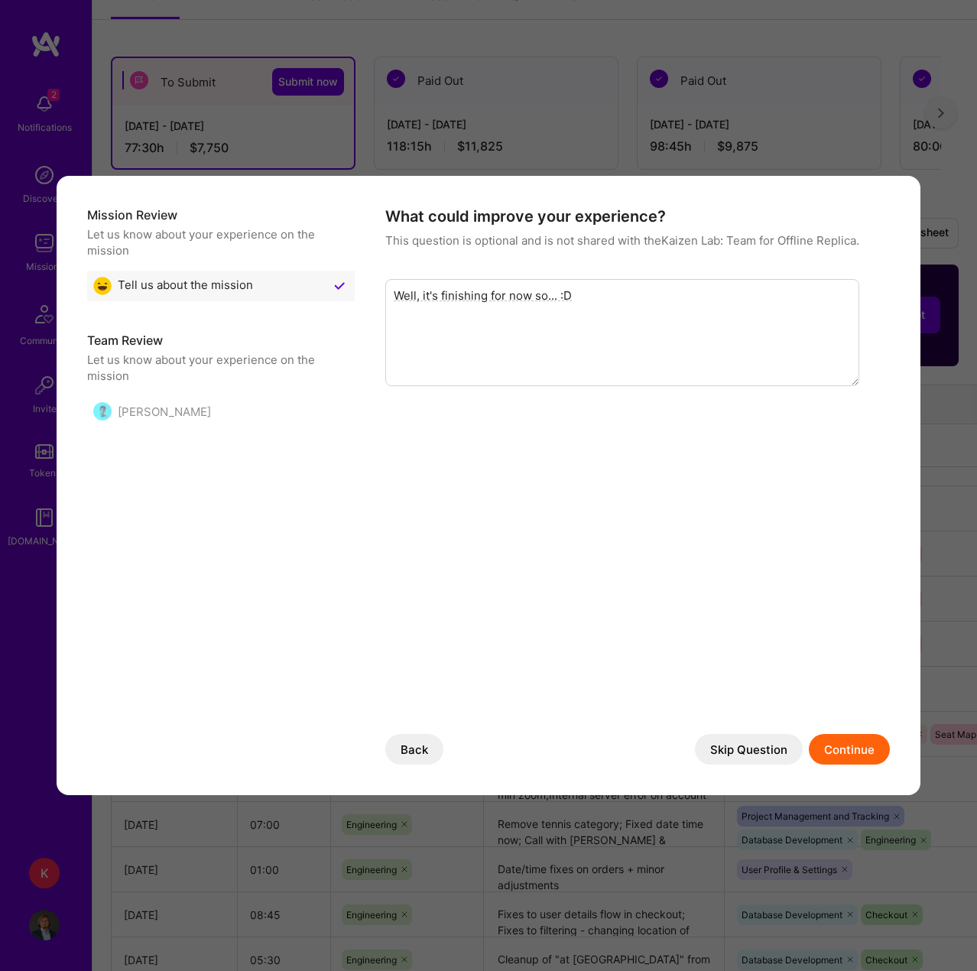
type textarea "Well, it's finishing for now so... :D"
click at [856, 749] on button "Continue" at bounding box center [849, 749] width 81 height 31
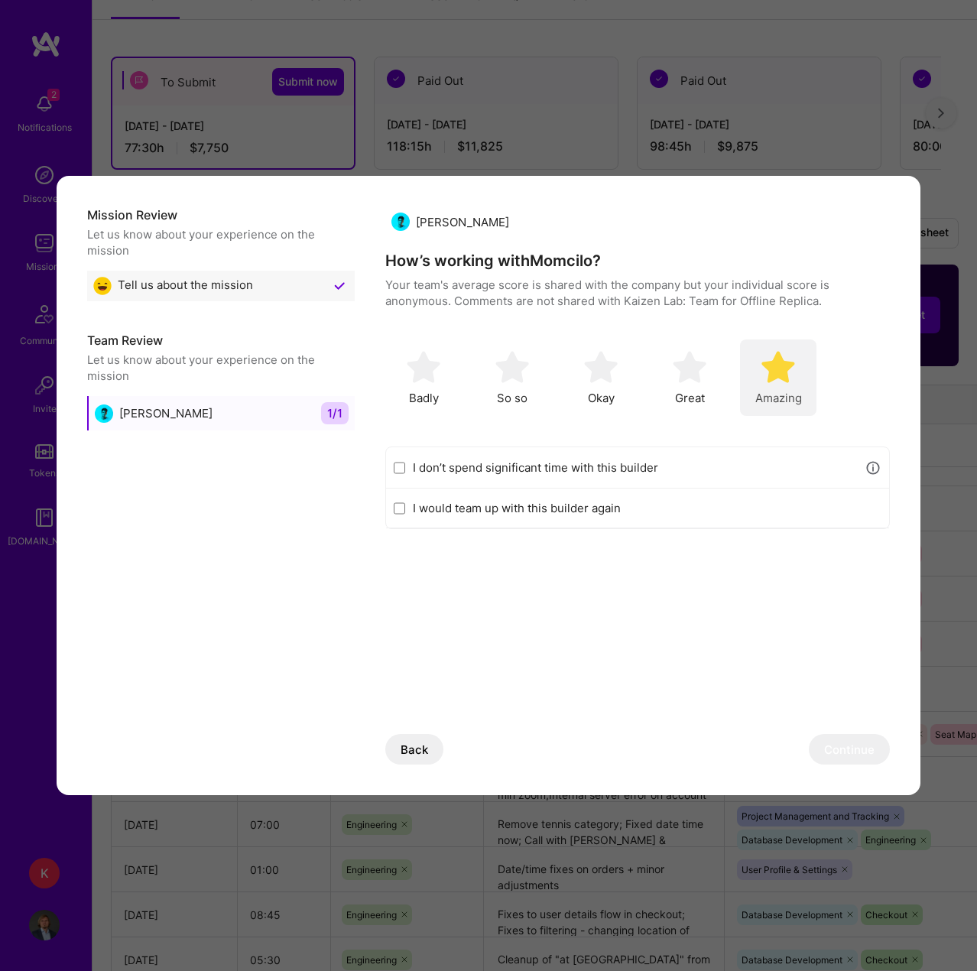
click at [783, 401] on span "Amazing" at bounding box center [778, 398] width 47 height 16
drag, startPoint x: 403, startPoint y: 508, endPoint x: 437, endPoint y: 531, distance: 41.4
click at [403, 507] on input "I would team up with this builder again" at bounding box center [399, 508] width 11 height 12
checkbox input "true"
click at [839, 742] on button "Continue" at bounding box center [849, 749] width 81 height 31
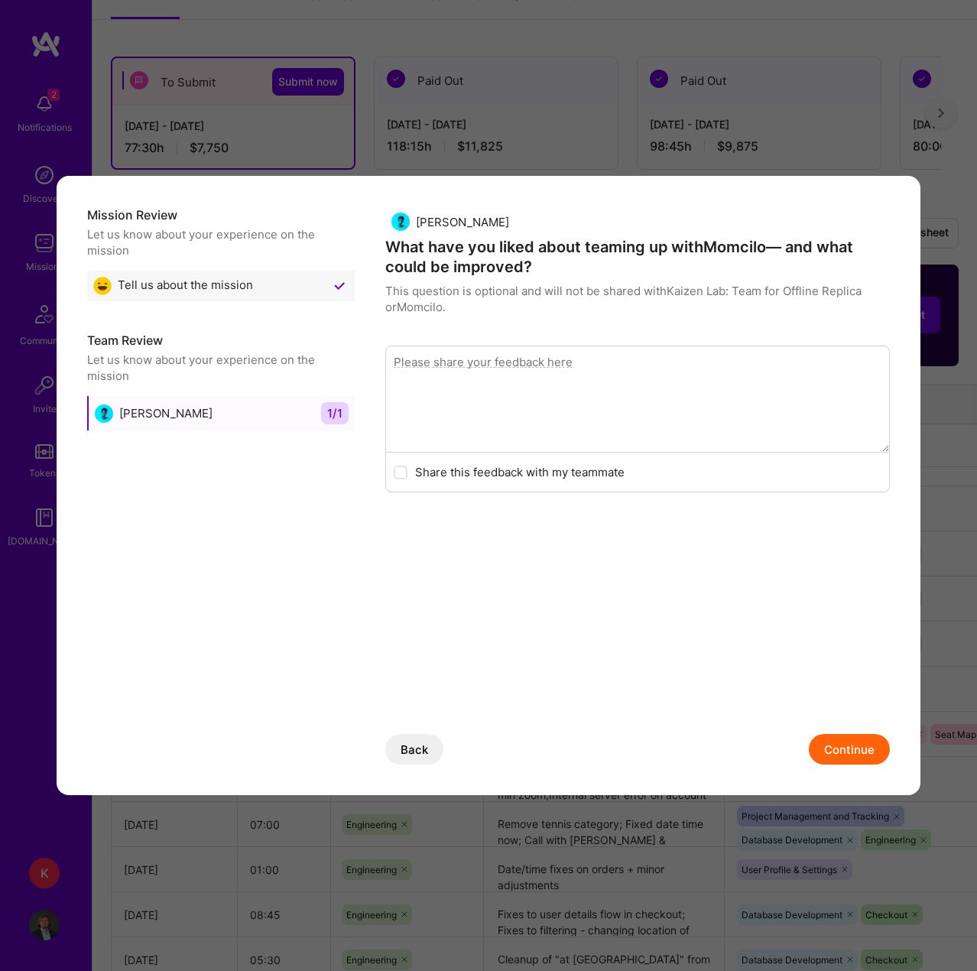
click at [848, 750] on button "Continue" at bounding box center [849, 749] width 81 height 31
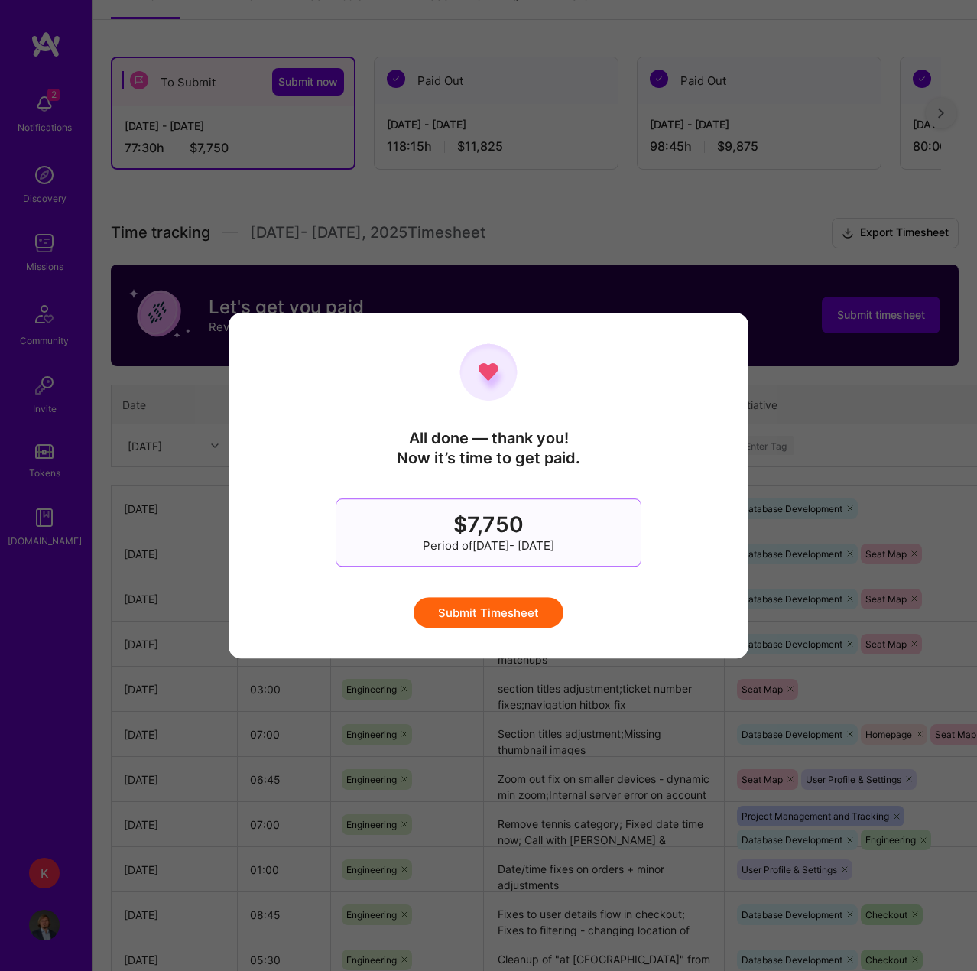
click at [514, 620] on button "Submit Timesheet" at bounding box center [489, 612] width 150 height 31
